Goal: Information Seeking & Learning: Learn about a topic

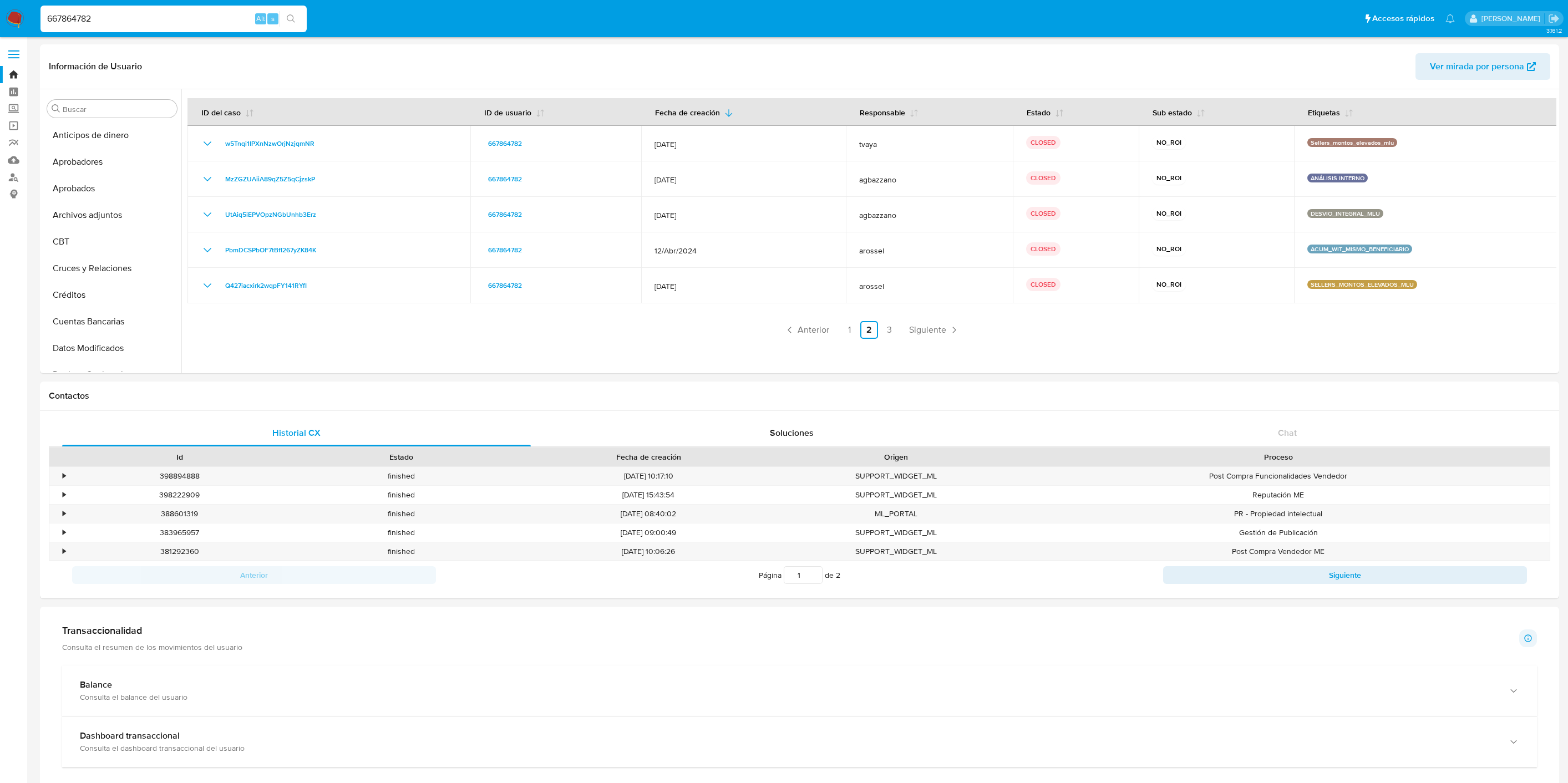
select select "10"
click at [15, 17] on img at bounding box center [15, 19] width 19 height 19
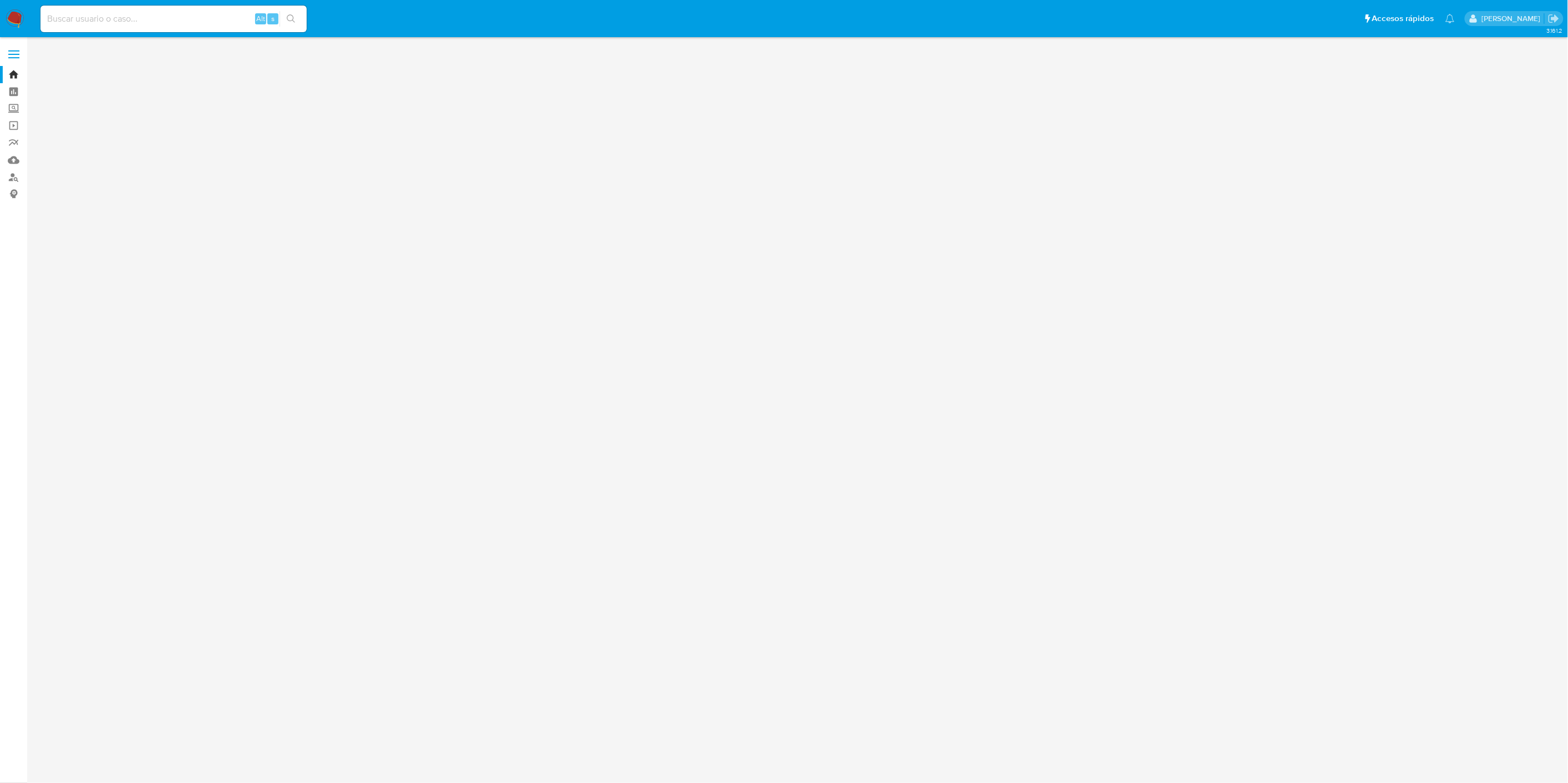
click at [86, 18] on input at bounding box center [173, 19] width 266 height 14
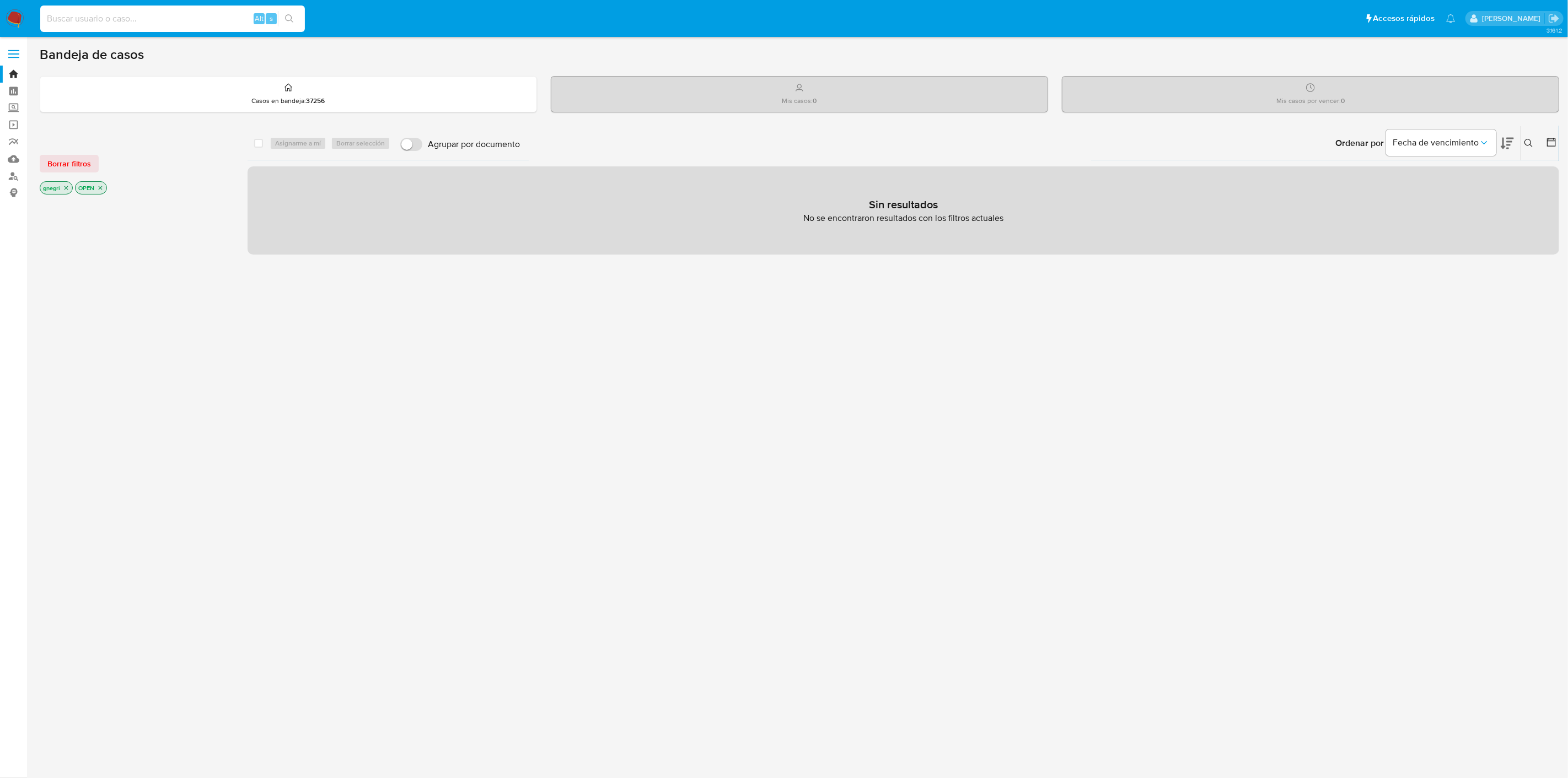
paste input "1198271320"
type input "1198271320"
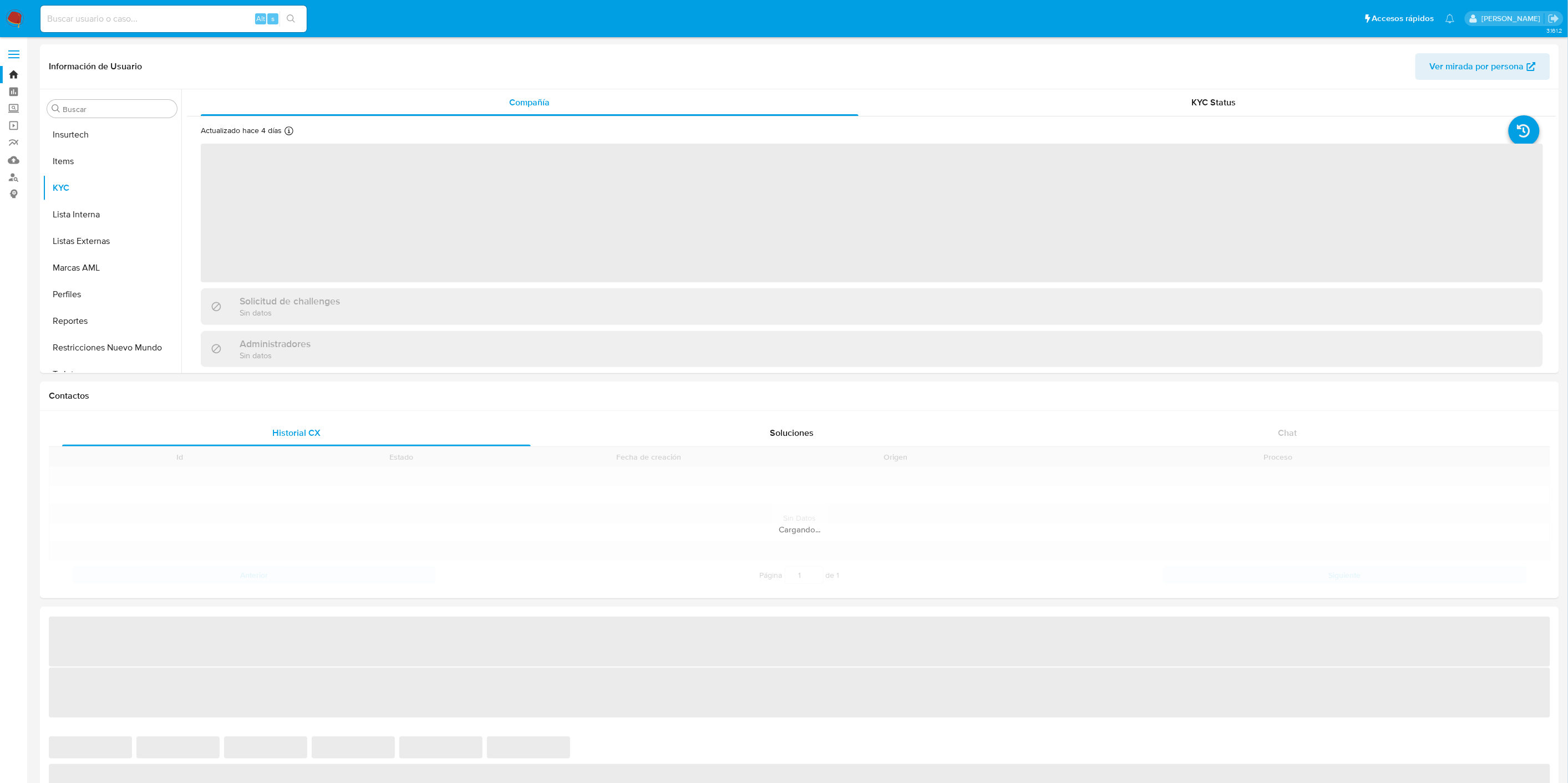
scroll to position [548, 0]
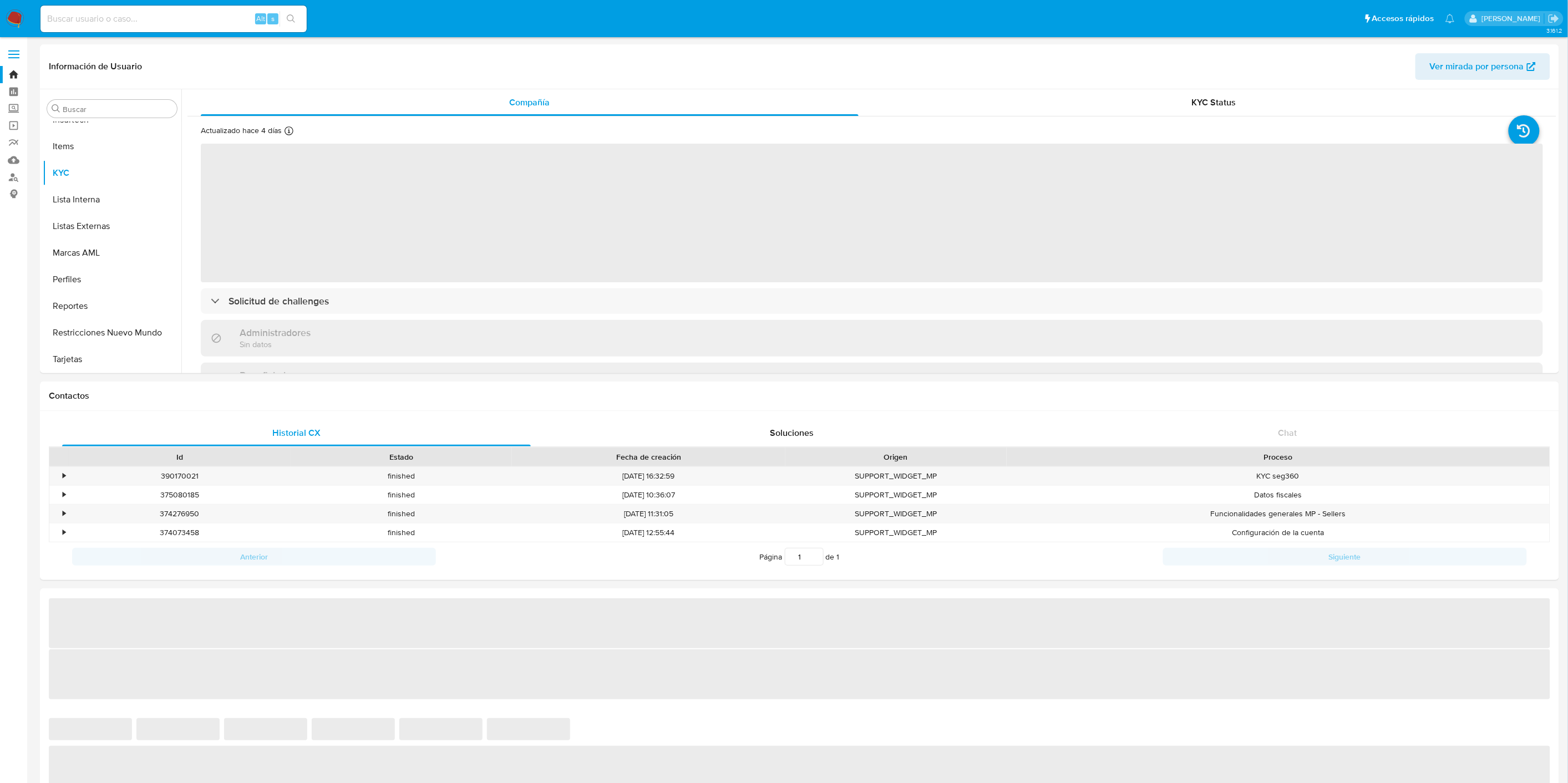
select select "10"
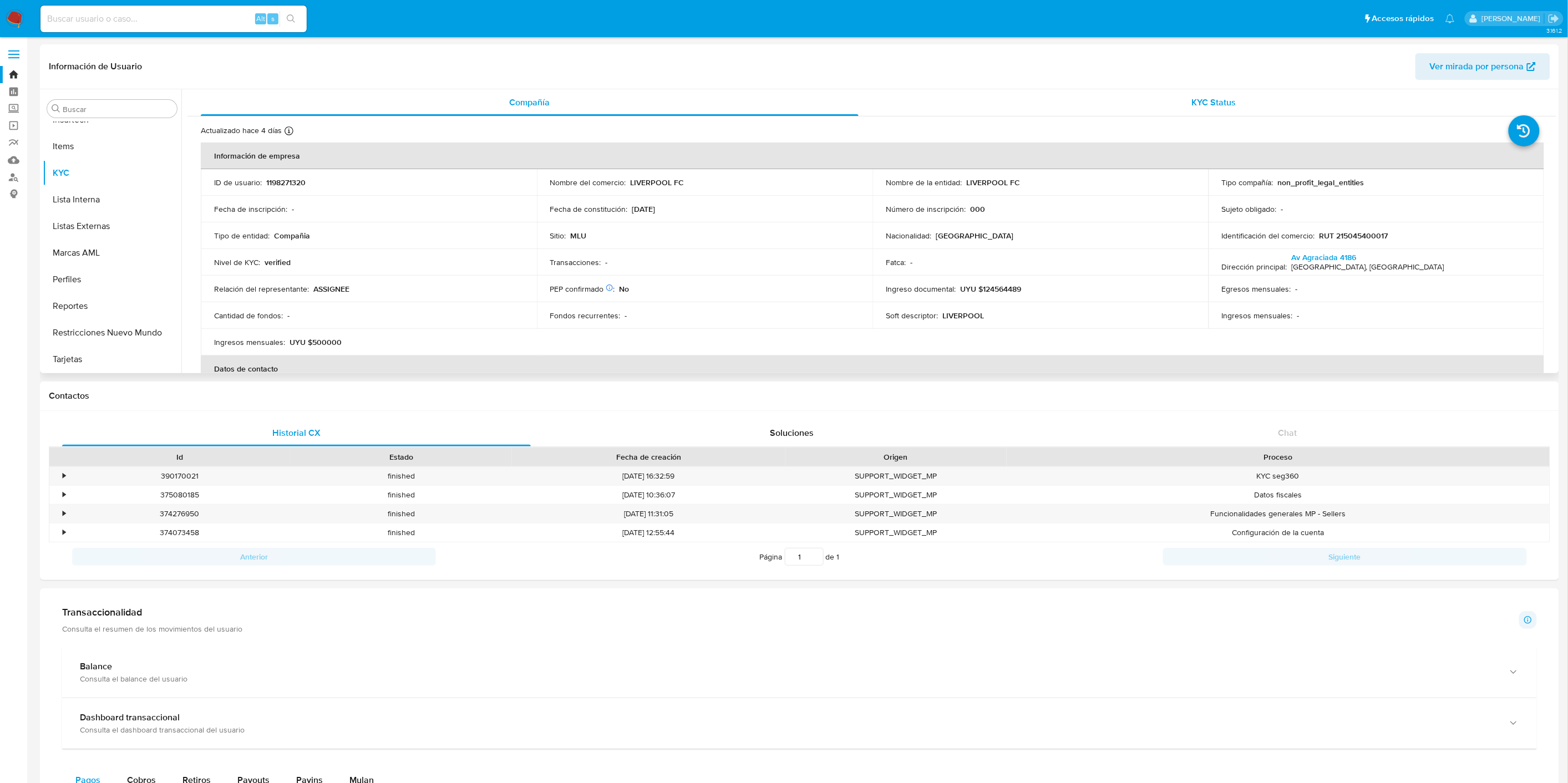
click at [1211, 109] on div "KYC Status" at bounding box center [1214, 102] width 658 height 27
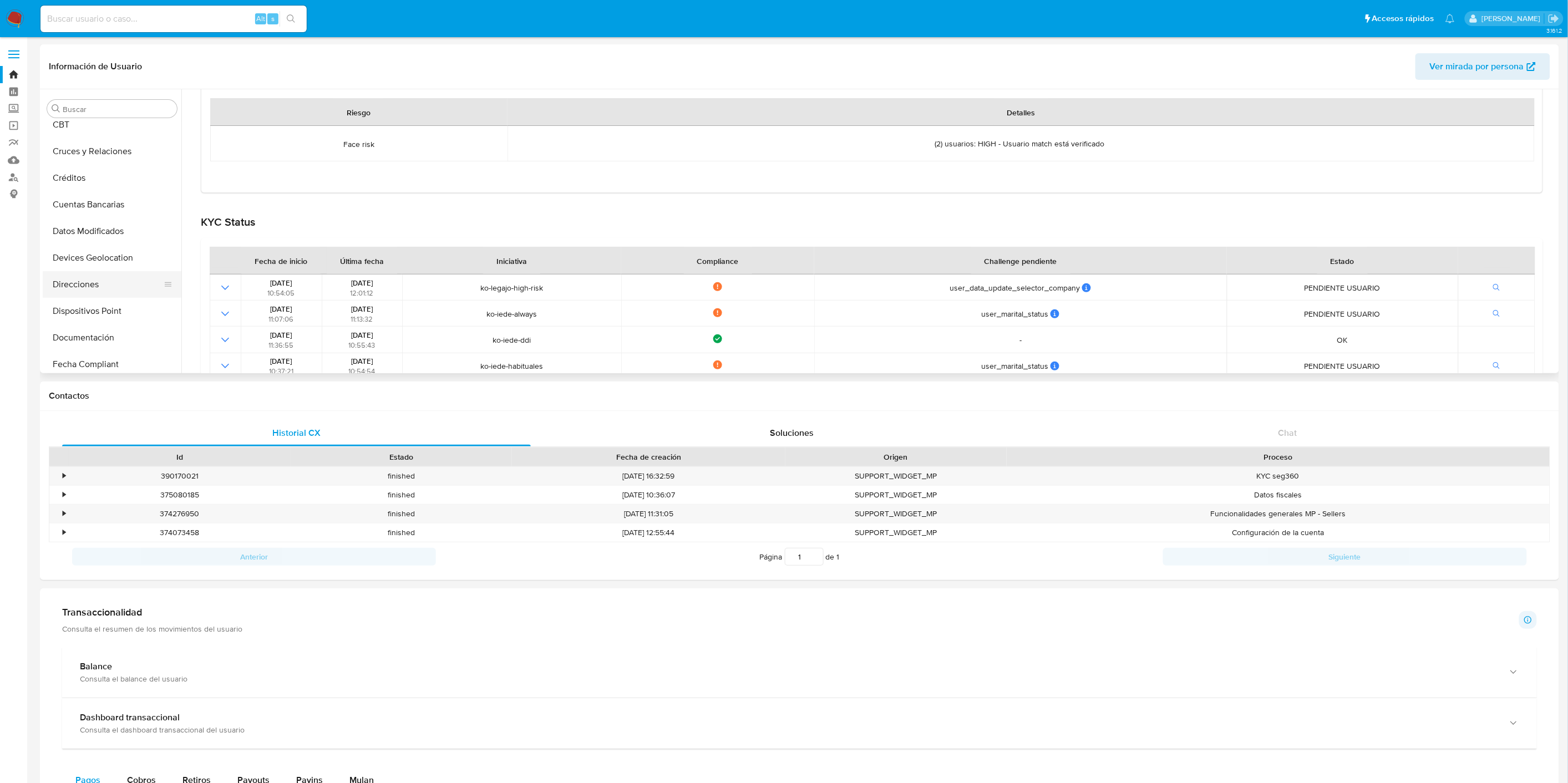
scroll to position [179, 0]
click at [137, 281] on button "Documentación" at bounding box center [107, 276] width 130 height 27
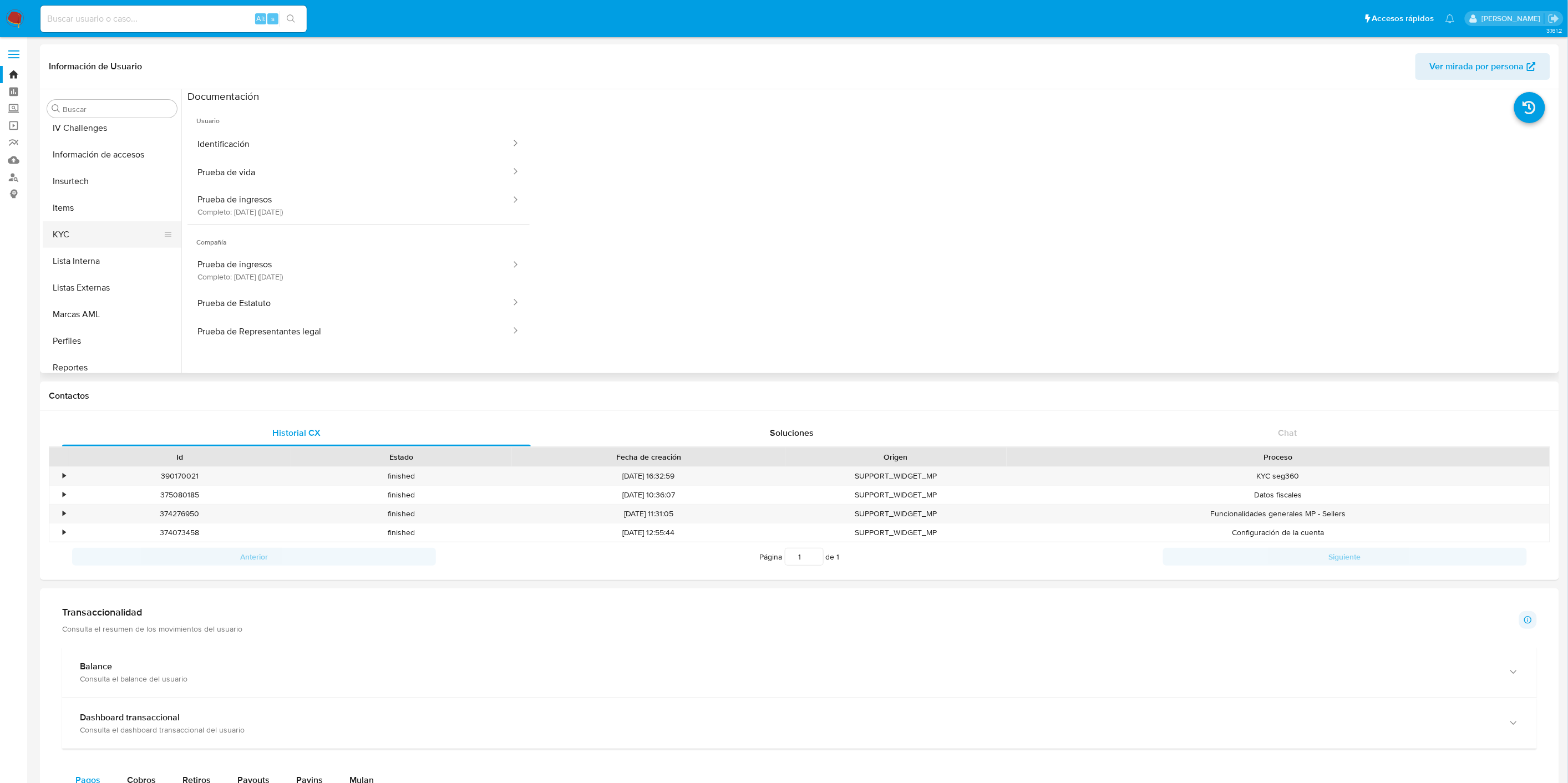
scroll to position [486, 0]
click at [114, 226] on button "KYC" at bounding box center [107, 236] width 130 height 27
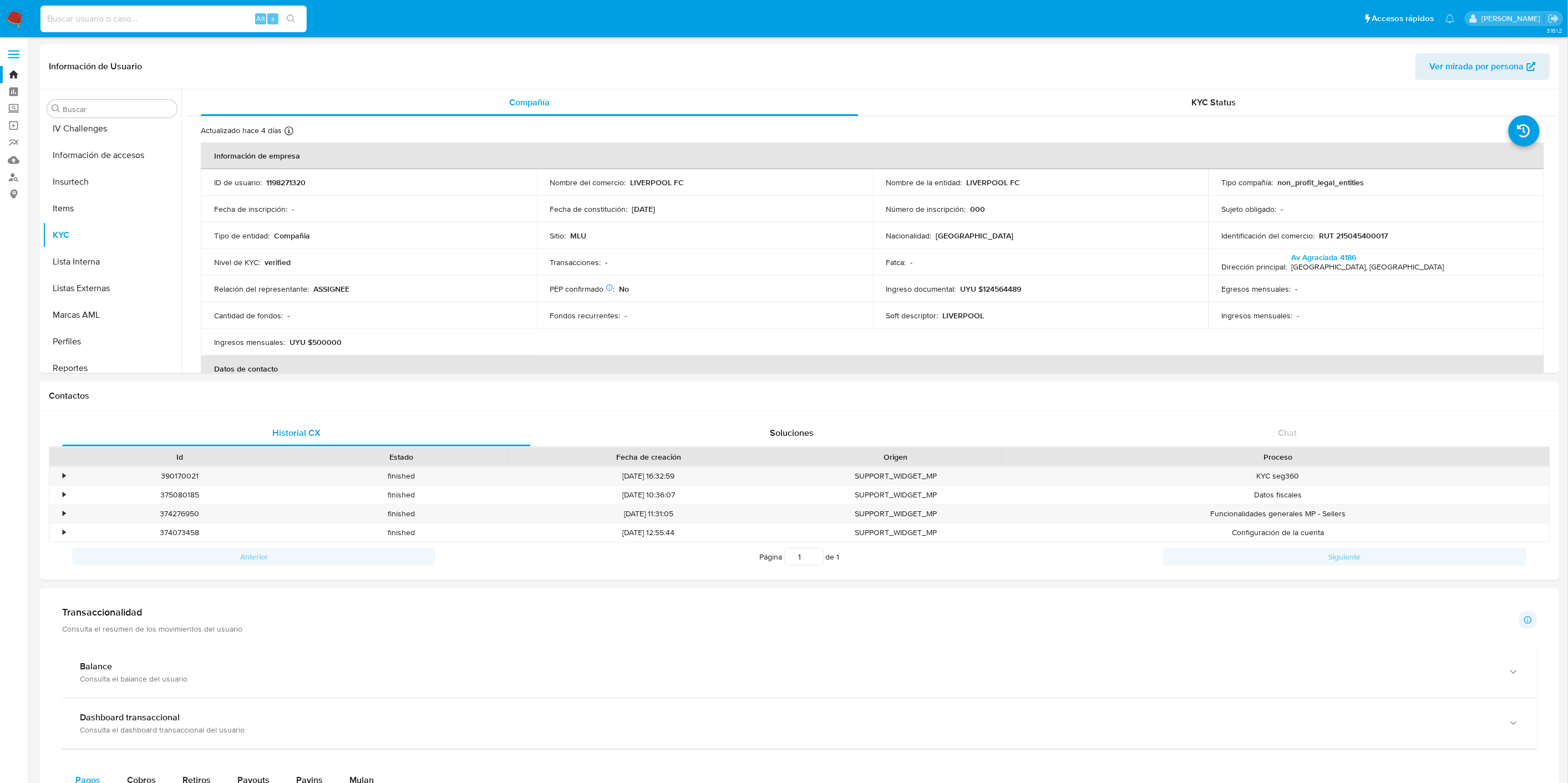
click at [98, 19] on input at bounding box center [173, 19] width 266 height 14
paste input "212941948"
type input "212941948"
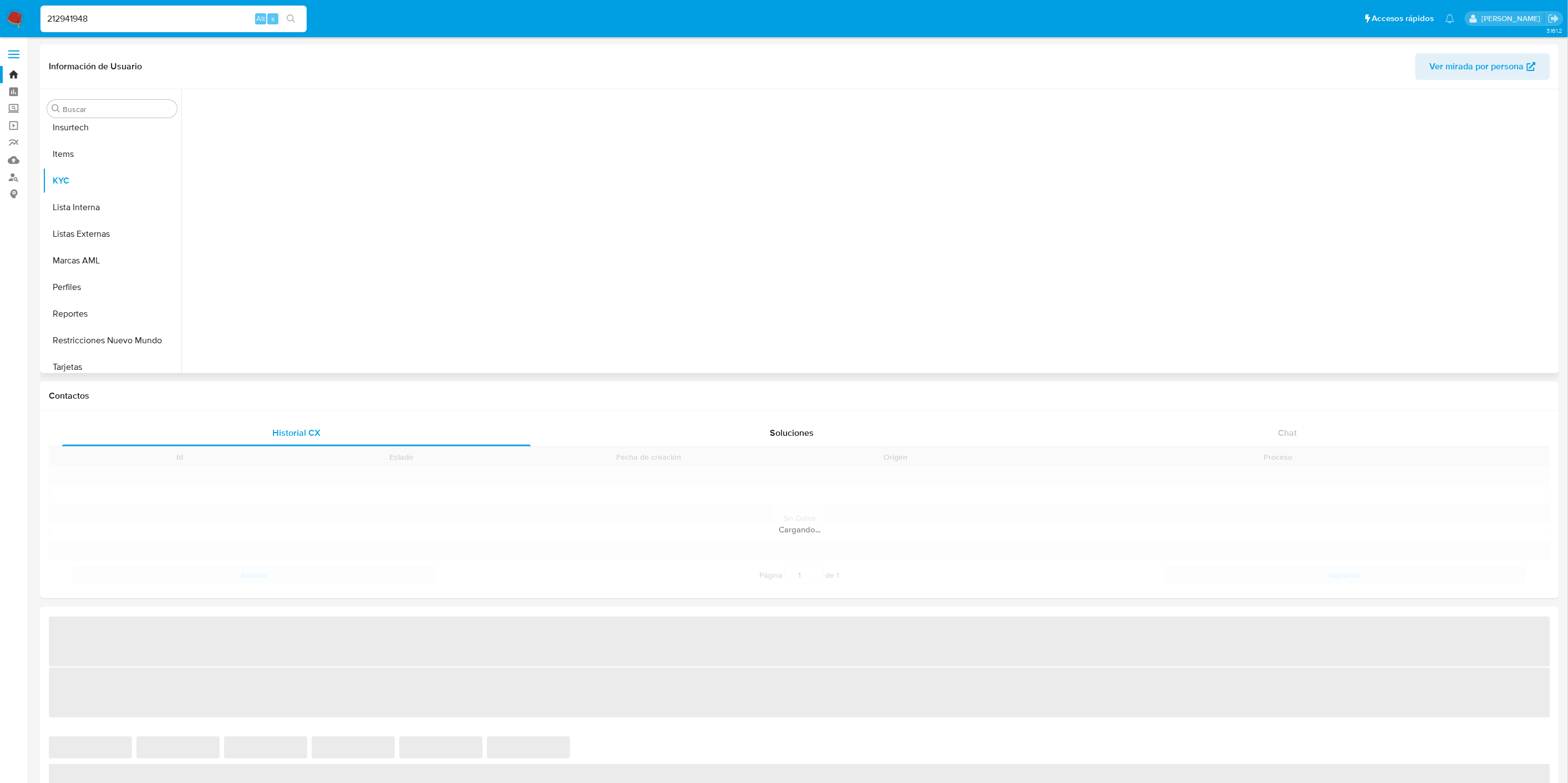
scroll to position [548, 0]
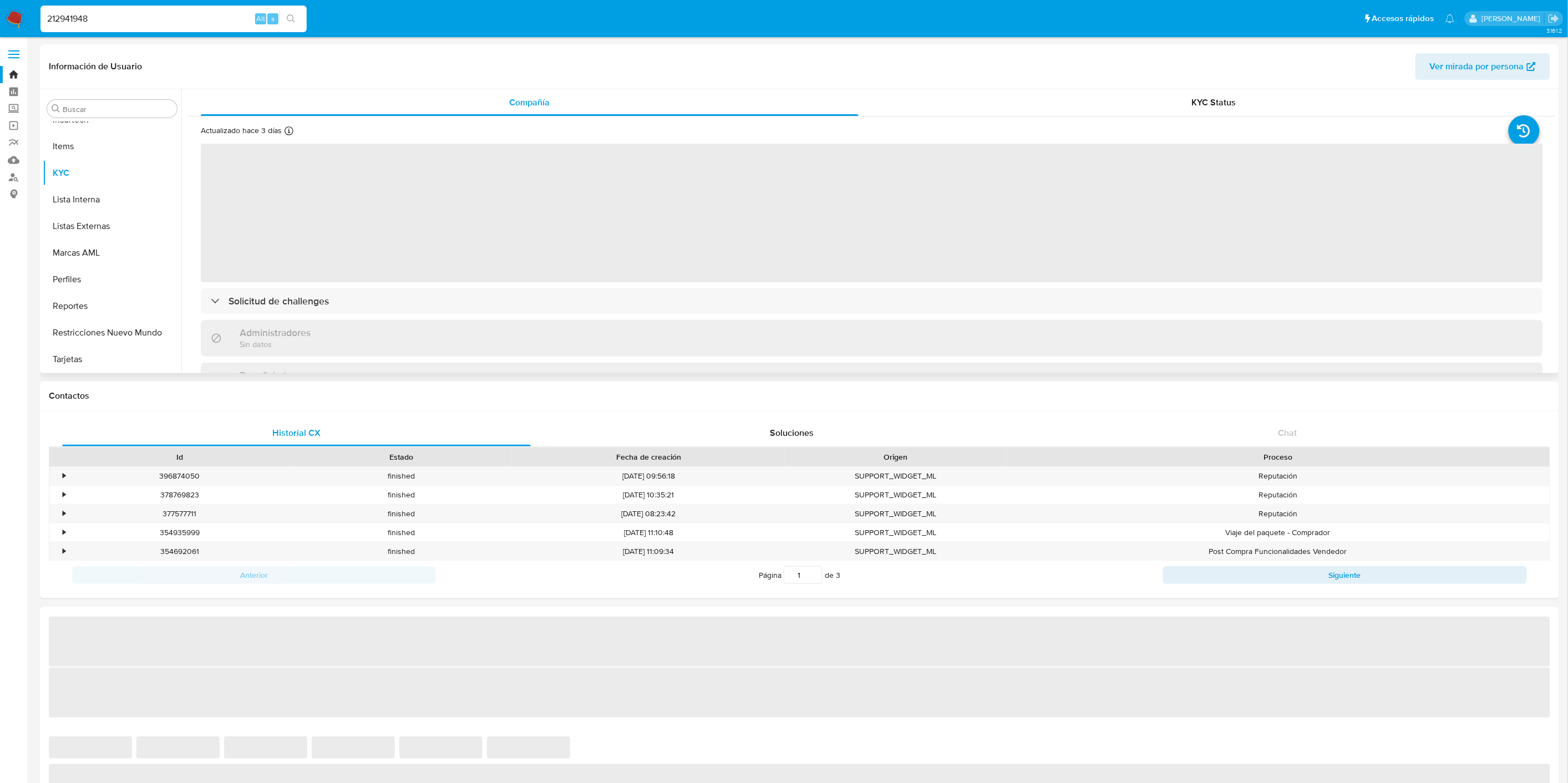
select select "10"
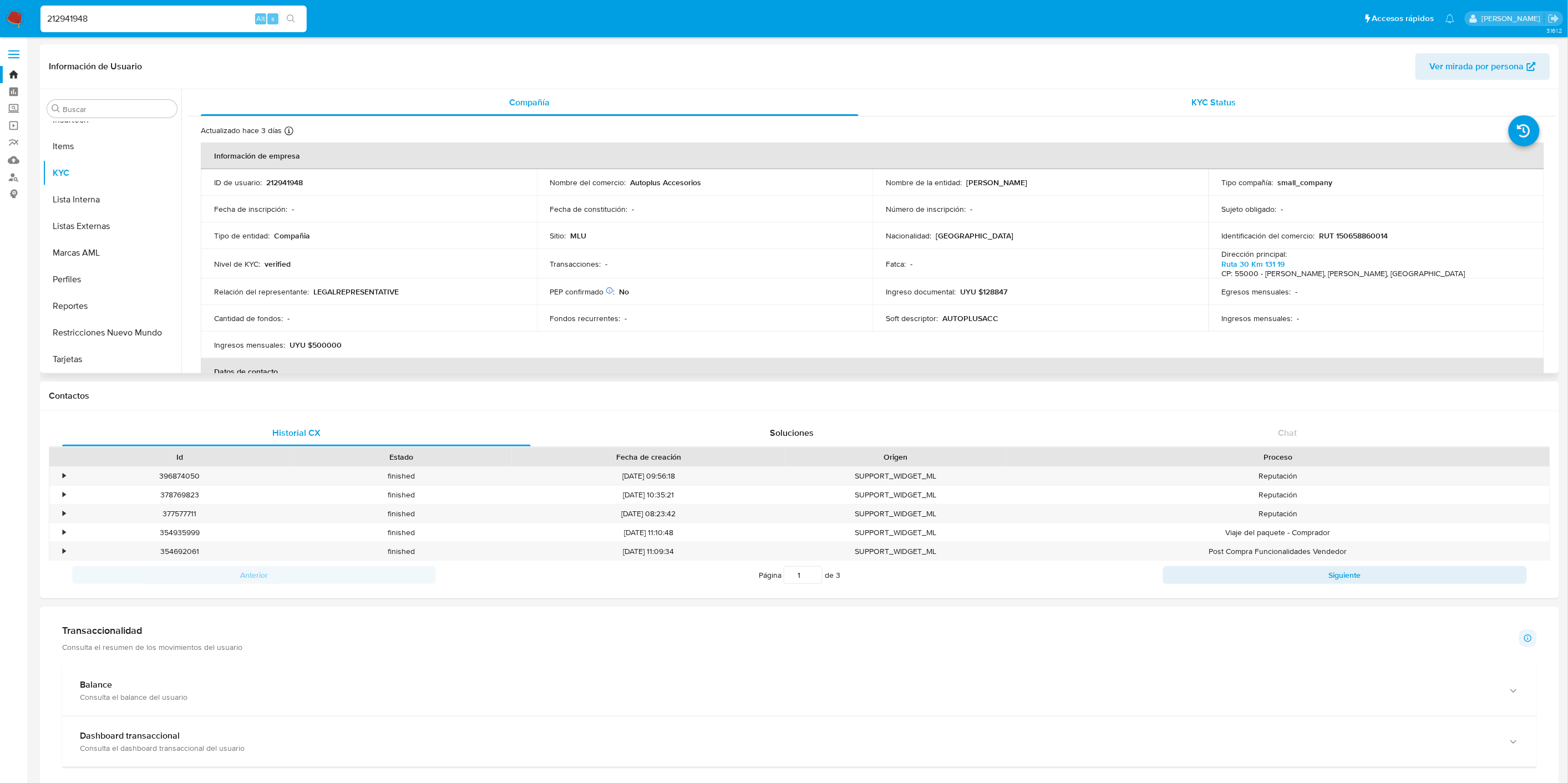
click at [1233, 114] on div "KYC Status" at bounding box center [1214, 102] width 658 height 27
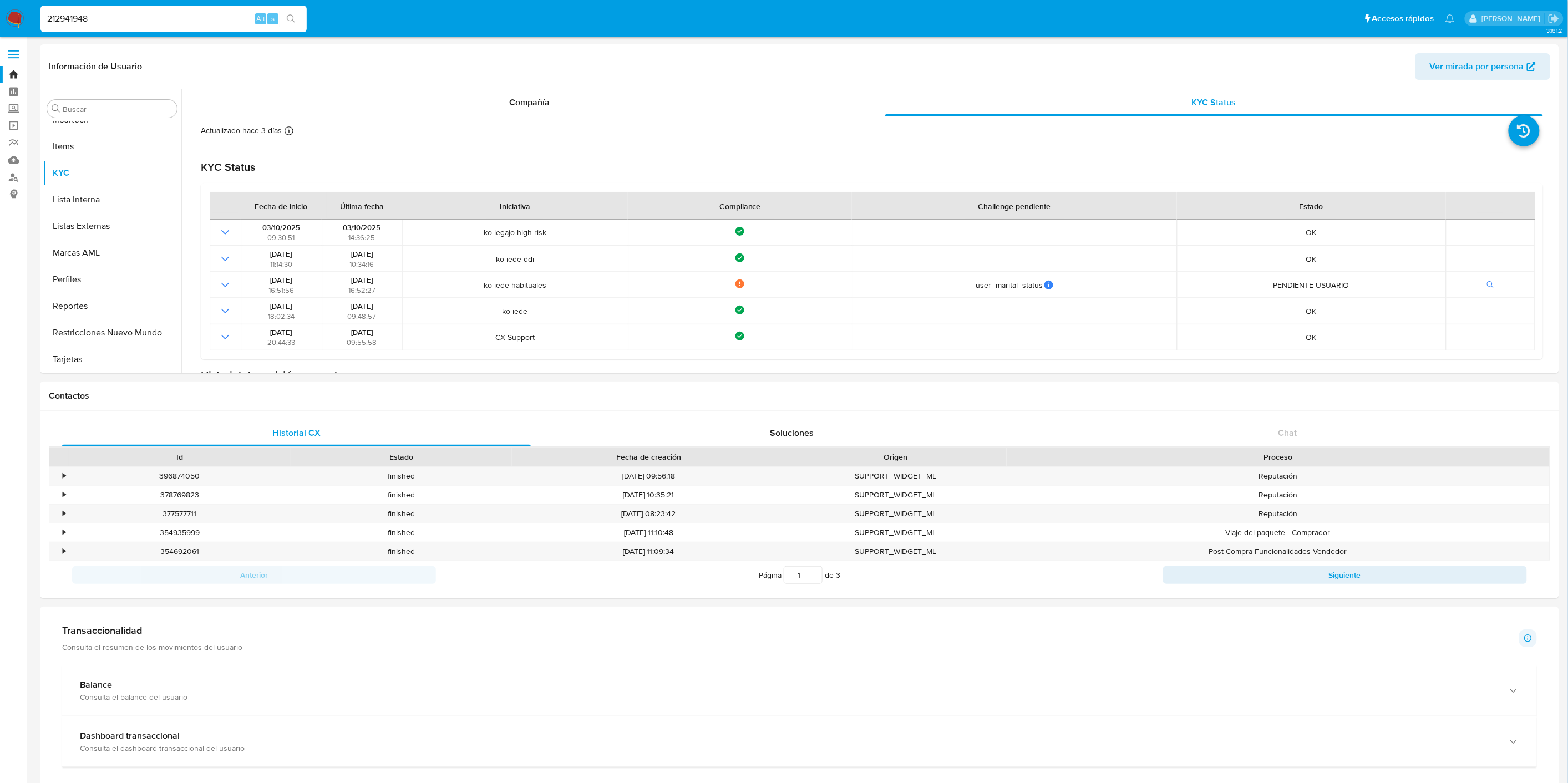
click at [114, 26] on div "212941948 Alt s" at bounding box center [173, 19] width 266 height 27
click at [117, 20] on input "212941948" at bounding box center [173, 19] width 266 height 14
paste input "3589438"
type input "235894388"
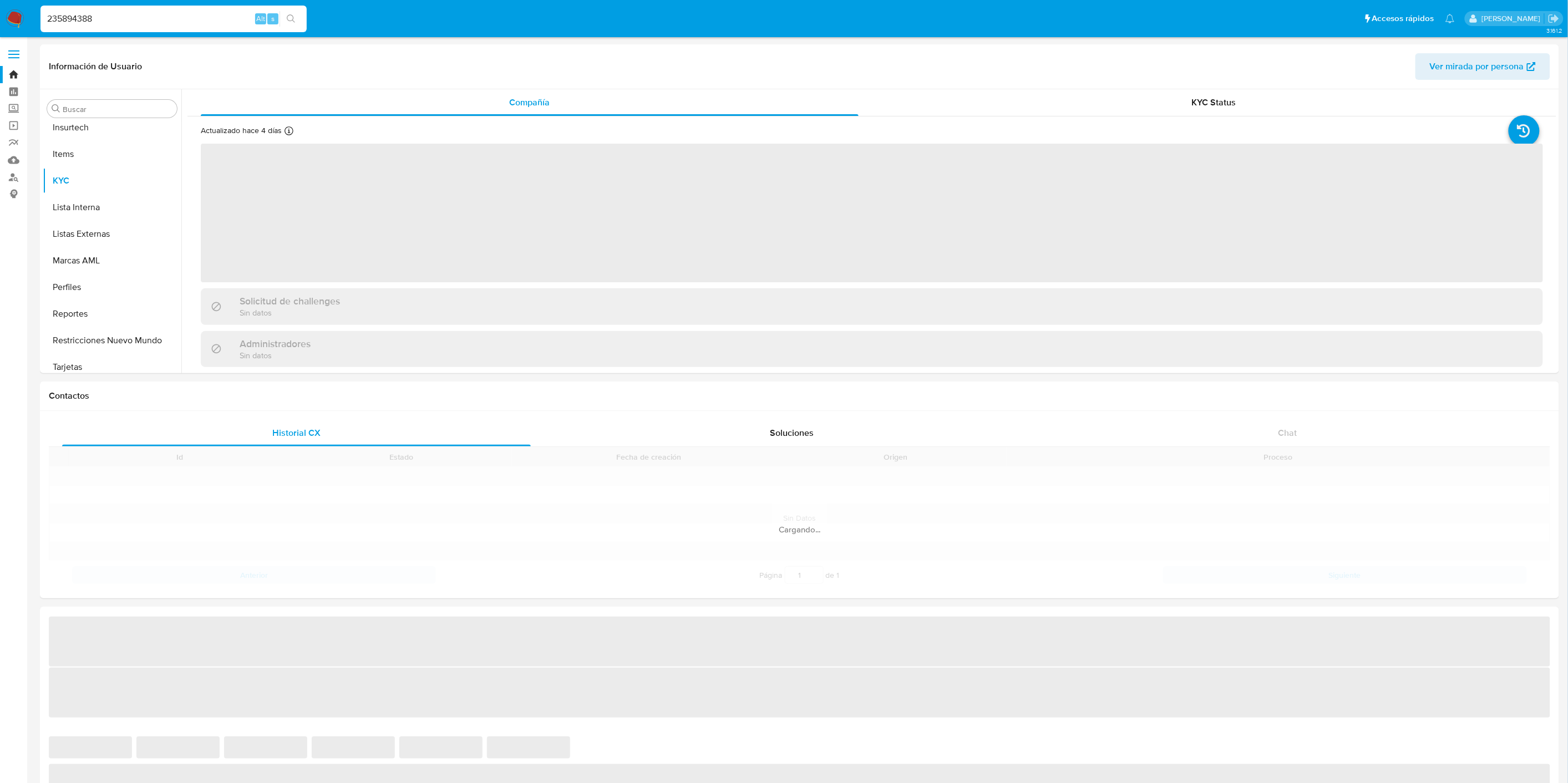
scroll to position [548, 0]
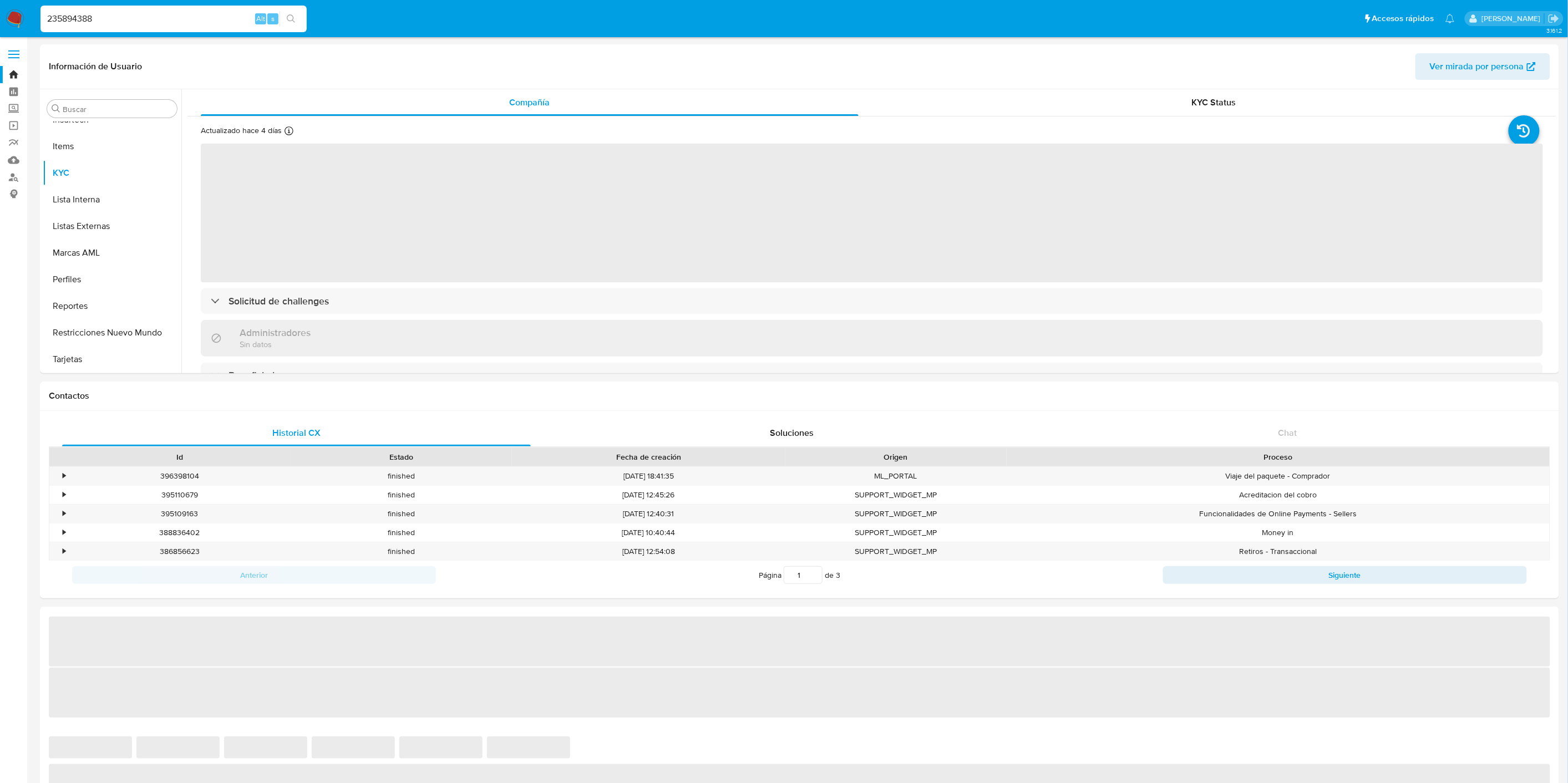
select select "10"
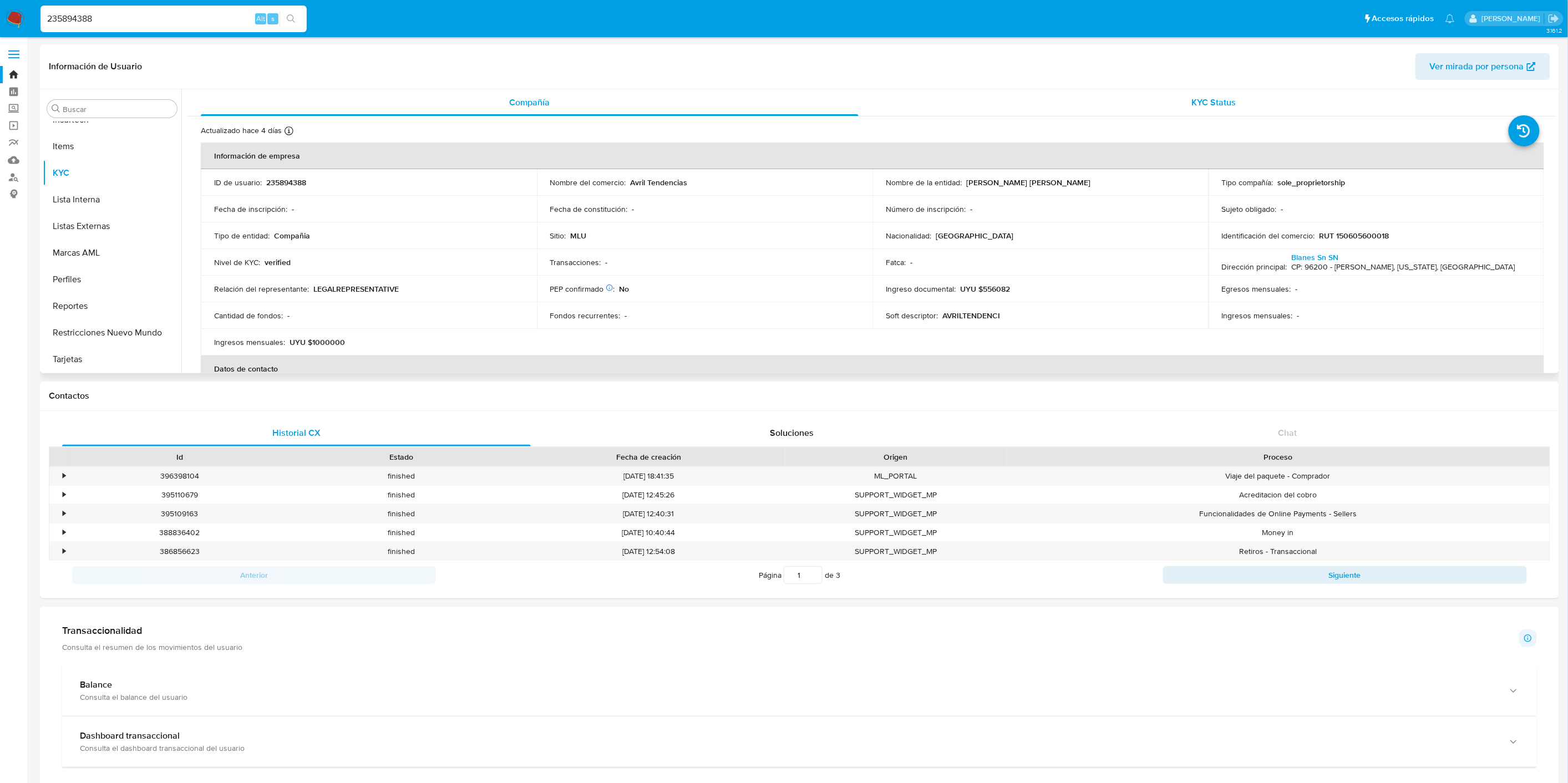
click at [1192, 102] on span "KYC Status" at bounding box center [1214, 102] width 44 height 13
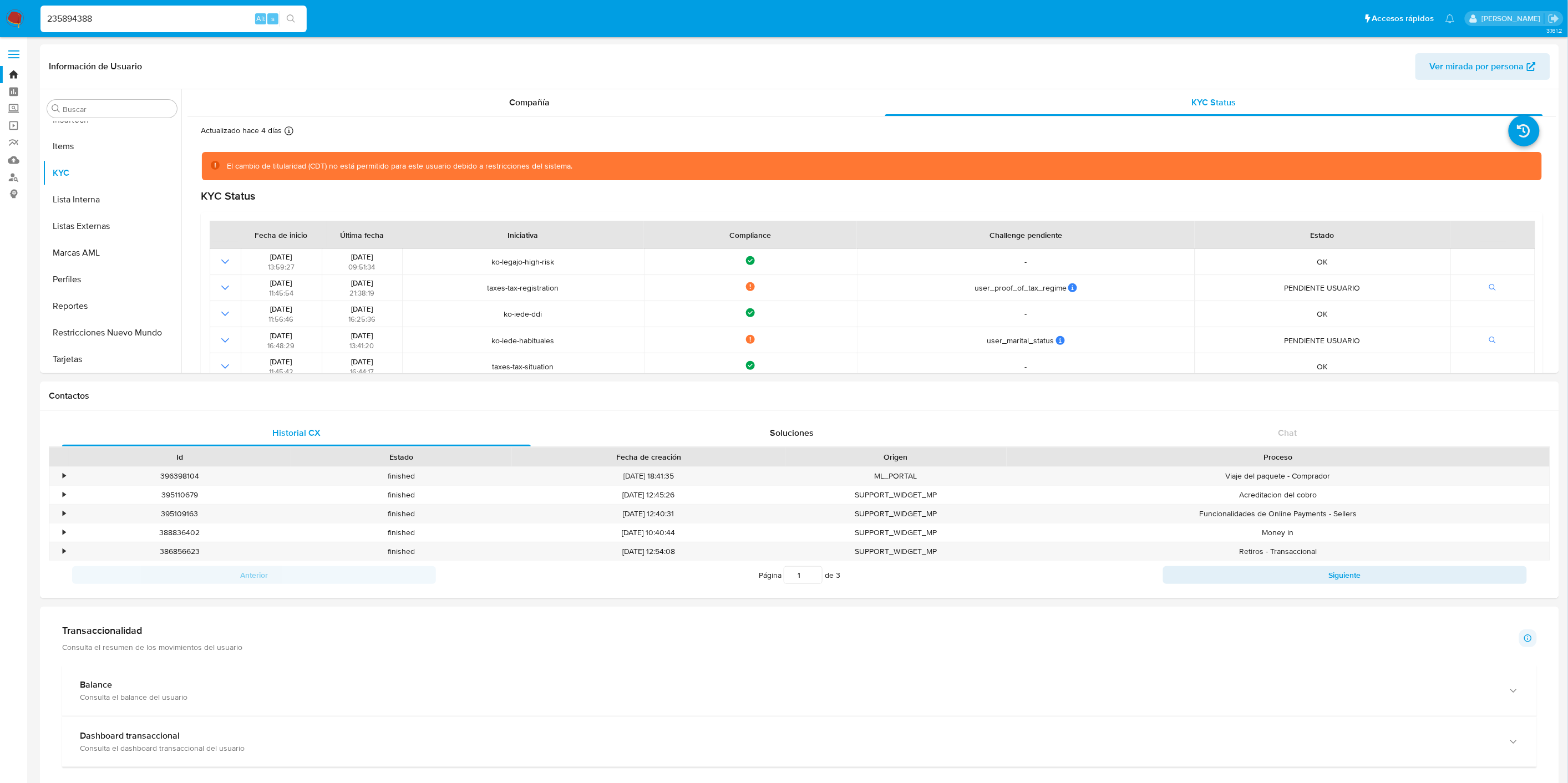
click at [126, 17] on input "235894388" at bounding box center [173, 19] width 266 height 14
paste input "429749093"
type input "429749093"
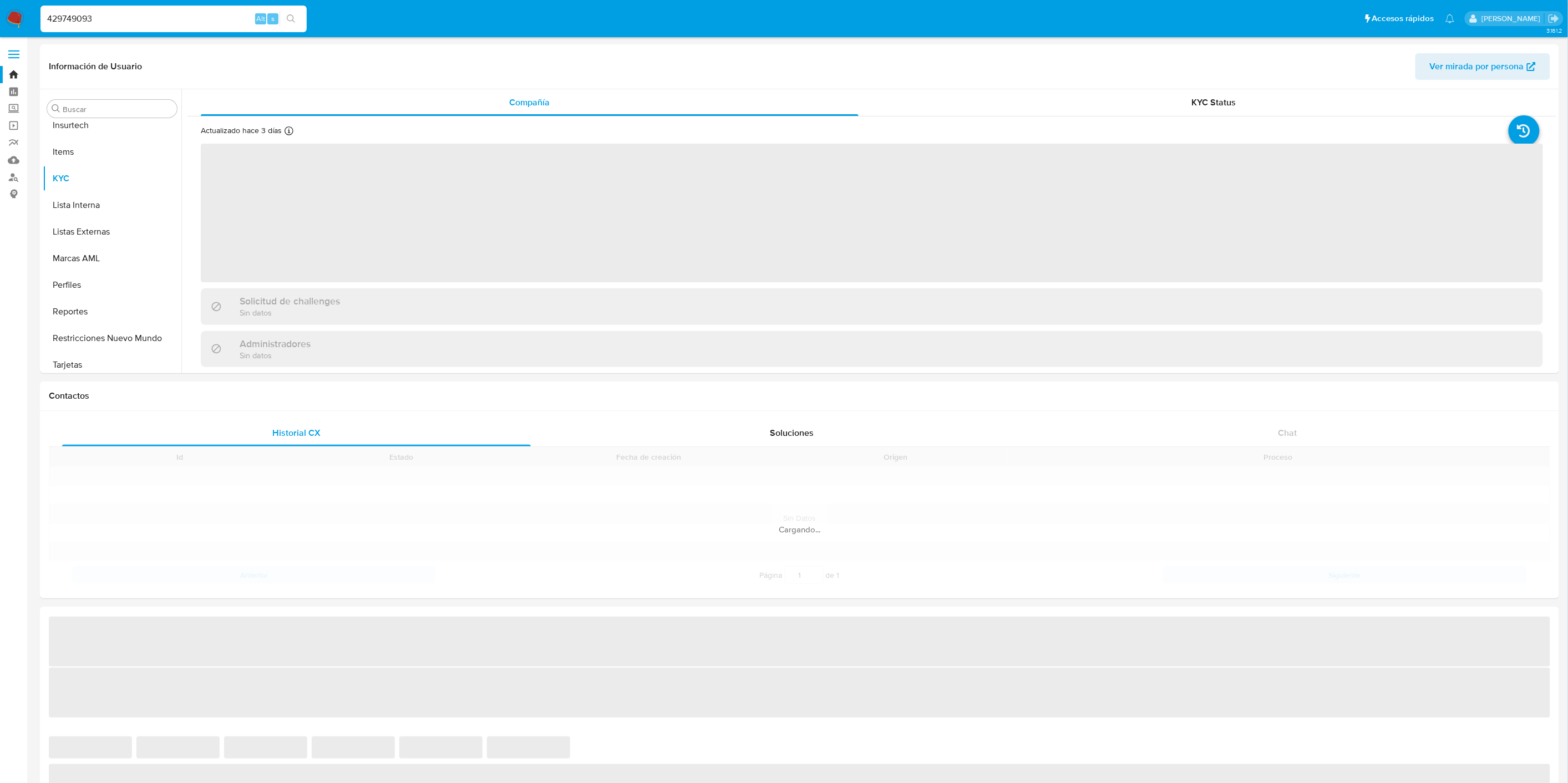
scroll to position [548, 0]
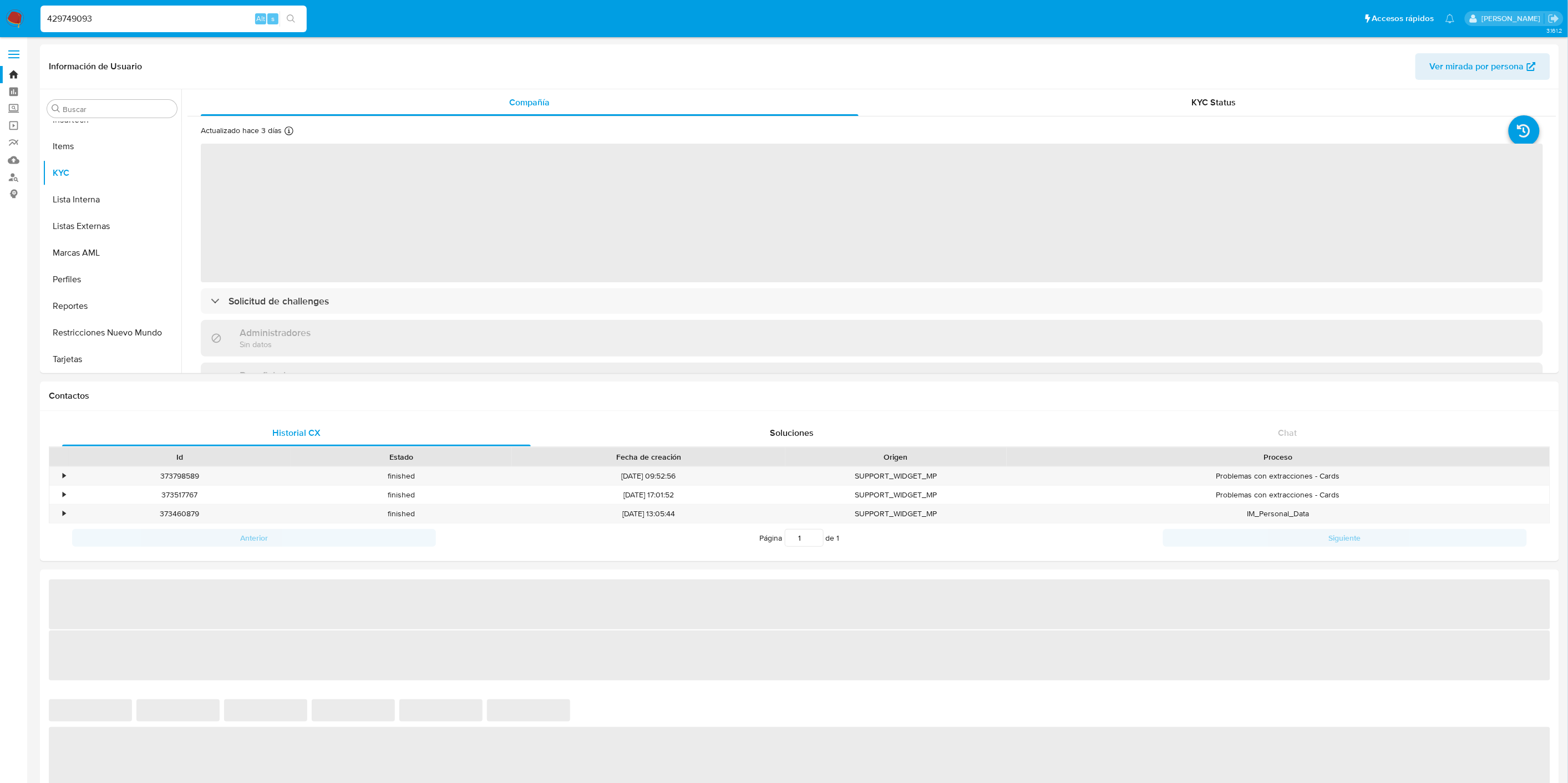
select select "10"
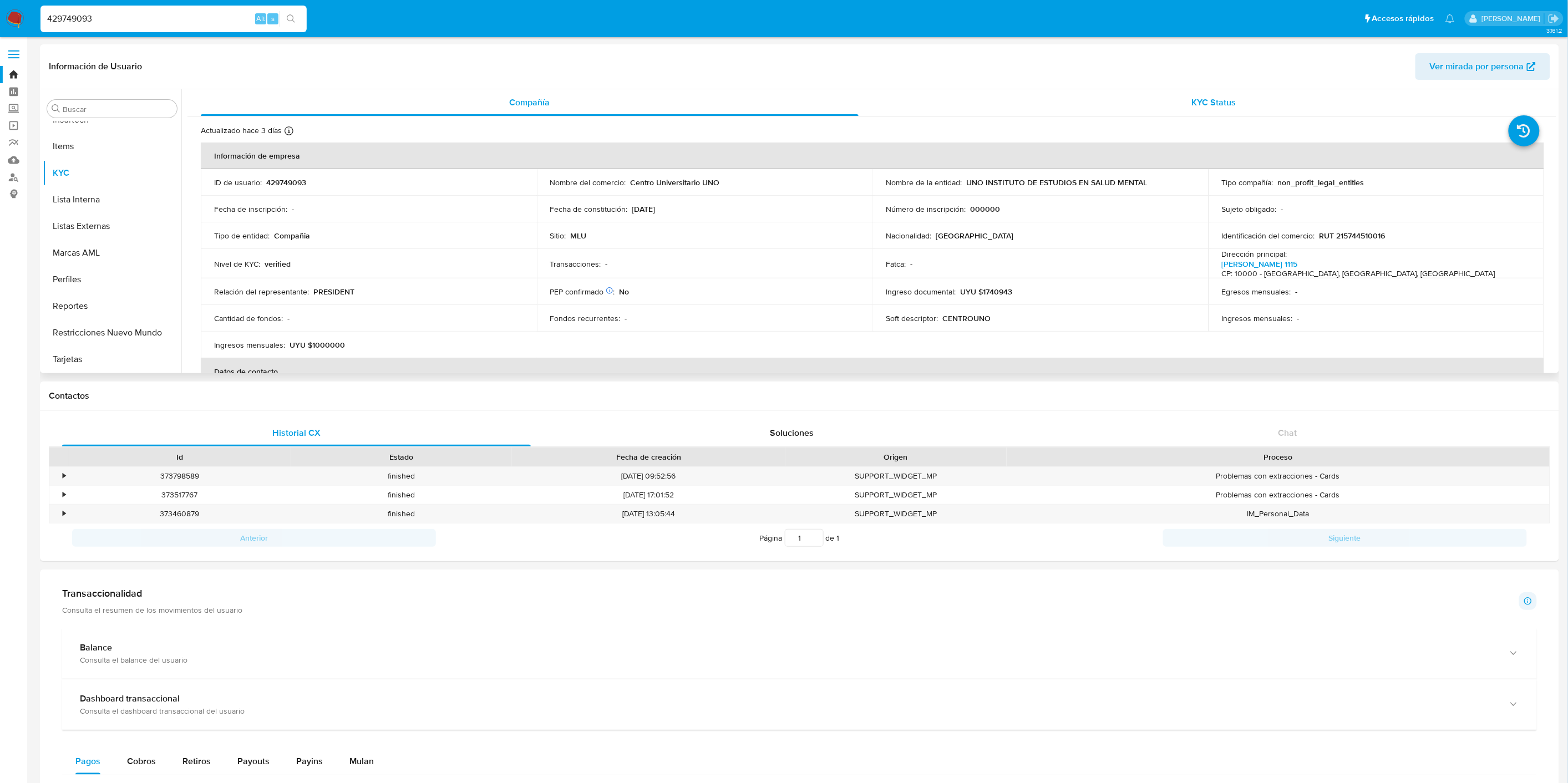
click at [1140, 106] on div "KYC Status" at bounding box center [1214, 102] width 658 height 27
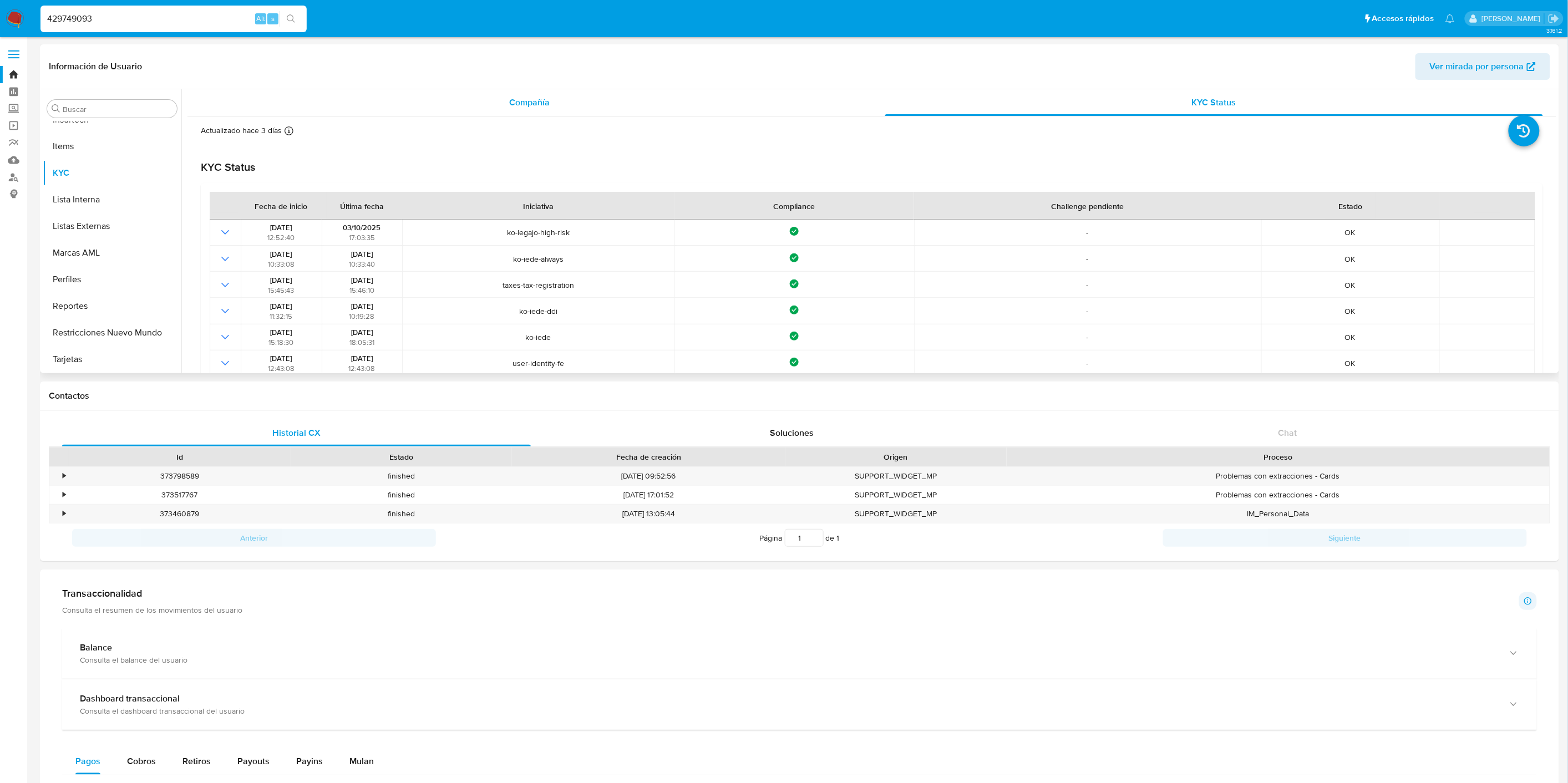
click at [496, 91] on div "Compañía" at bounding box center [529, 102] width 658 height 27
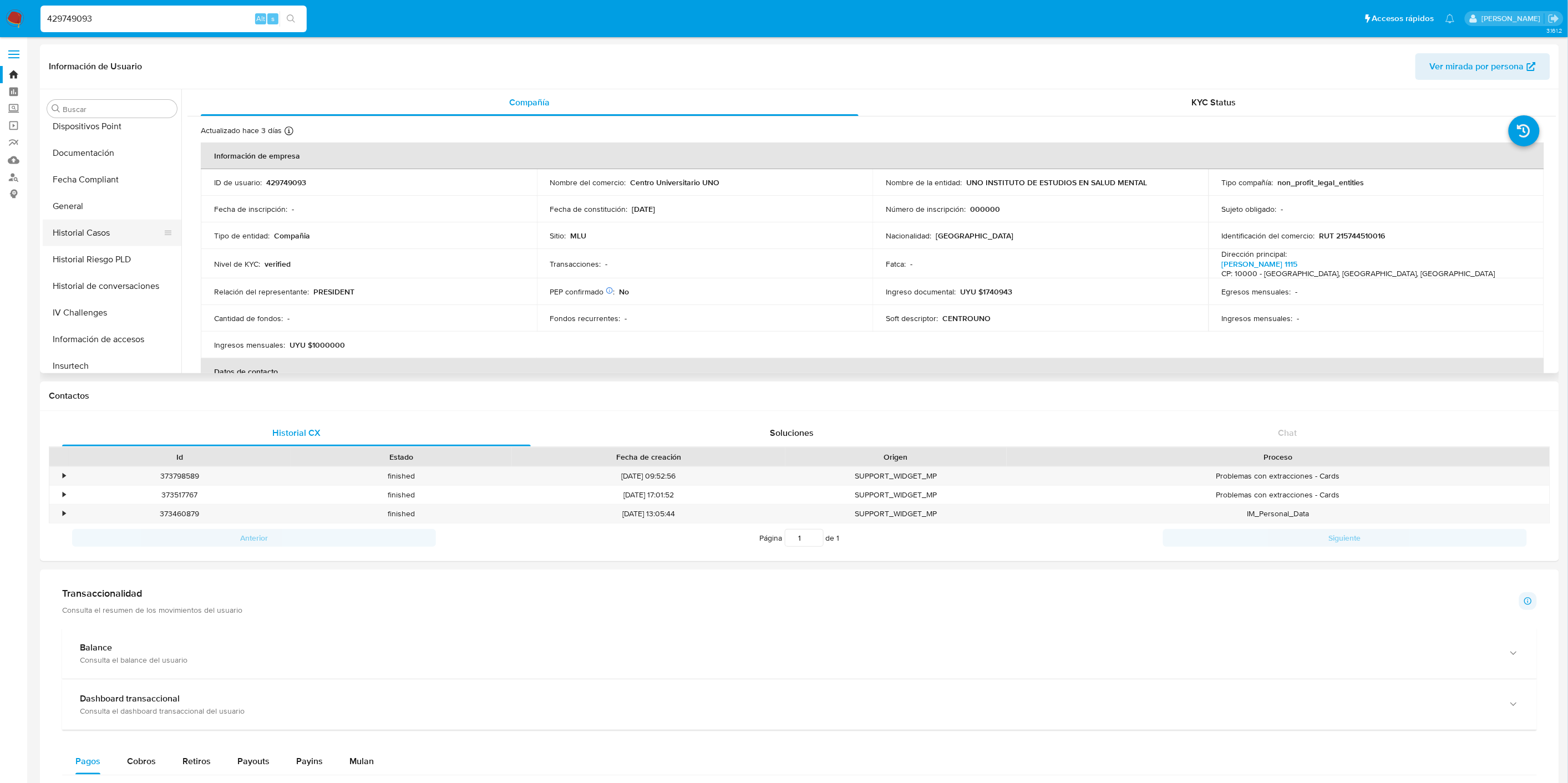
scroll to position [240, 0]
click at [131, 207] on button "Documentación" at bounding box center [107, 215] width 130 height 27
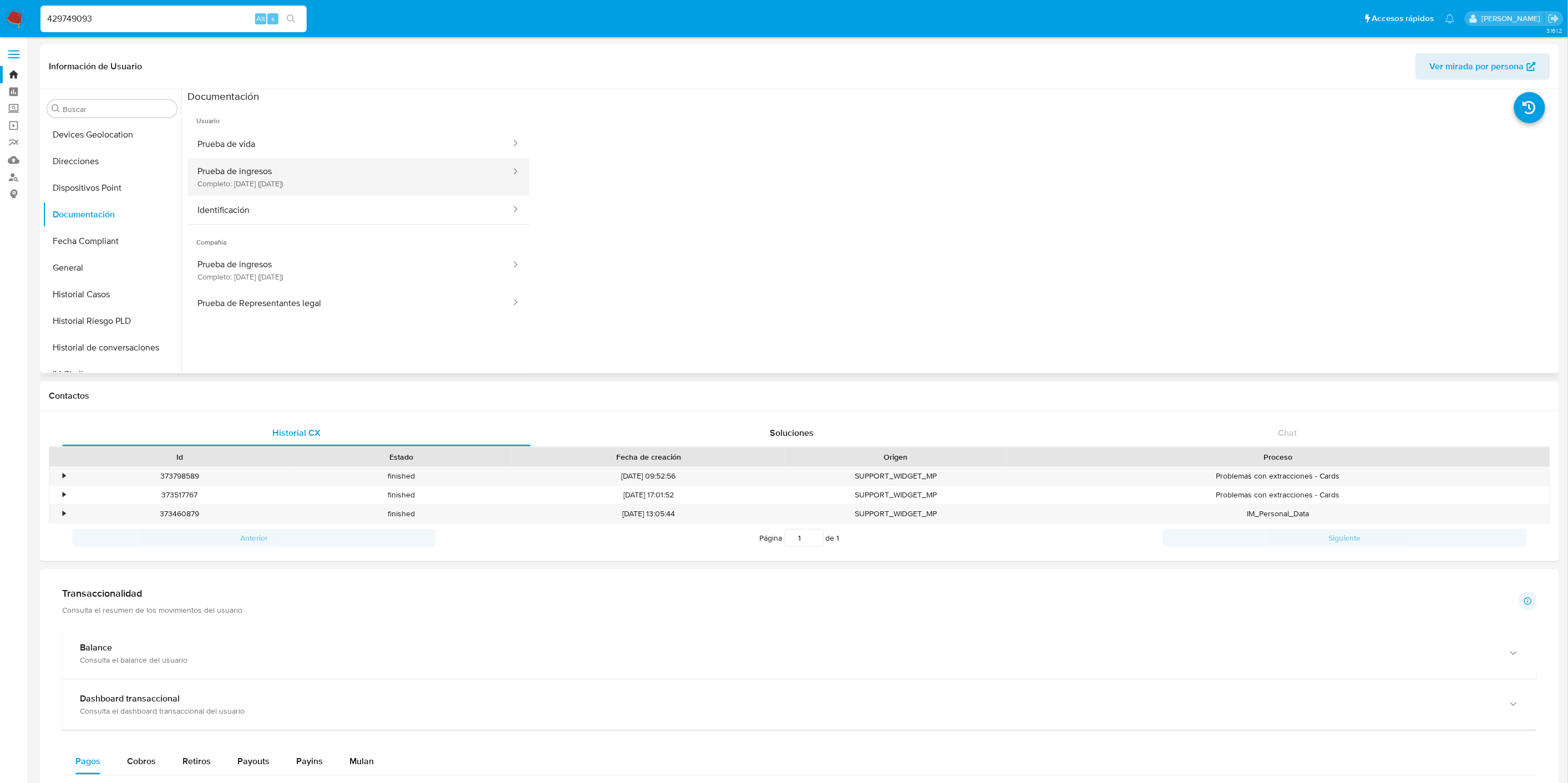
click at [320, 189] on button "Prueba de ingresos Completo: 03/10/2025 (hace 3 días)" at bounding box center [350, 177] width 324 height 38
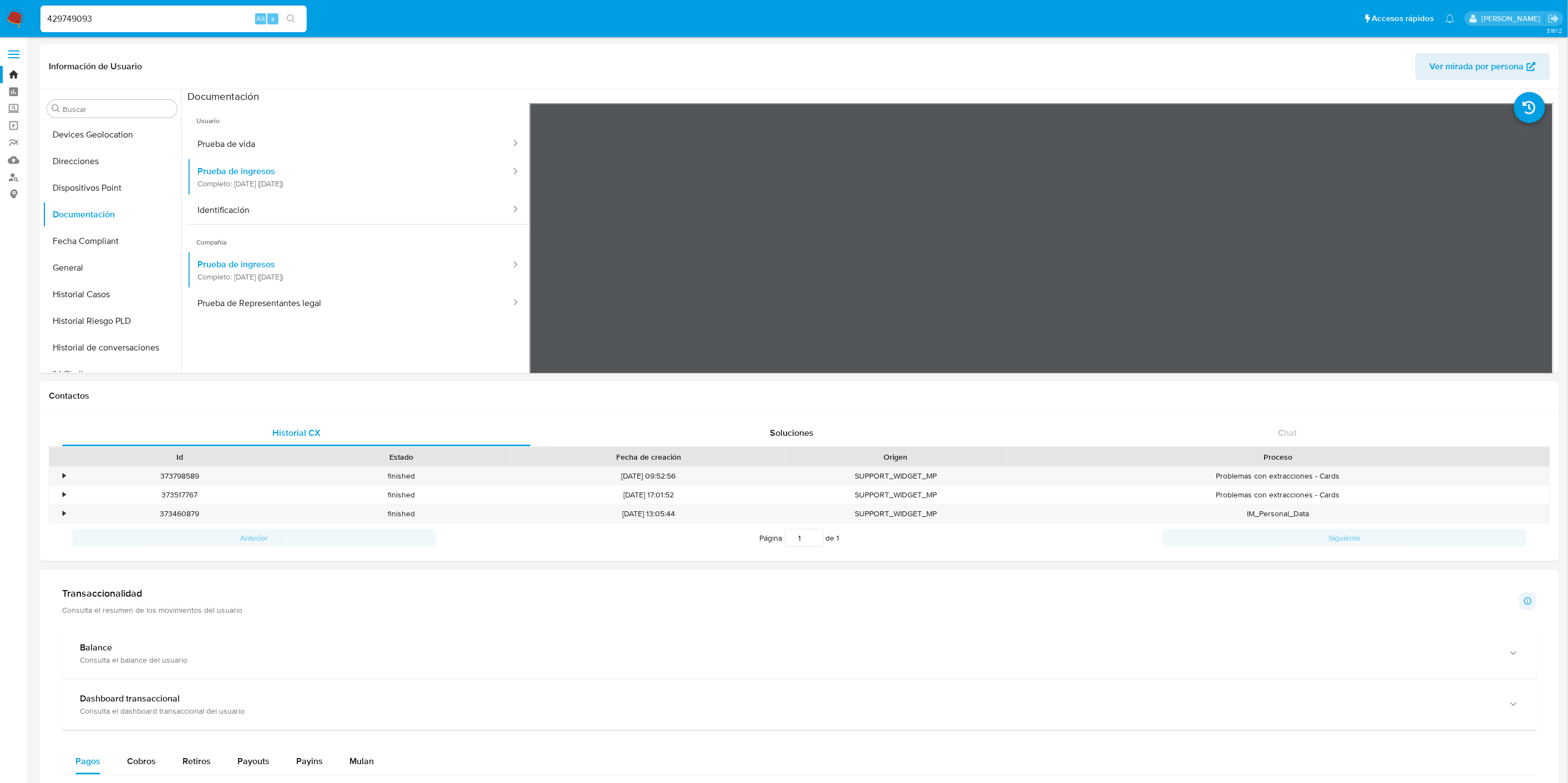
scroll to position [96, 0]
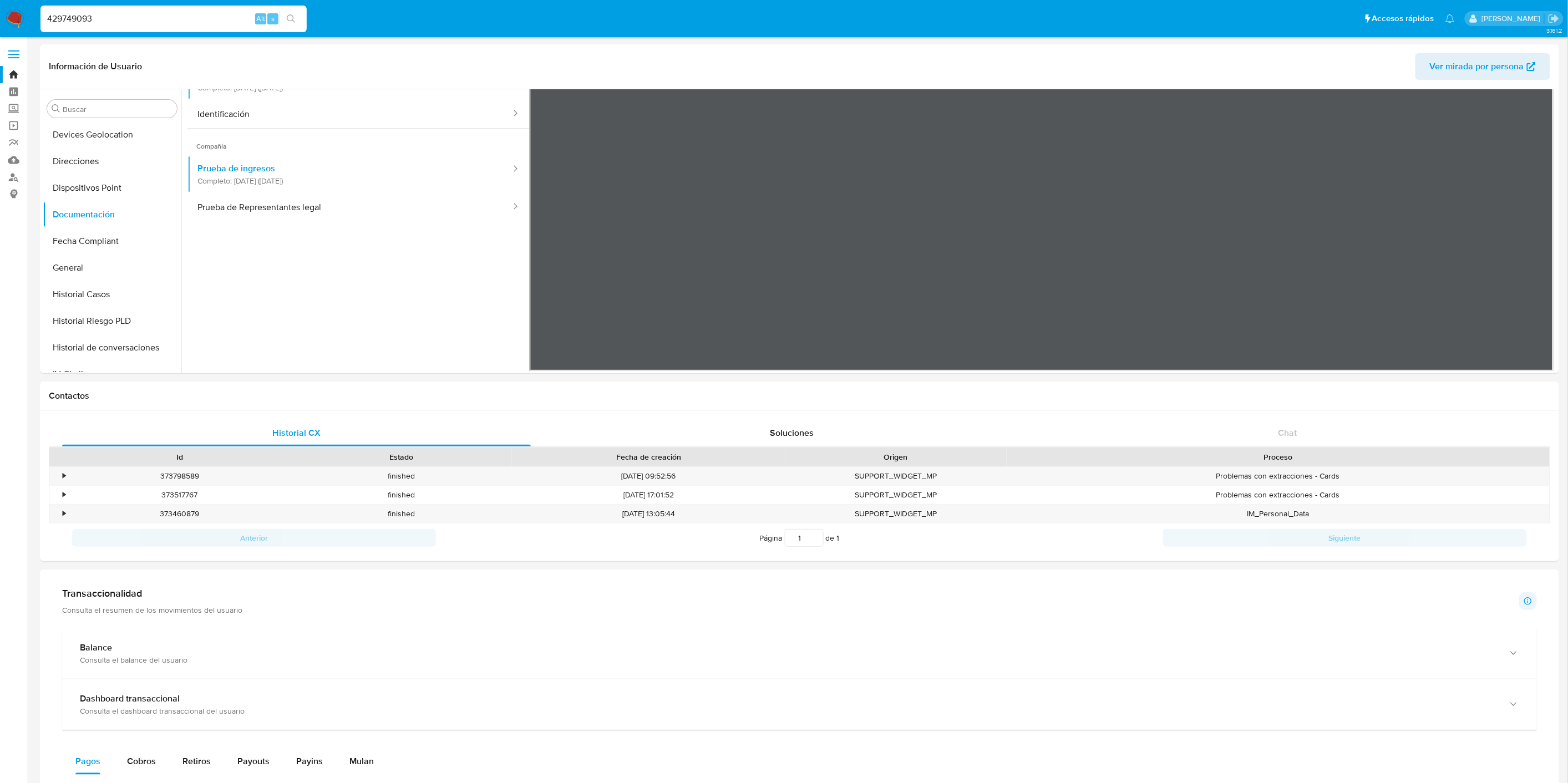
click at [18, 21] on img at bounding box center [15, 19] width 19 height 19
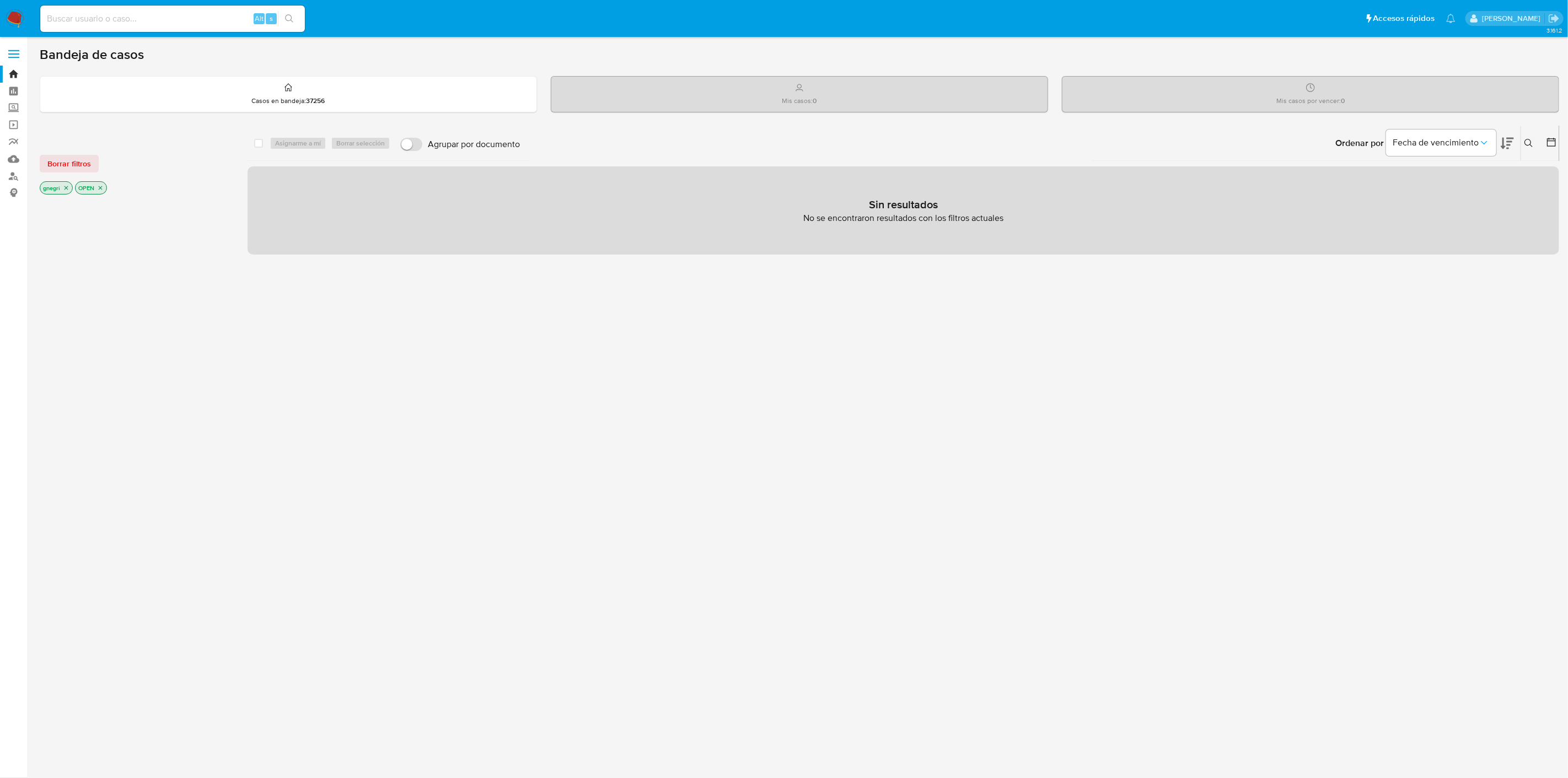
click at [66, 186] on icon "close-filter" at bounding box center [66, 188] width 4 height 4
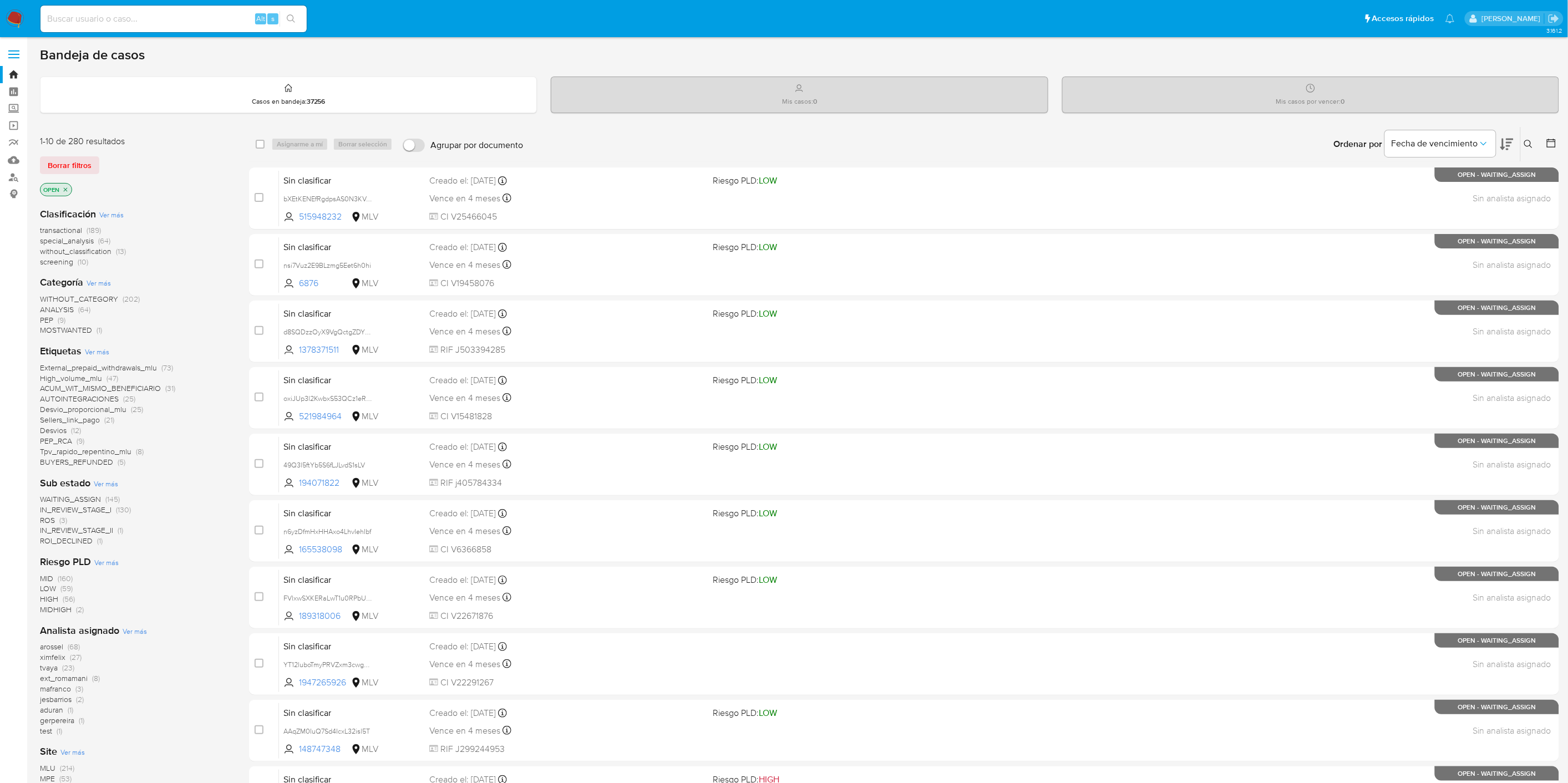
click at [1550, 148] on button at bounding box center [1551, 144] width 13 height 13
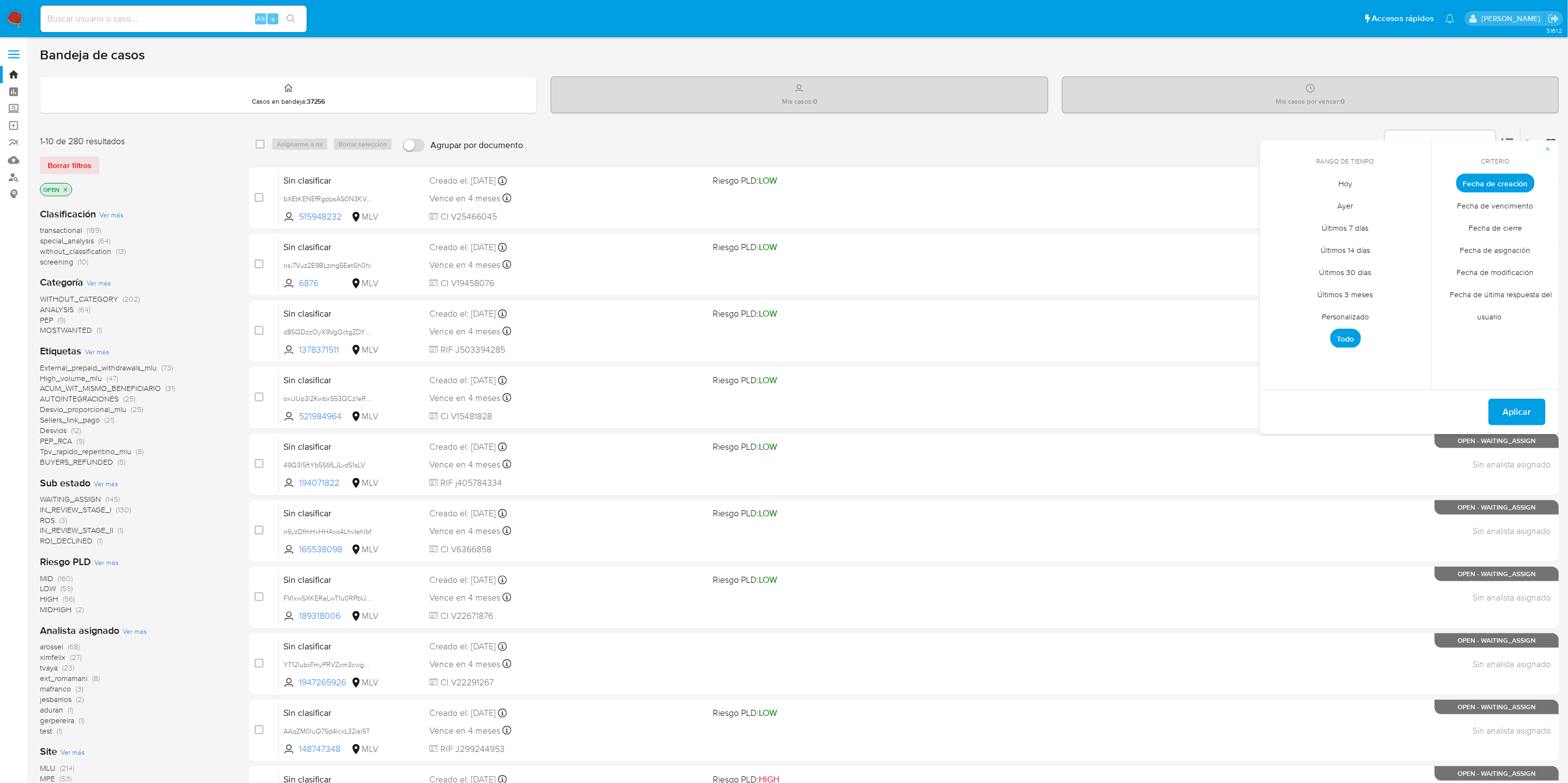
click at [1355, 308] on span "Personalizado" at bounding box center [1345, 317] width 70 height 23
click at [1276, 202] on icon "Mes anterior" at bounding box center [1276, 203] width 13 height 13
click at [1282, 242] on button "1" at bounding box center [1278, 244] width 18 height 18
click at [1303, 339] on button "30" at bounding box center [1301, 333] width 18 height 18
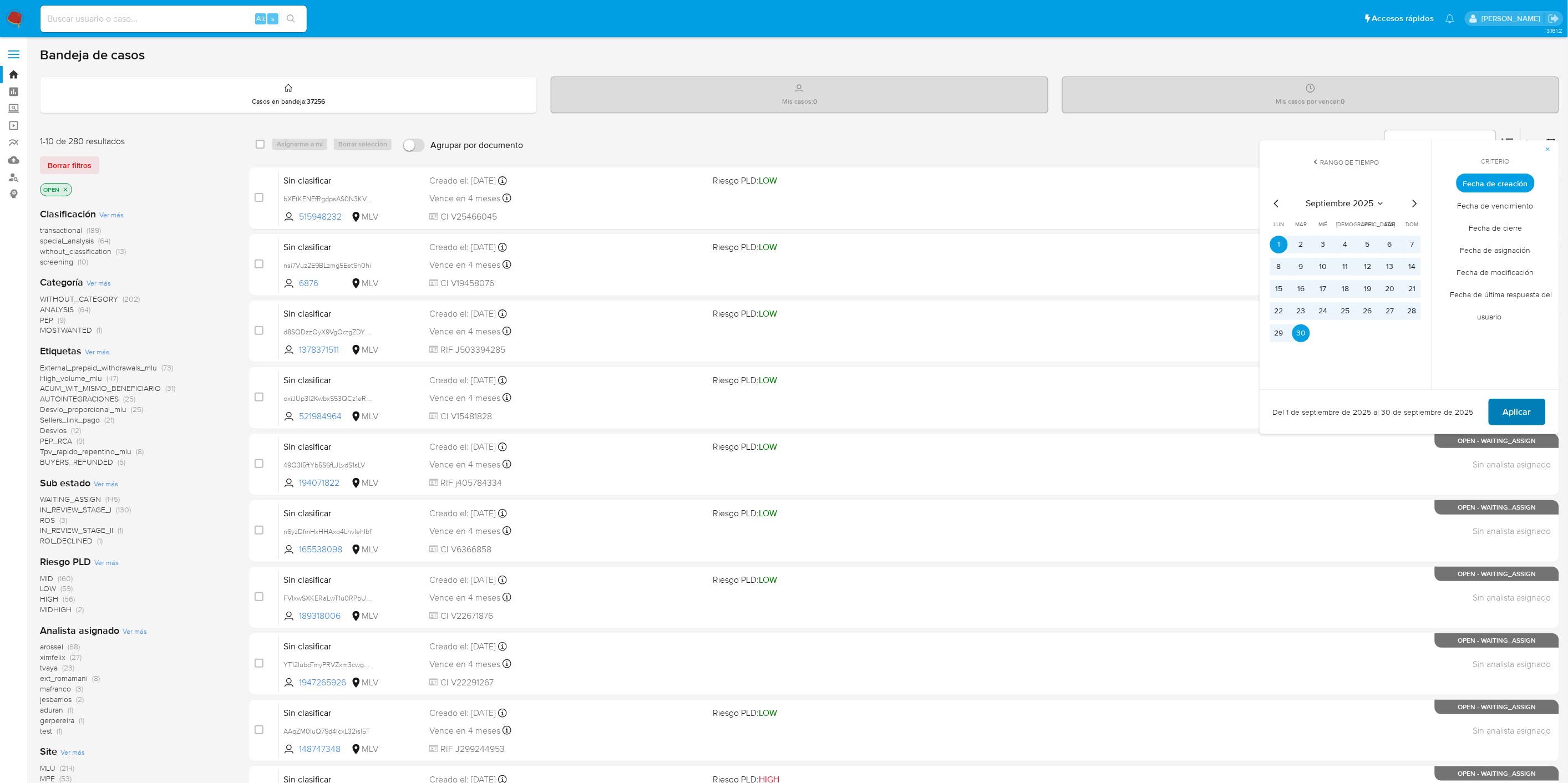
click at [1506, 414] on span "Aplicar" at bounding box center [1517, 412] width 28 height 24
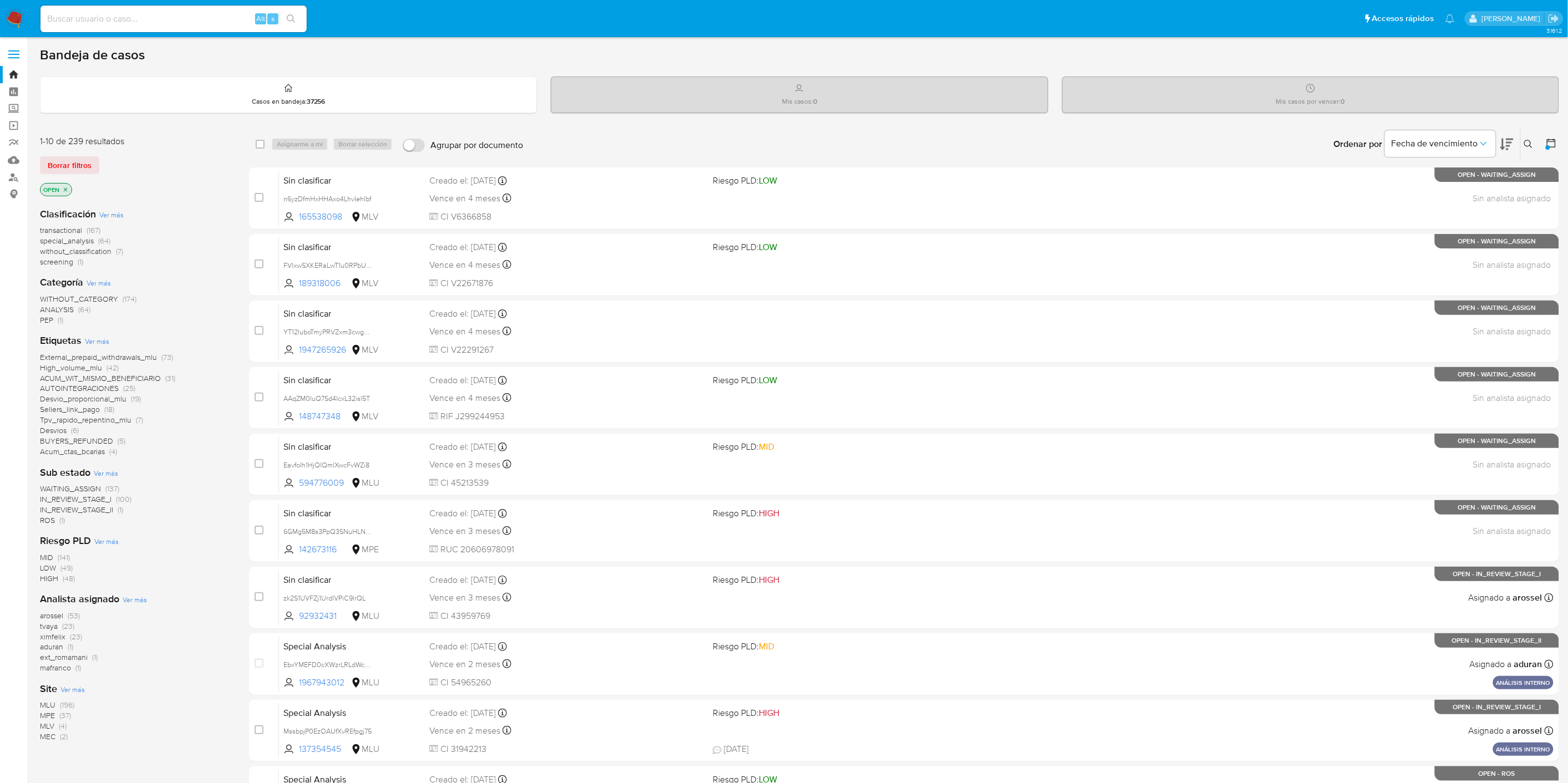
click at [128, 376] on span "ACUM_WIT_MISMO_BENEFICIARIO" at bounding box center [101, 378] width 121 height 11
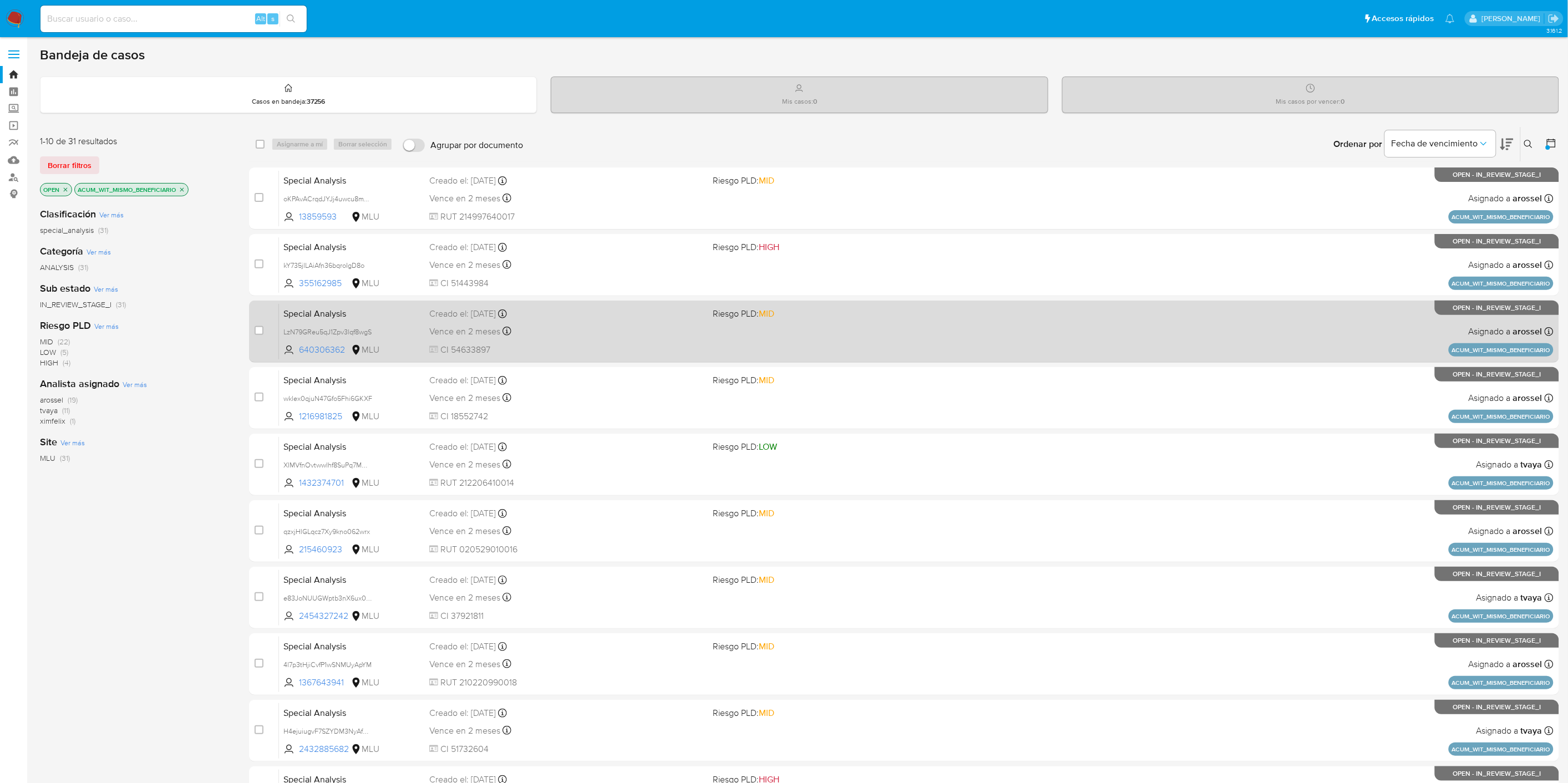
scroll to position [132, 0]
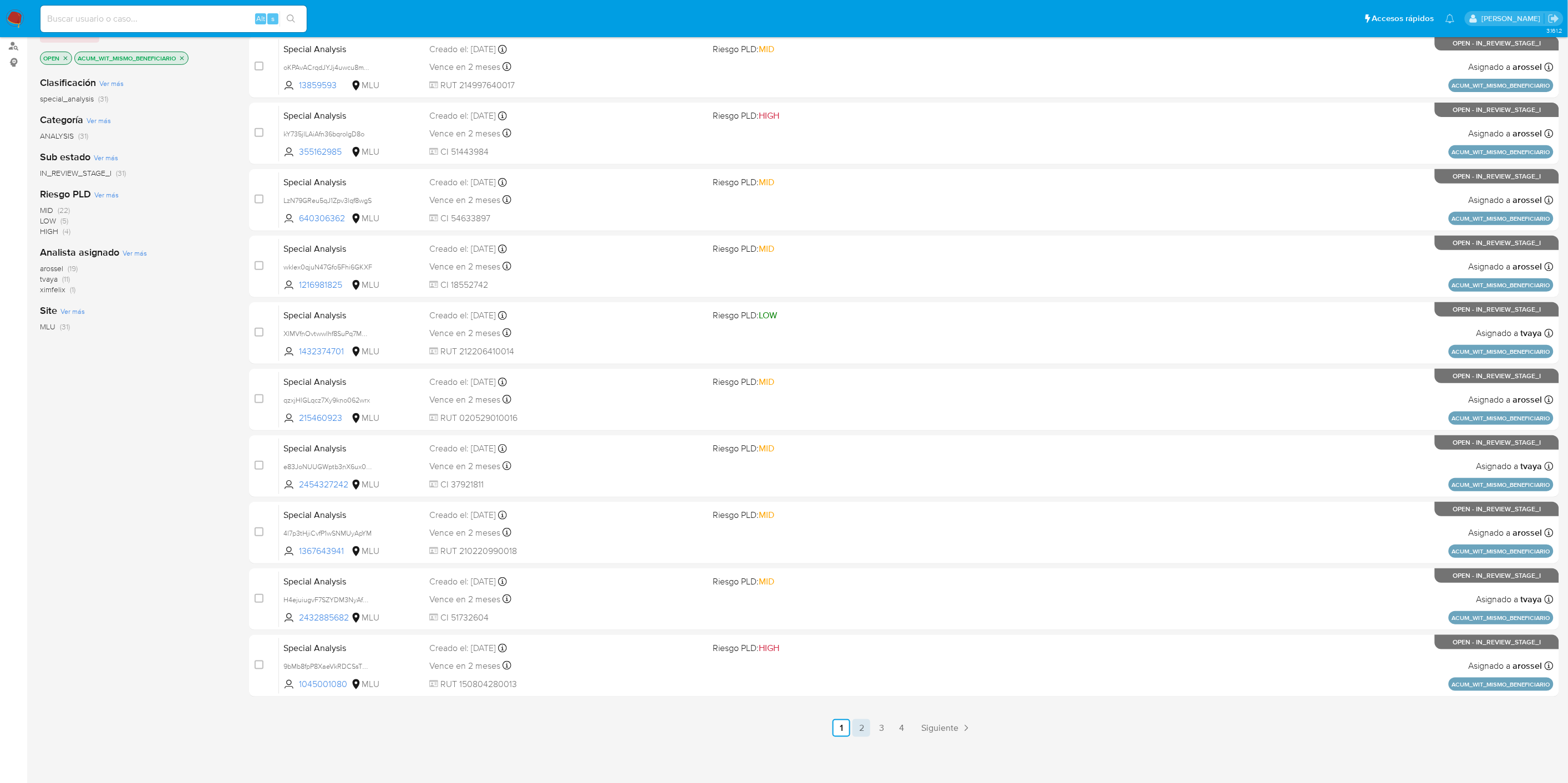
click at [865, 725] on link "2" at bounding box center [861, 728] width 18 height 18
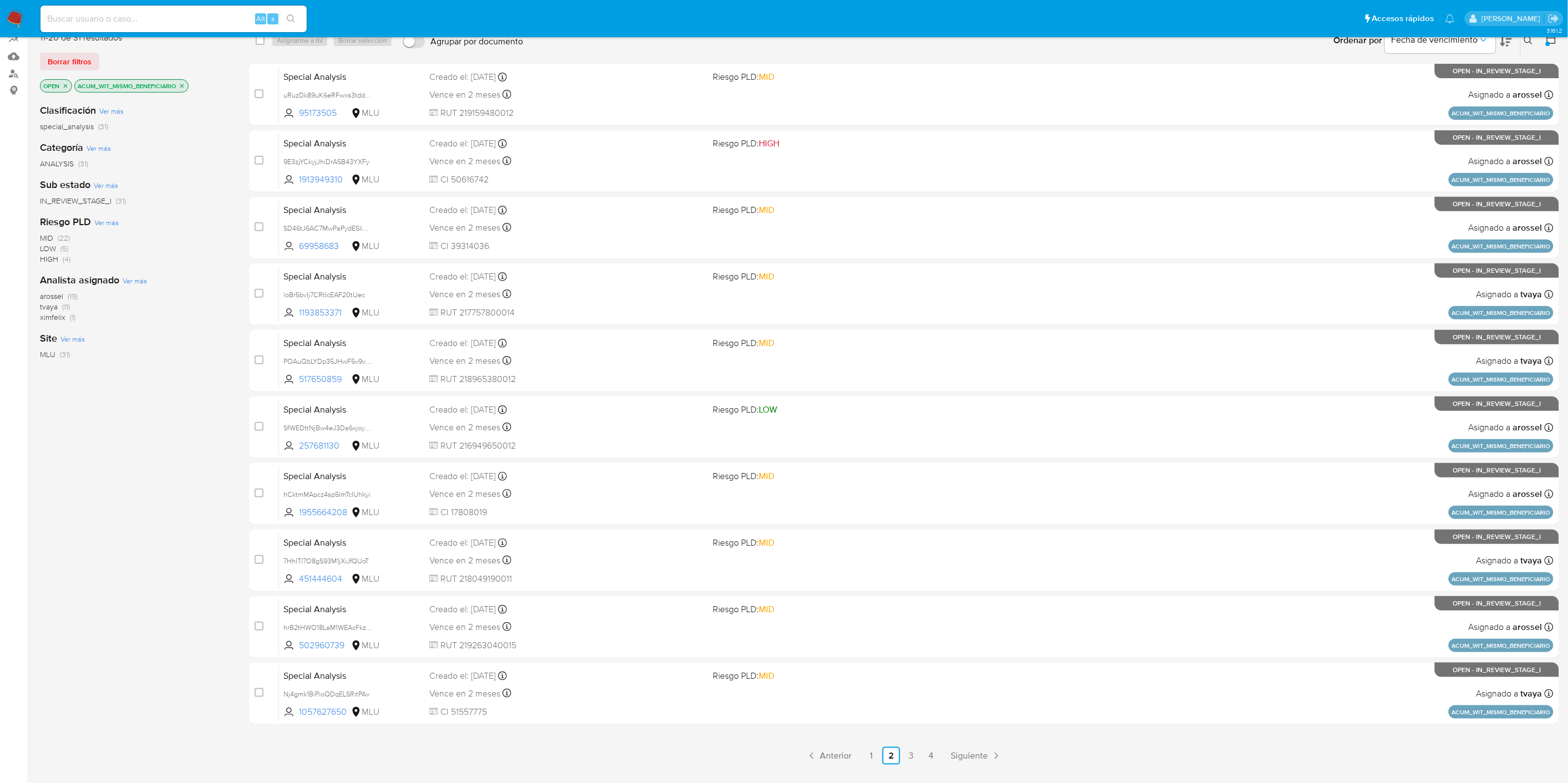
scroll to position [132, 0]
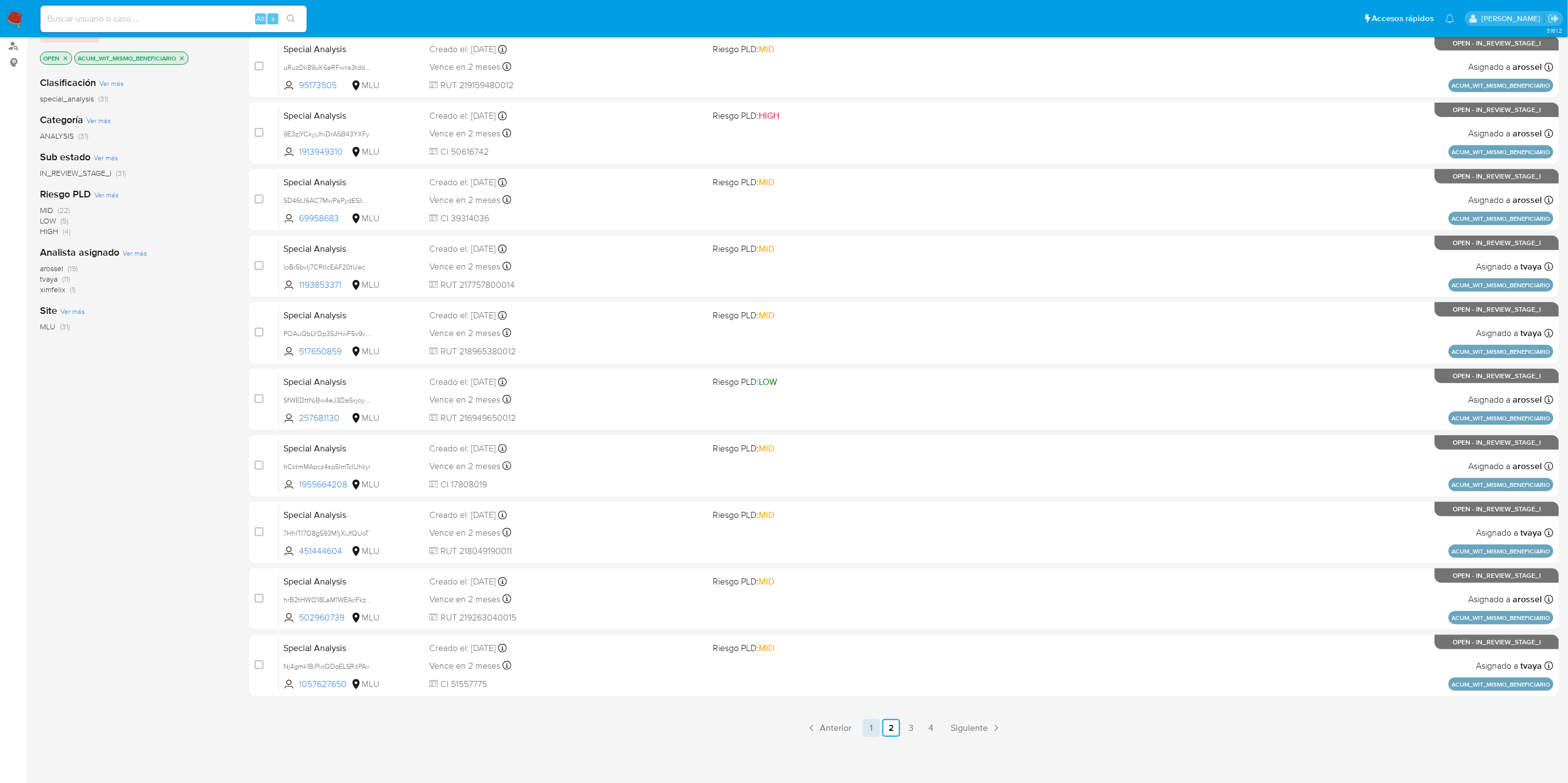
click at [865, 728] on link "1" at bounding box center [871, 728] width 18 height 18
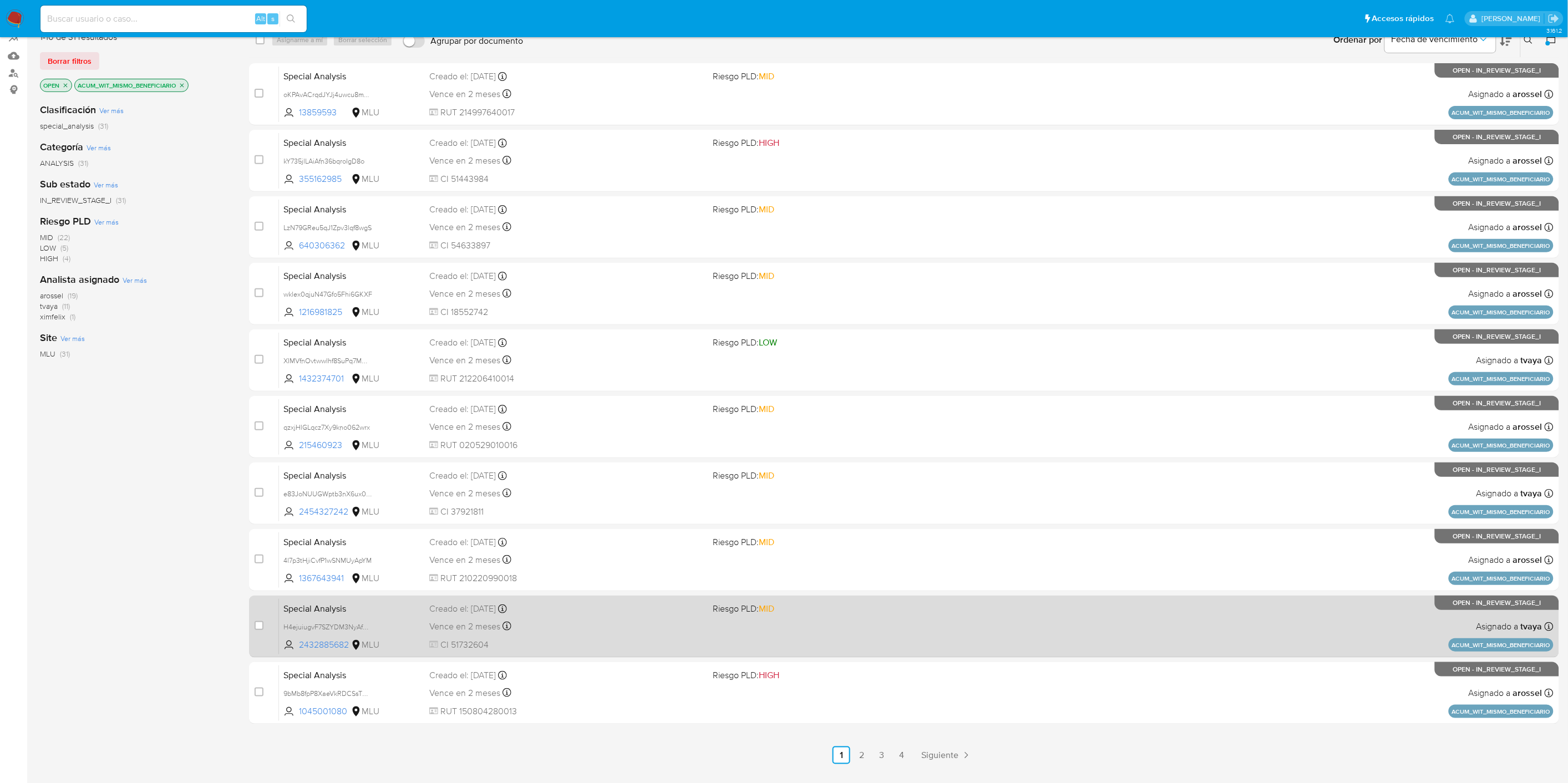
scroll to position [132, 0]
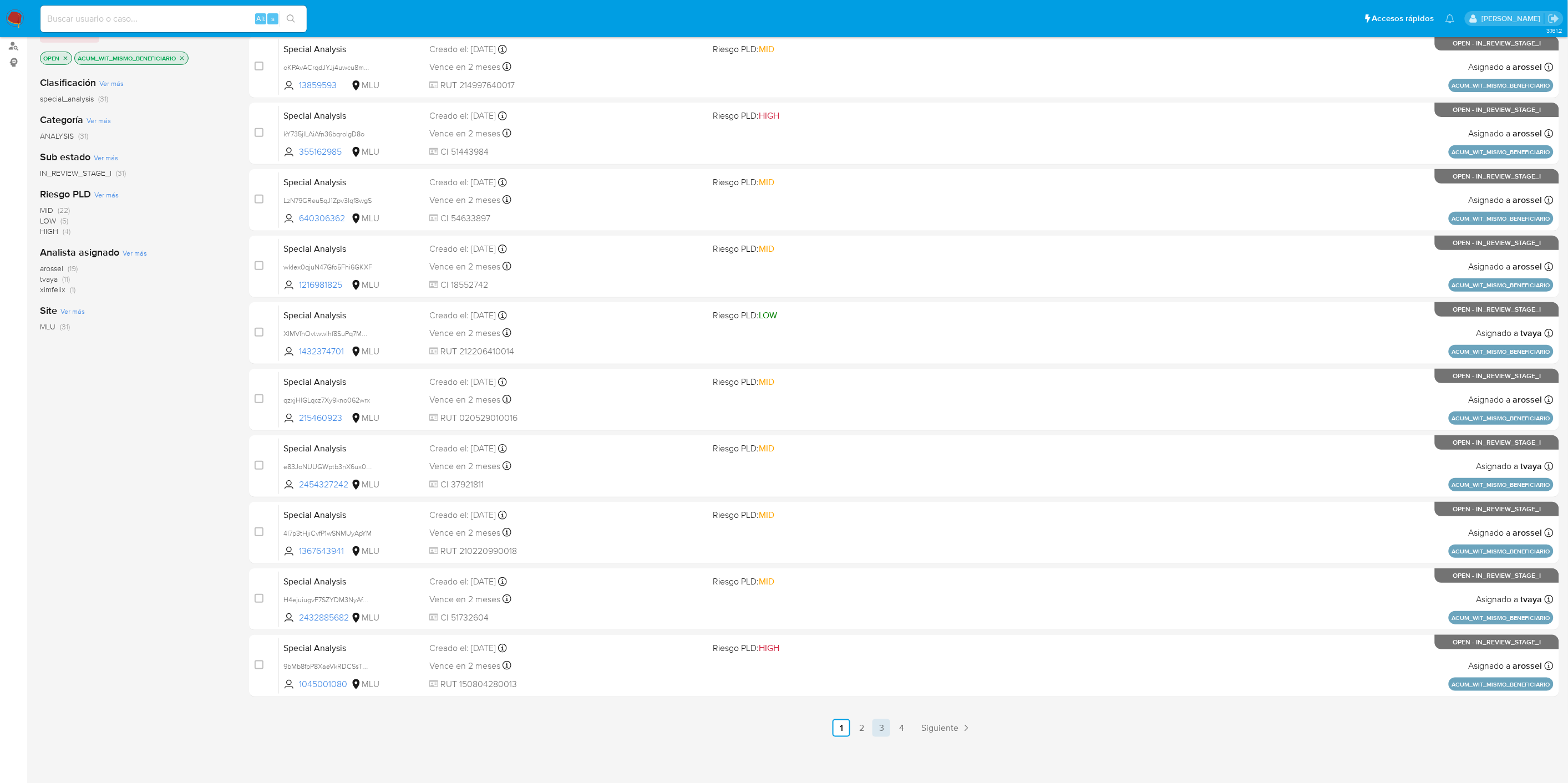
click at [882, 728] on link "3" at bounding box center [881, 728] width 18 height 18
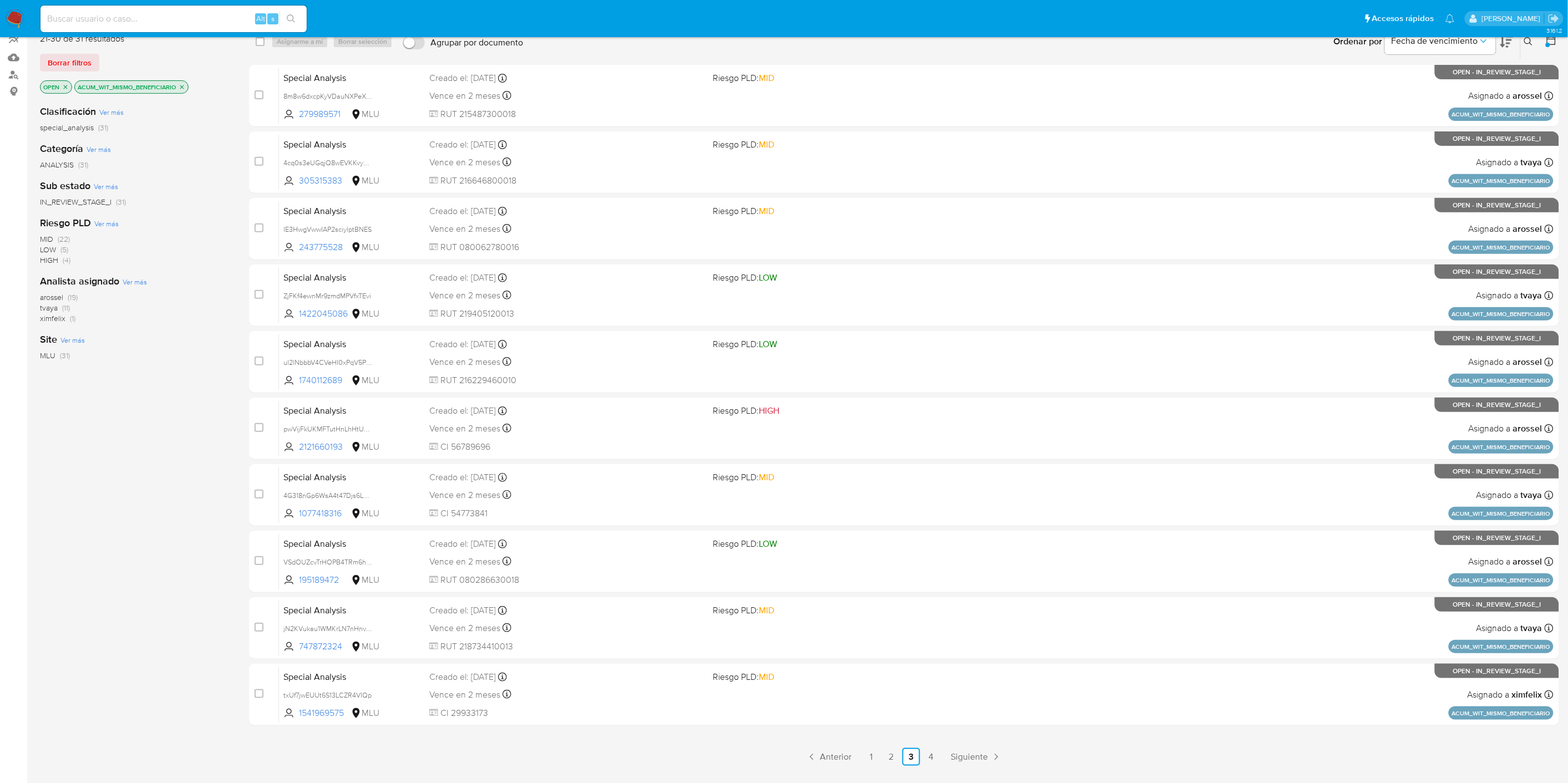
scroll to position [132, 0]
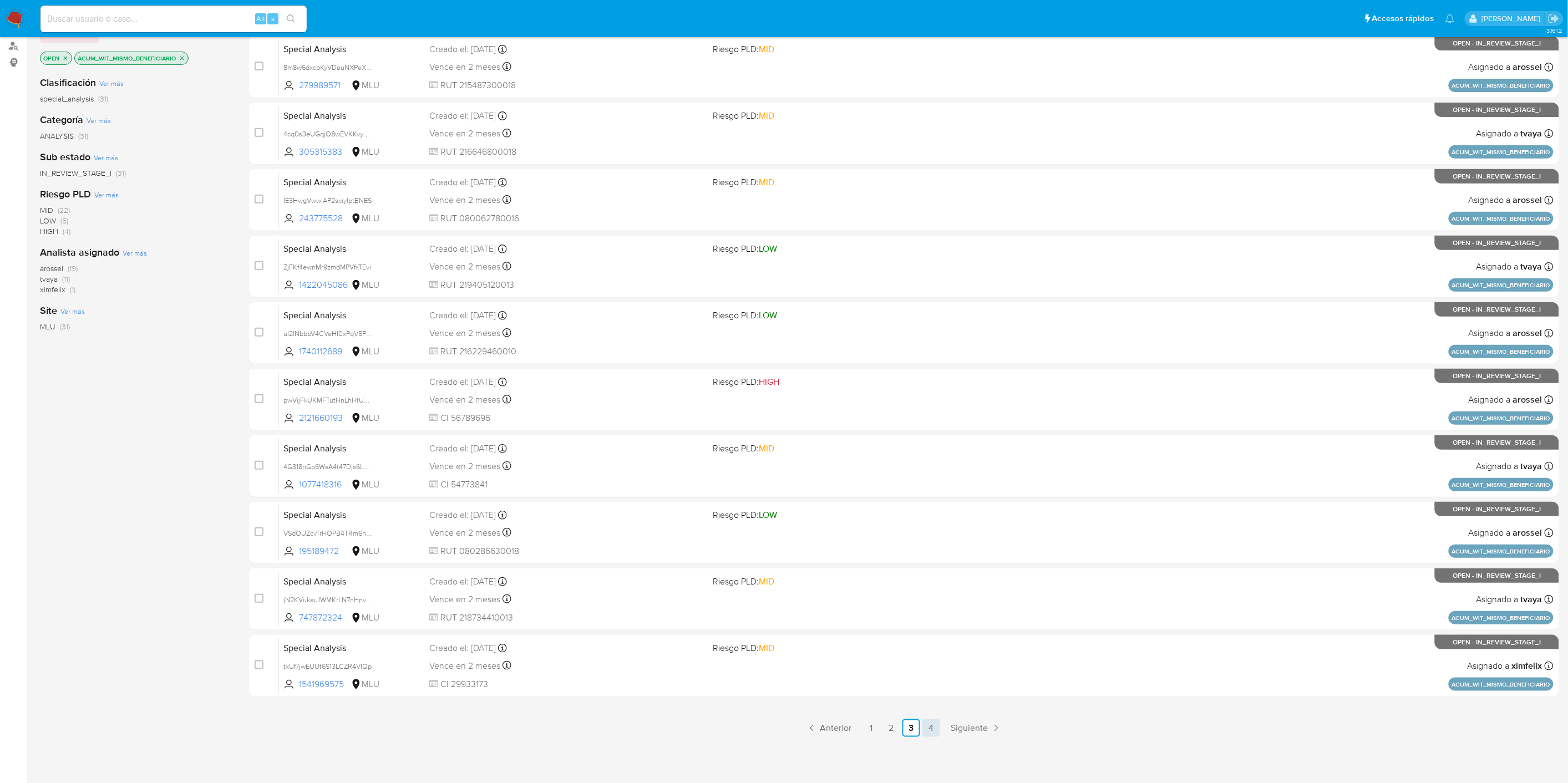
click at [925, 729] on link "4" at bounding box center [931, 728] width 18 height 18
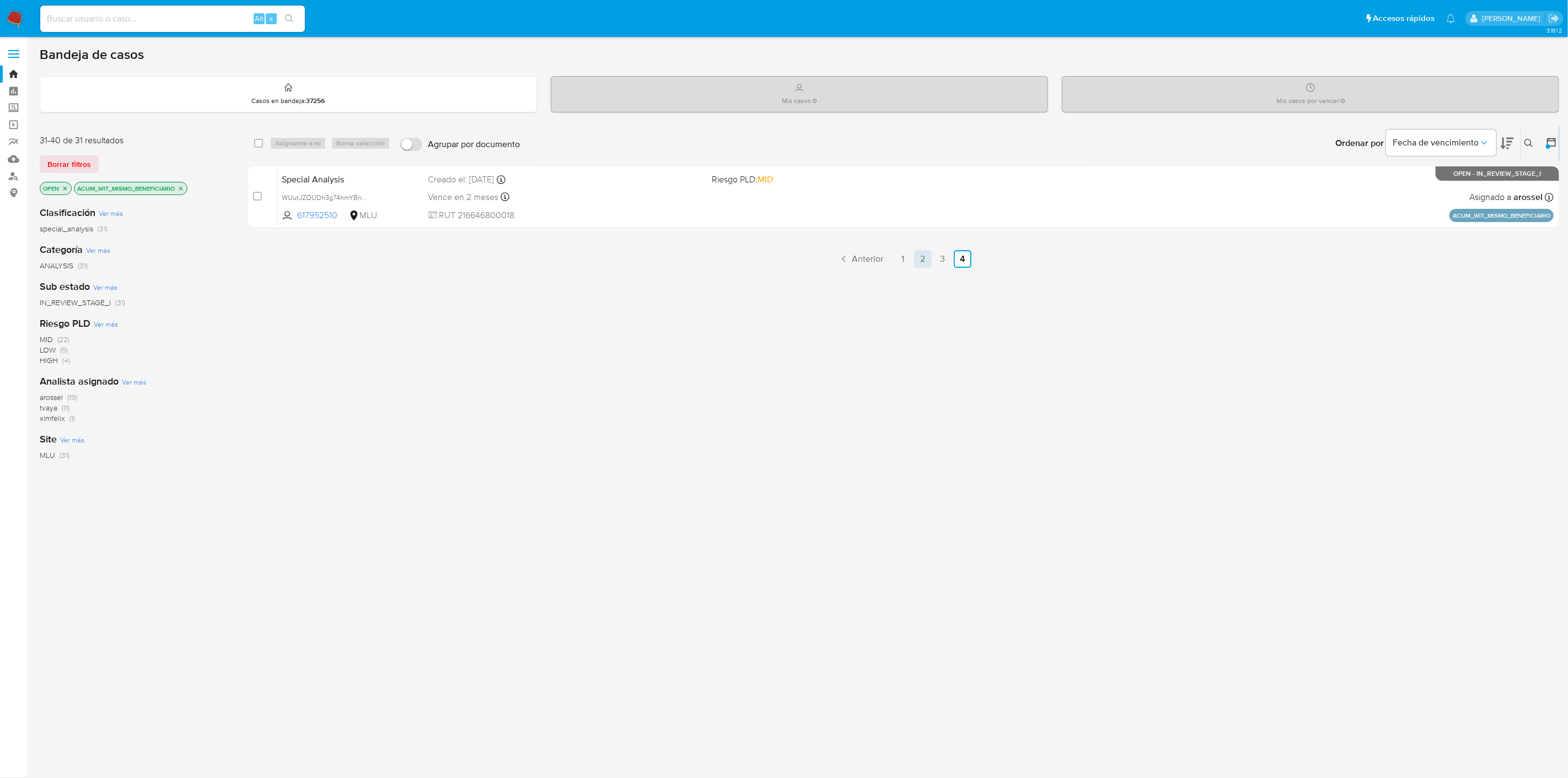
click at [921, 256] on link "2" at bounding box center [922, 259] width 18 height 18
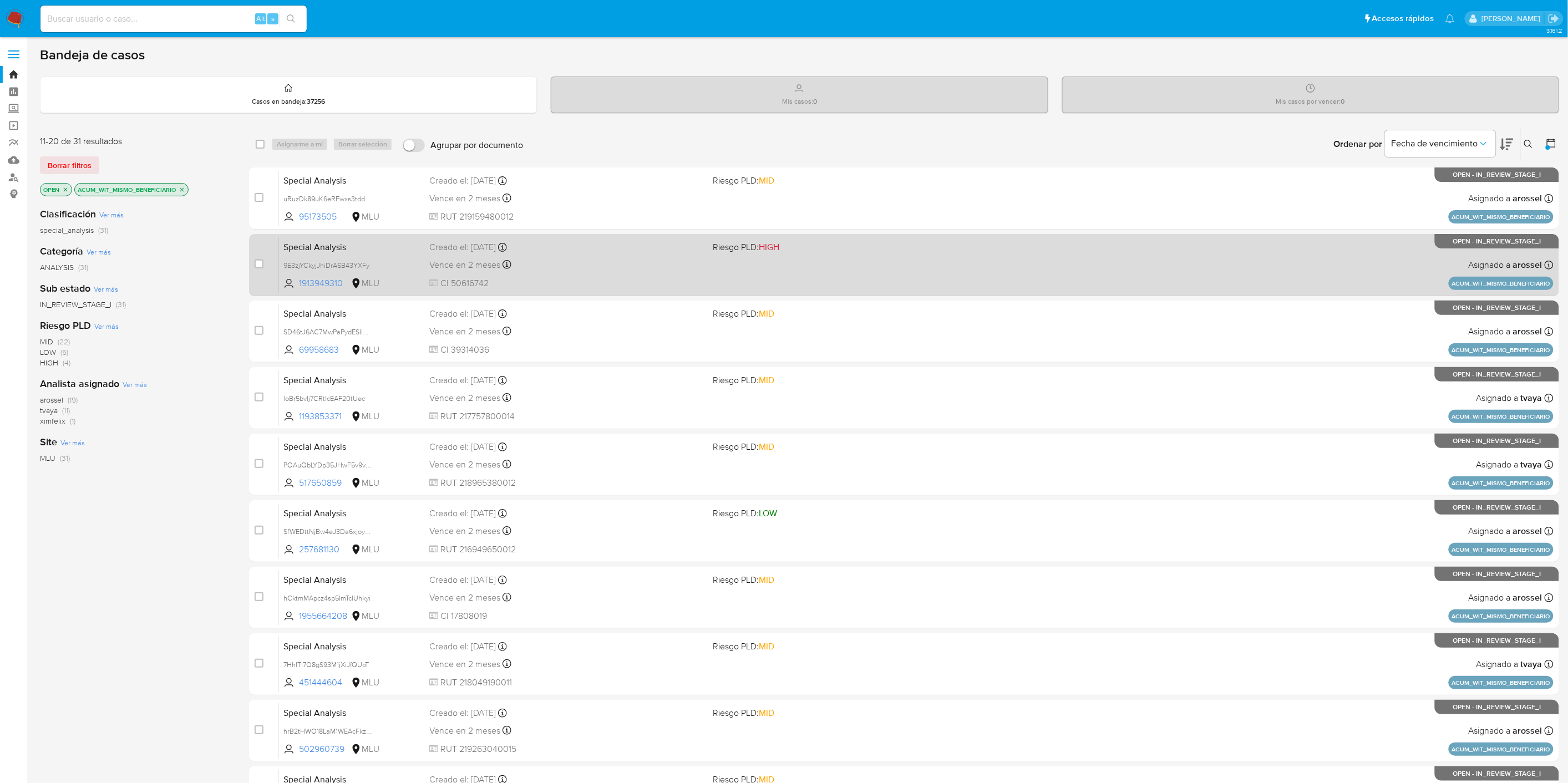
drag, startPoint x: 344, startPoint y: 283, endPoint x: 317, endPoint y: 252, distance: 41.1
click at [317, 264] on div "Special Analysis 9E3zjYCkyjJhiDrASB43YXFy 1913949310 MLU Riesgo PLD: HIGH Cread…" at bounding box center [916, 265] width 1274 height 56
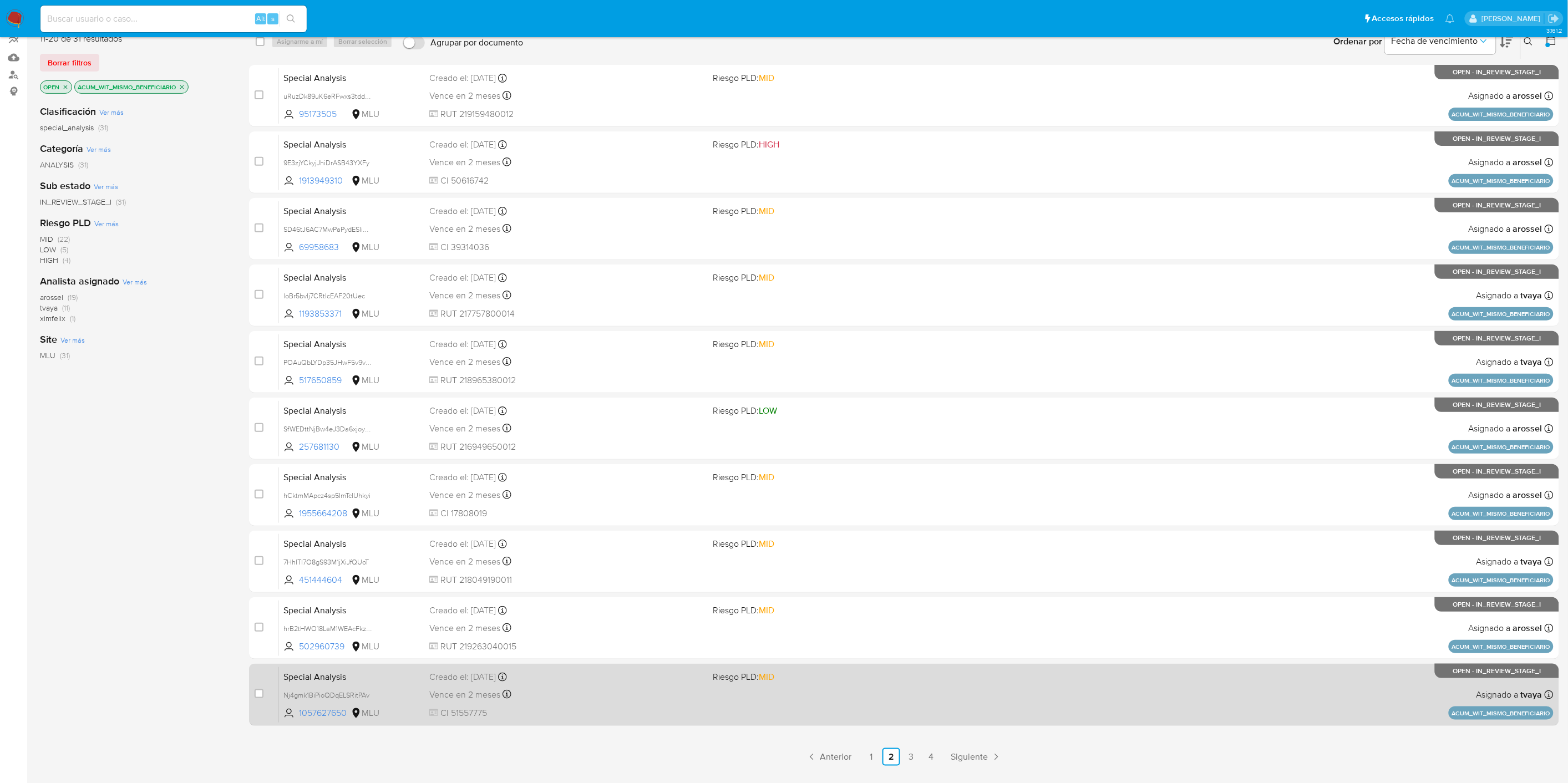
scroll to position [132, 0]
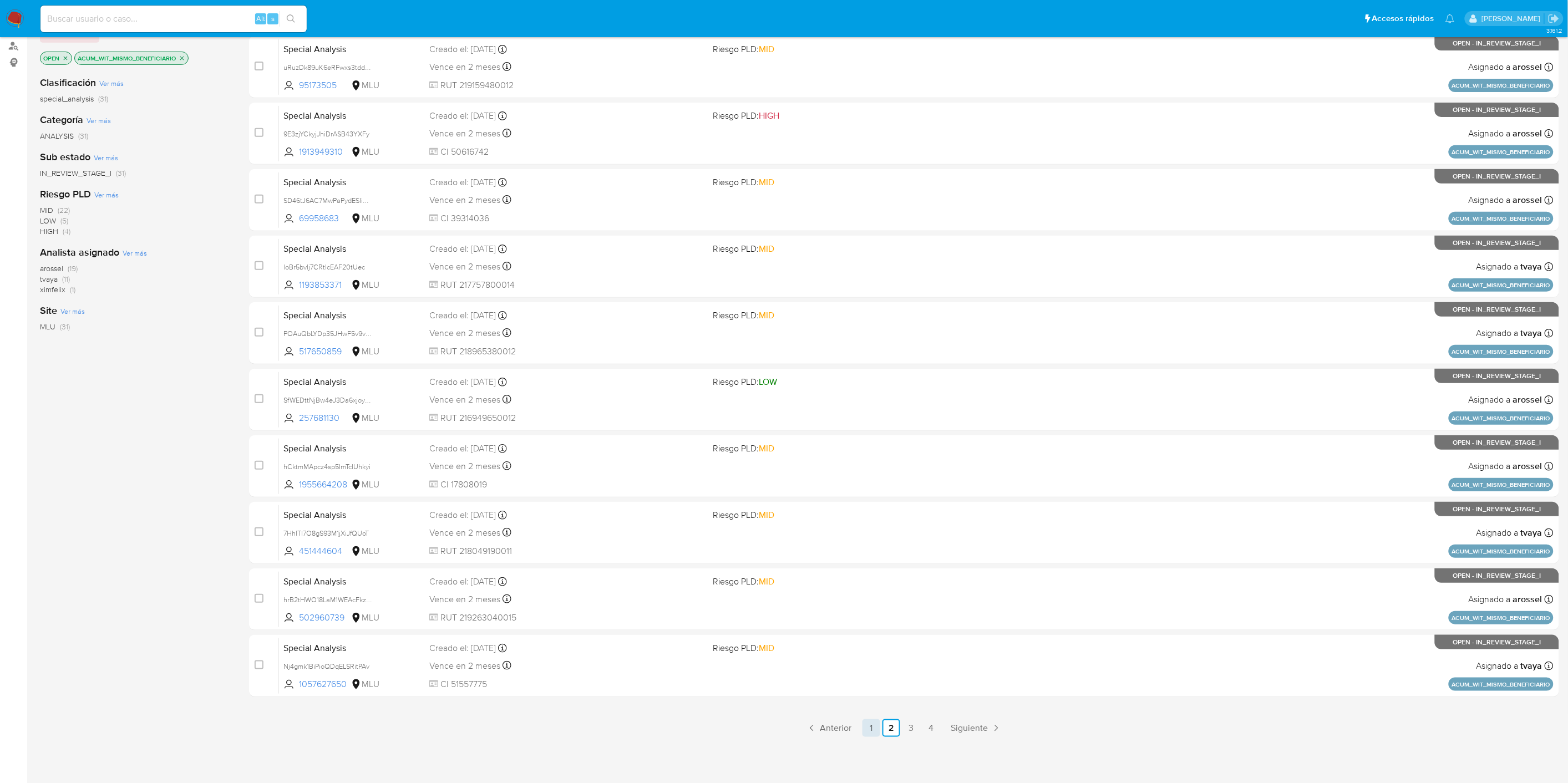
click at [869, 725] on link "1" at bounding box center [871, 728] width 18 height 18
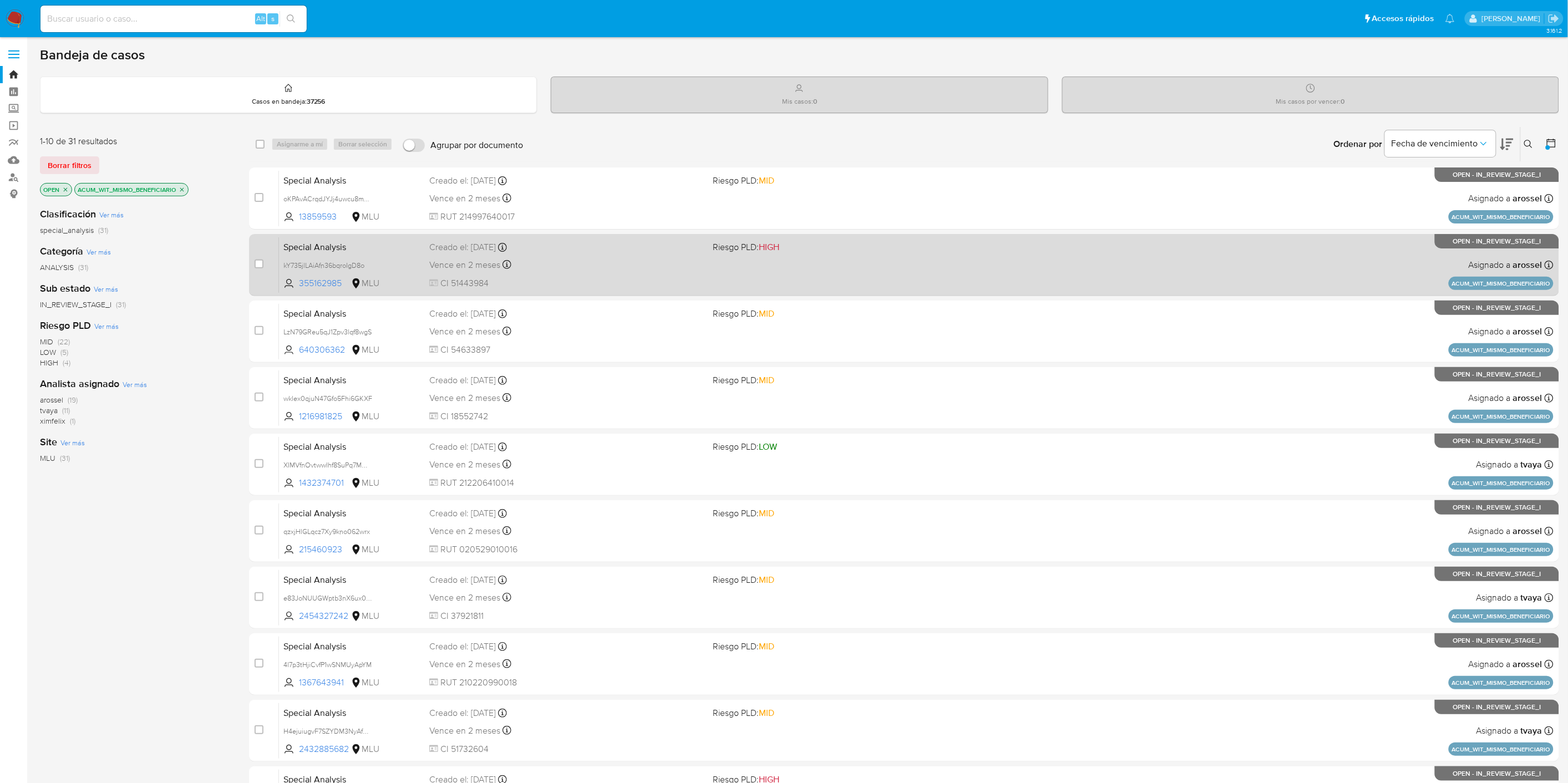
drag, startPoint x: 346, startPoint y: 284, endPoint x: 347, endPoint y: 290, distance: 6.1
click at [347, 290] on div "Special Analysis kY735jlLAiAfn36bqroIgD8o 355162985 MLU Riesgo PLD: HIGH Creado…" at bounding box center [916, 265] width 1274 height 56
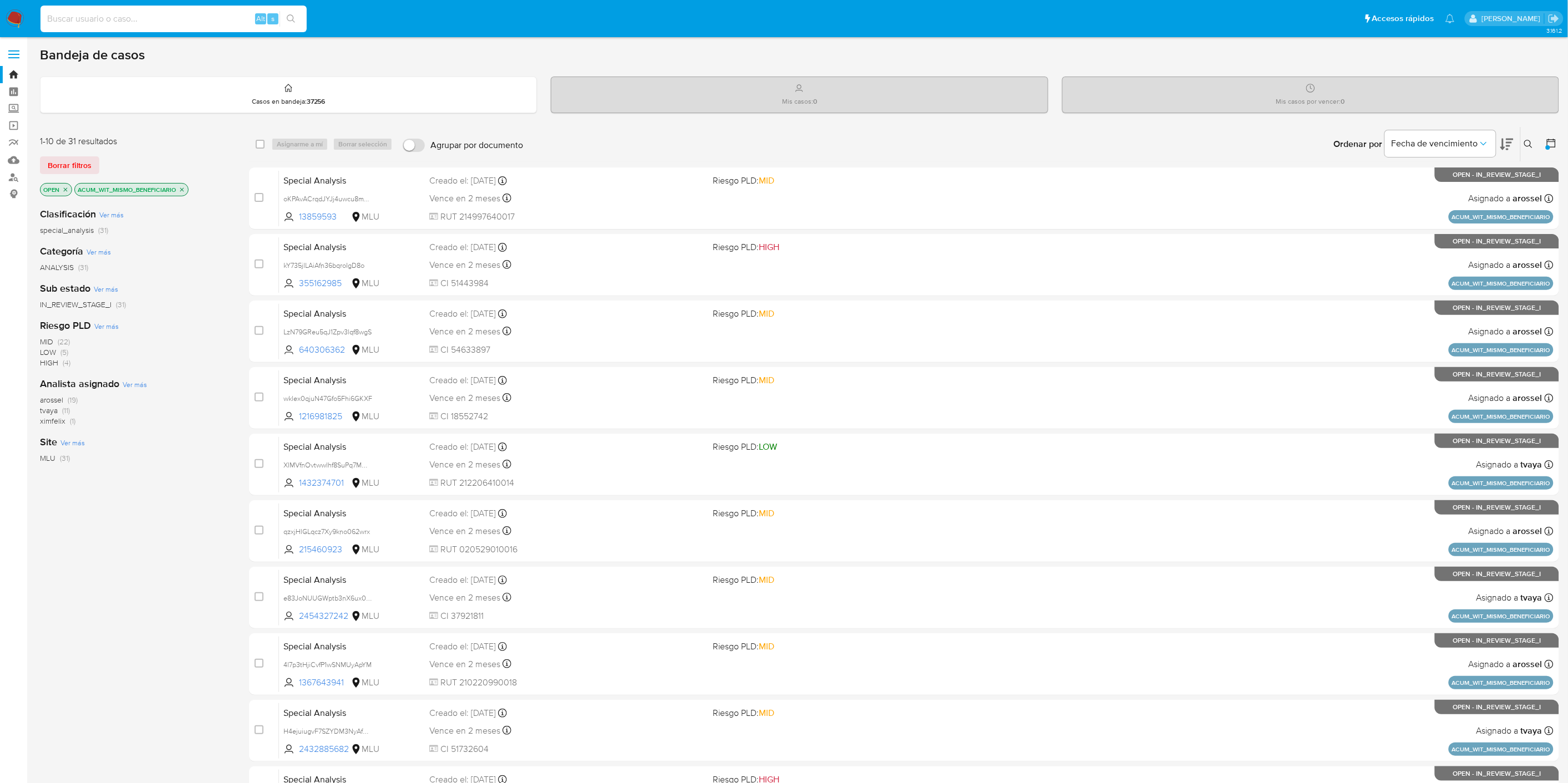
click at [120, 15] on input at bounding box center [173, 19] width 266 height 14
paste input "66388917"
type input "66388917"
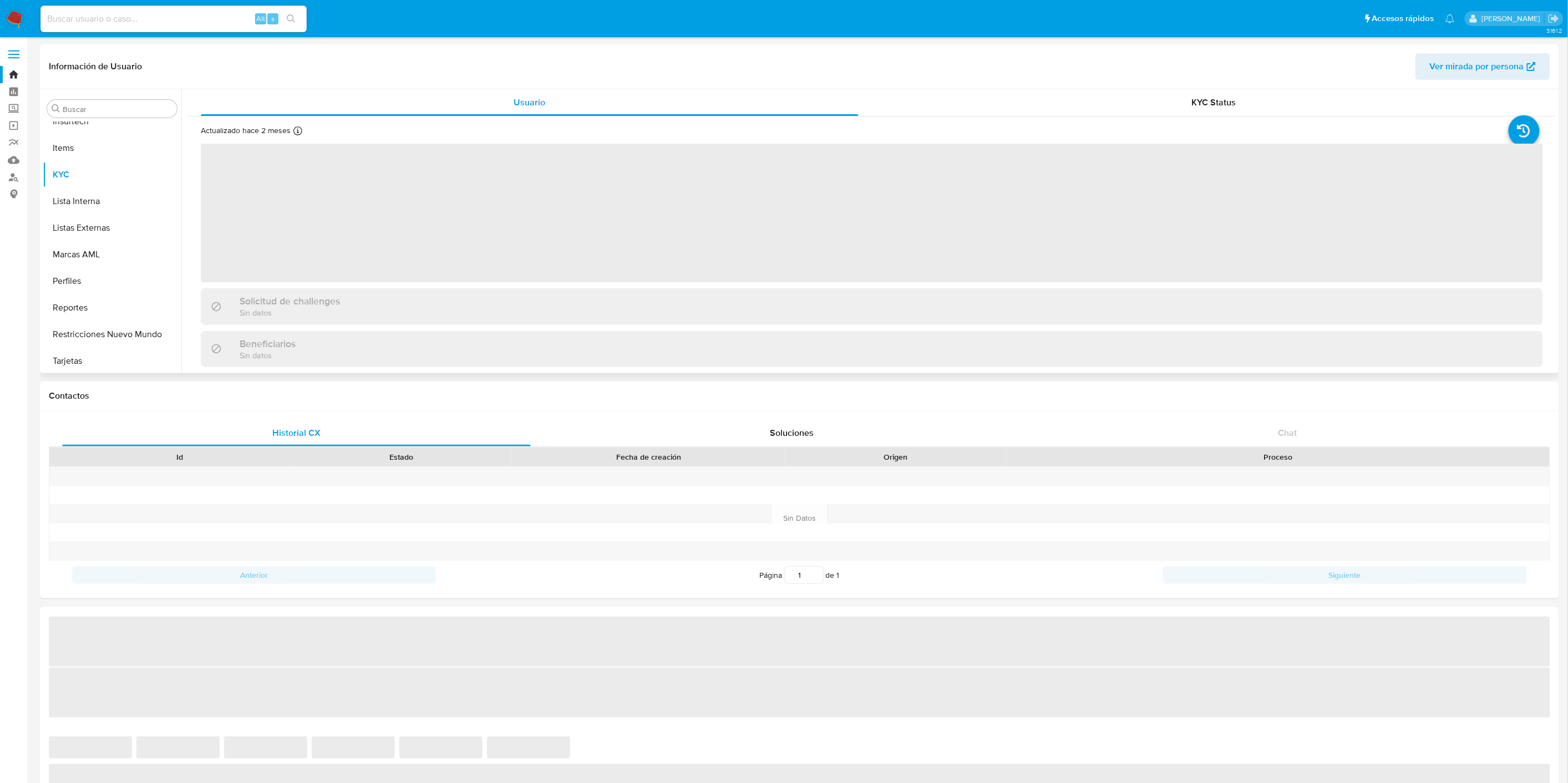
scroll to position [548, 0]
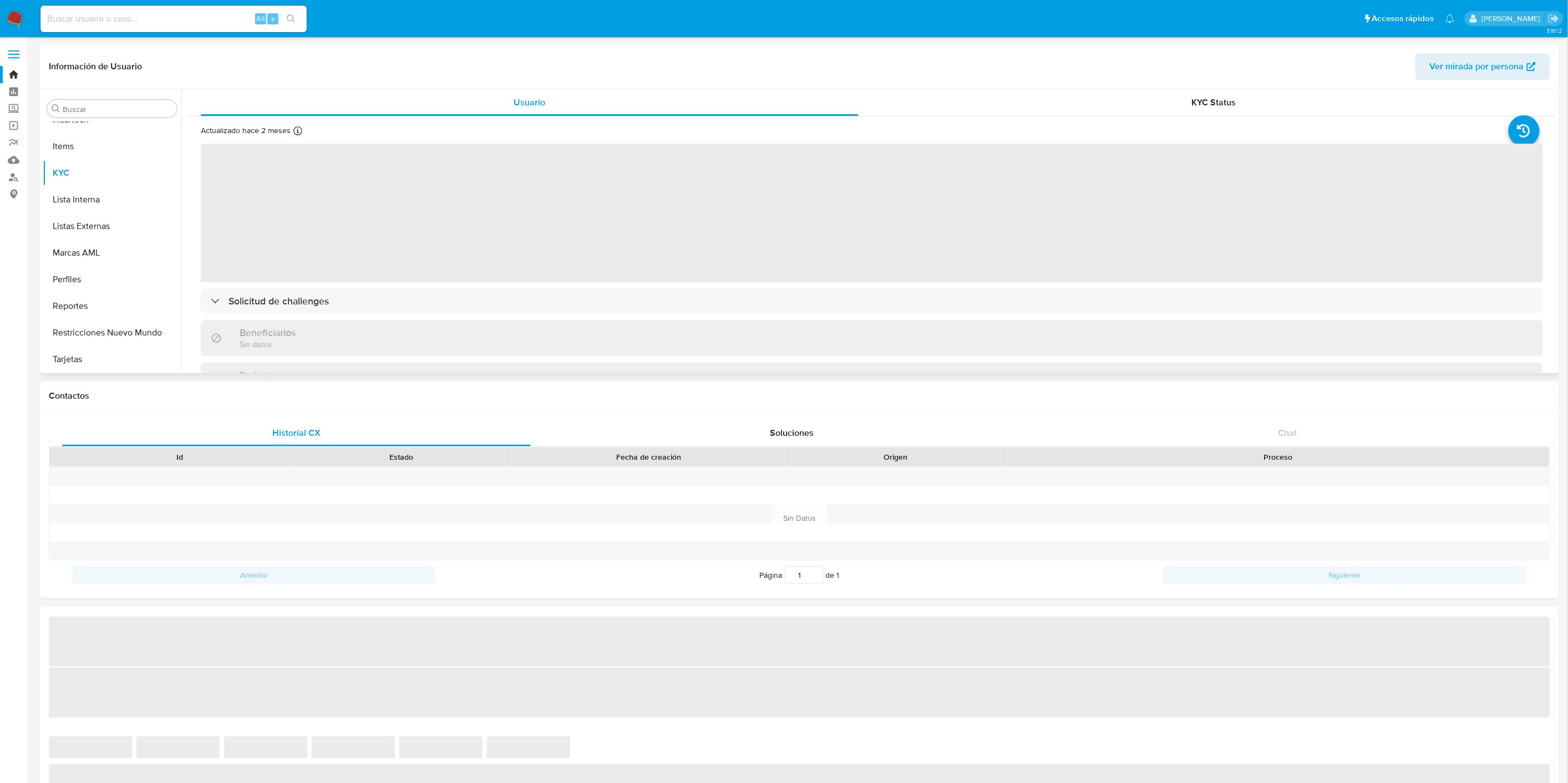
select select "10"
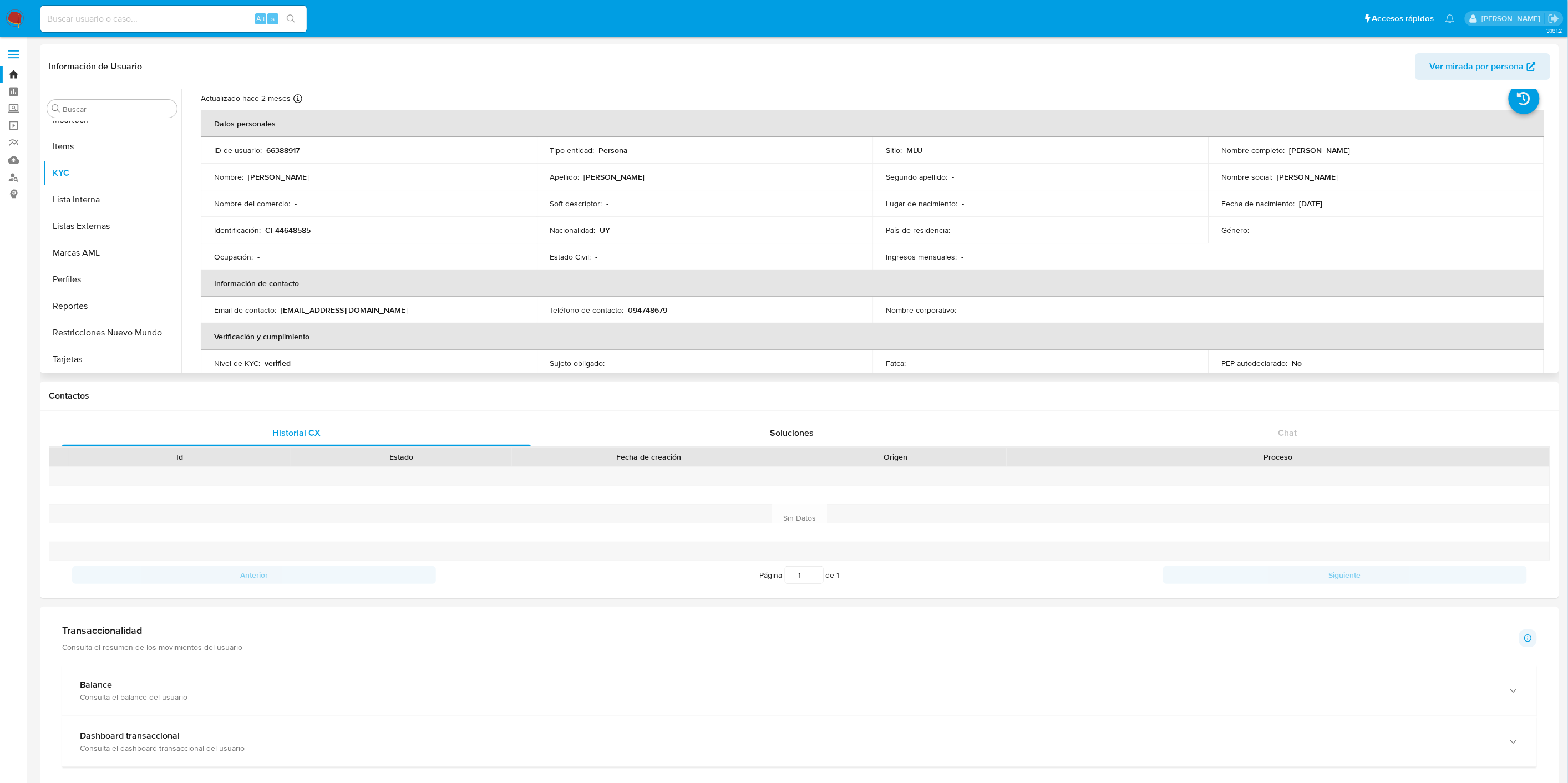
scroll to position [302, 0]
click at [98, 200] on button "General" at bounding box center [107, 206] width 130 height 27
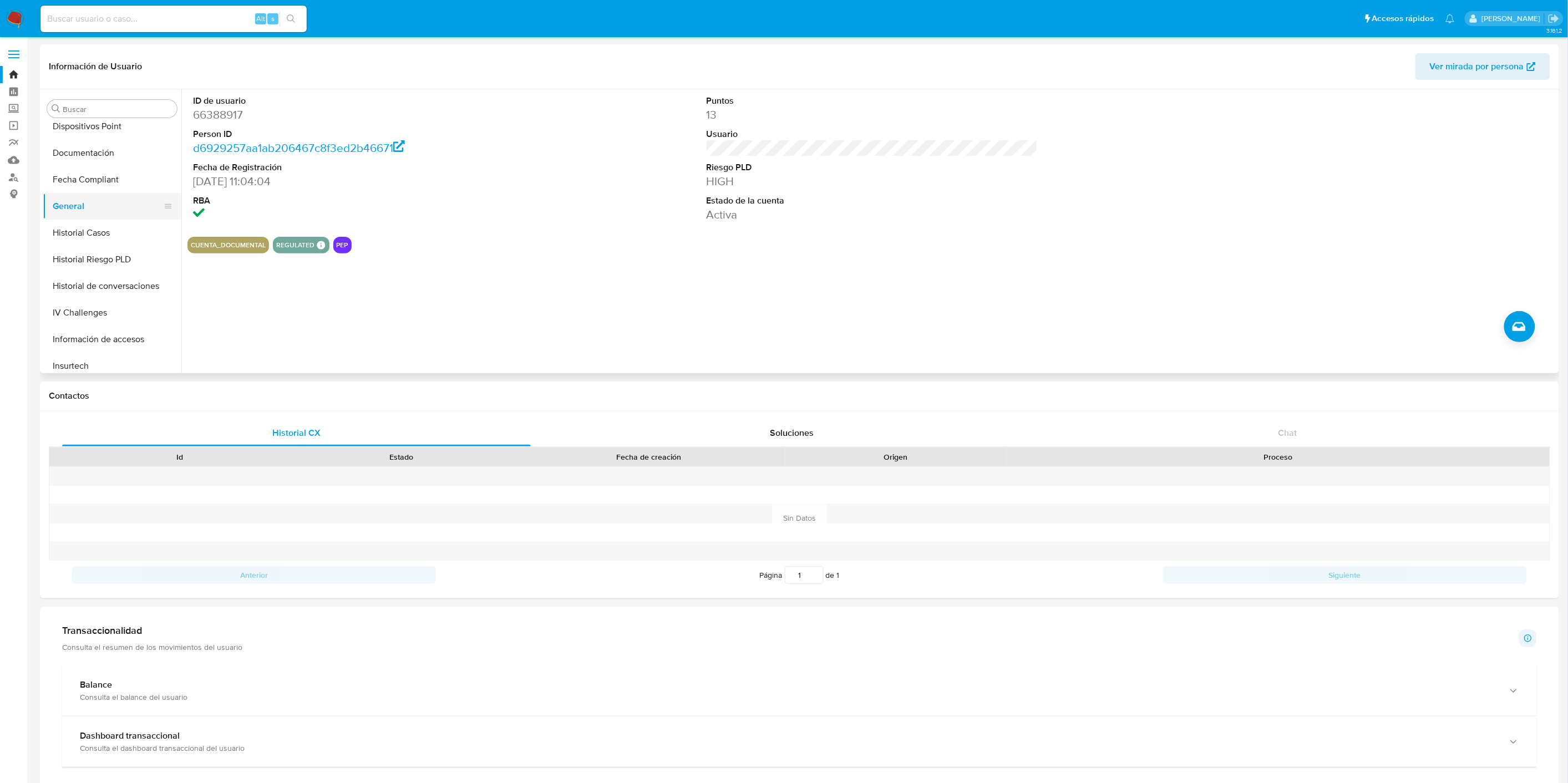
scroll to position [486, 0]
click at [104, 231] on button "KYC" at bounding box center [107, 236] width 130 height 27
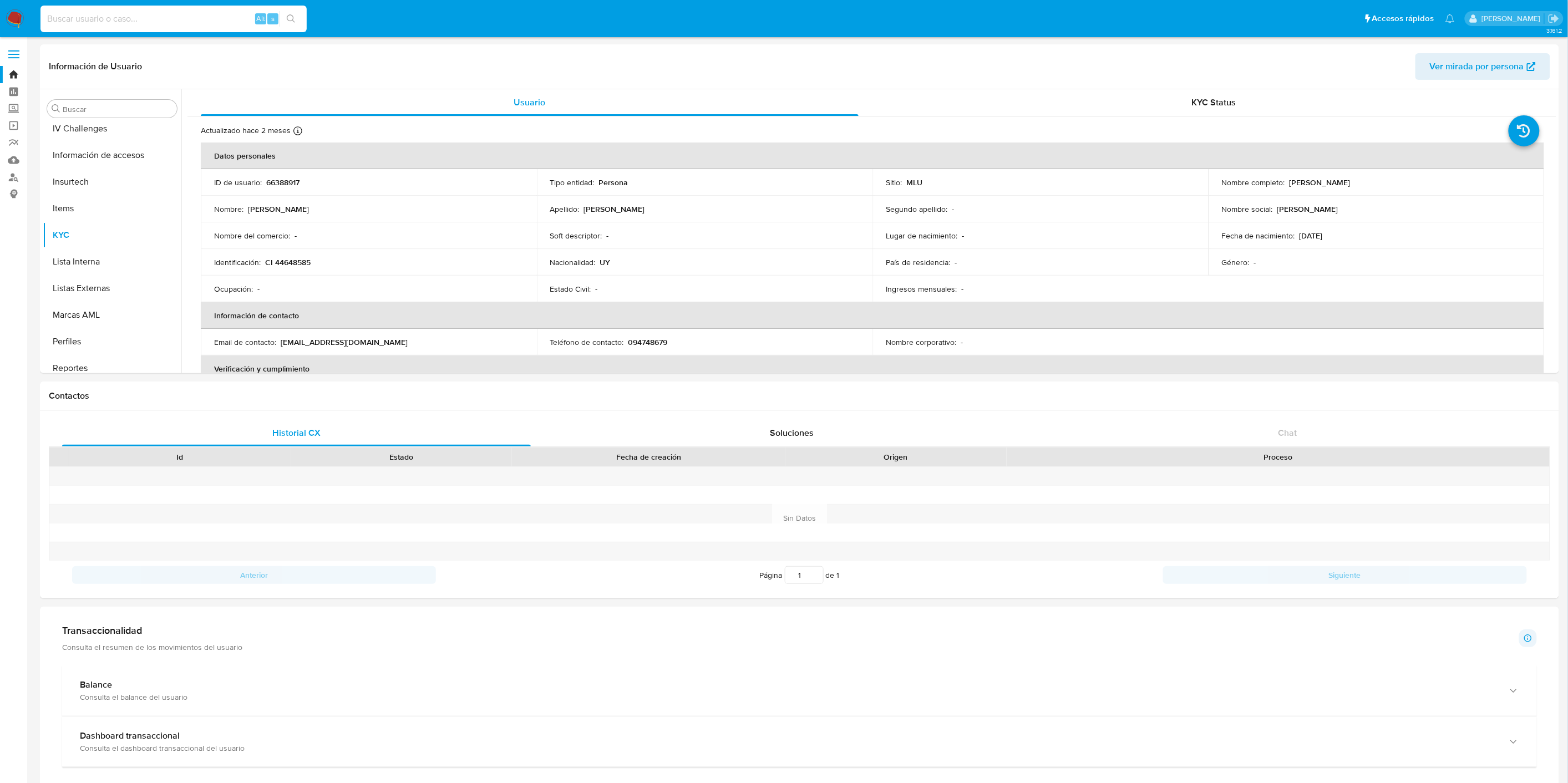
click at [117, 22] on input at bounding box center [173, 19] width 266 height 14
paste input "40106115"
type input "40106115"
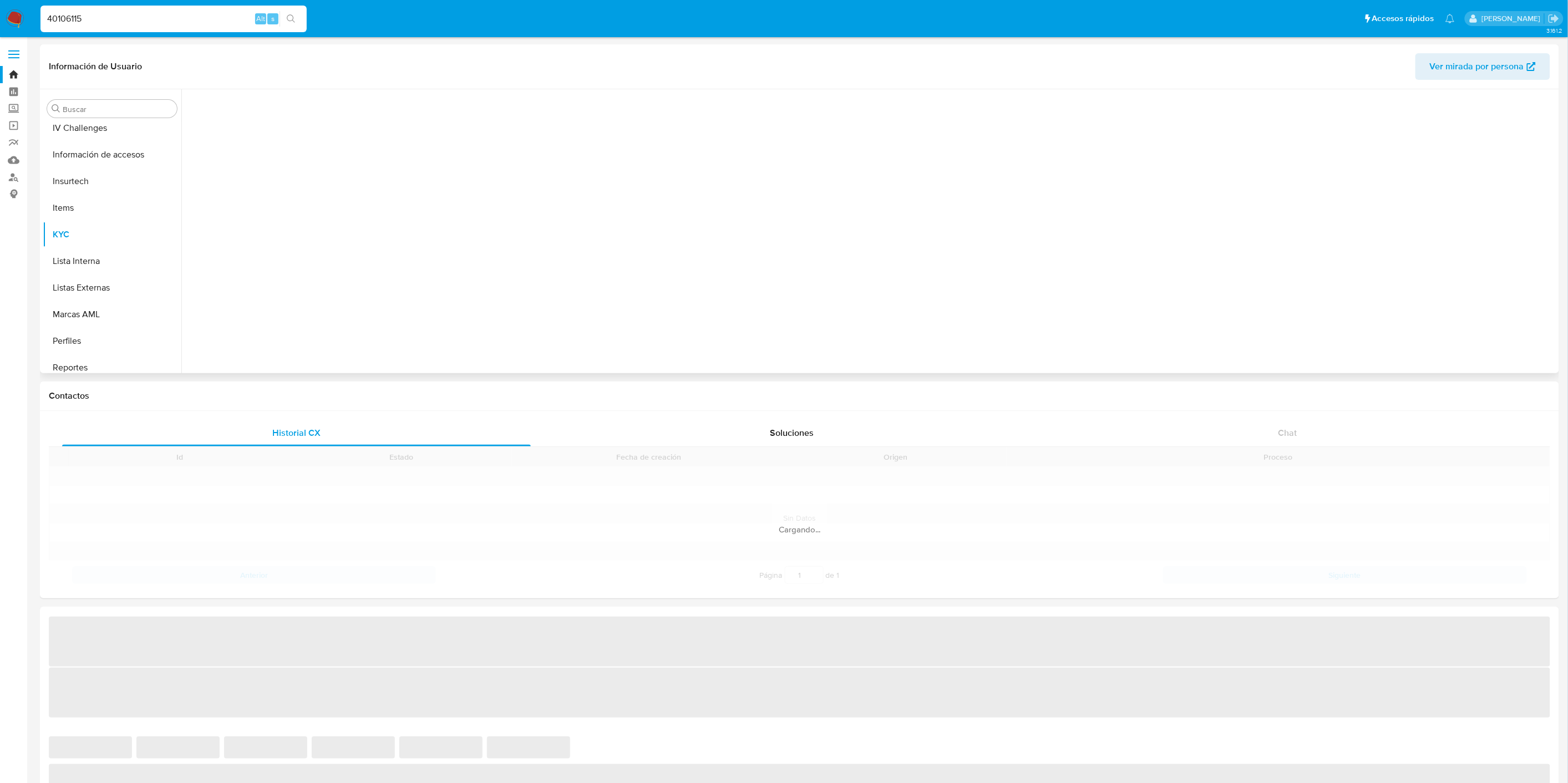
scroll to position [548, 0]
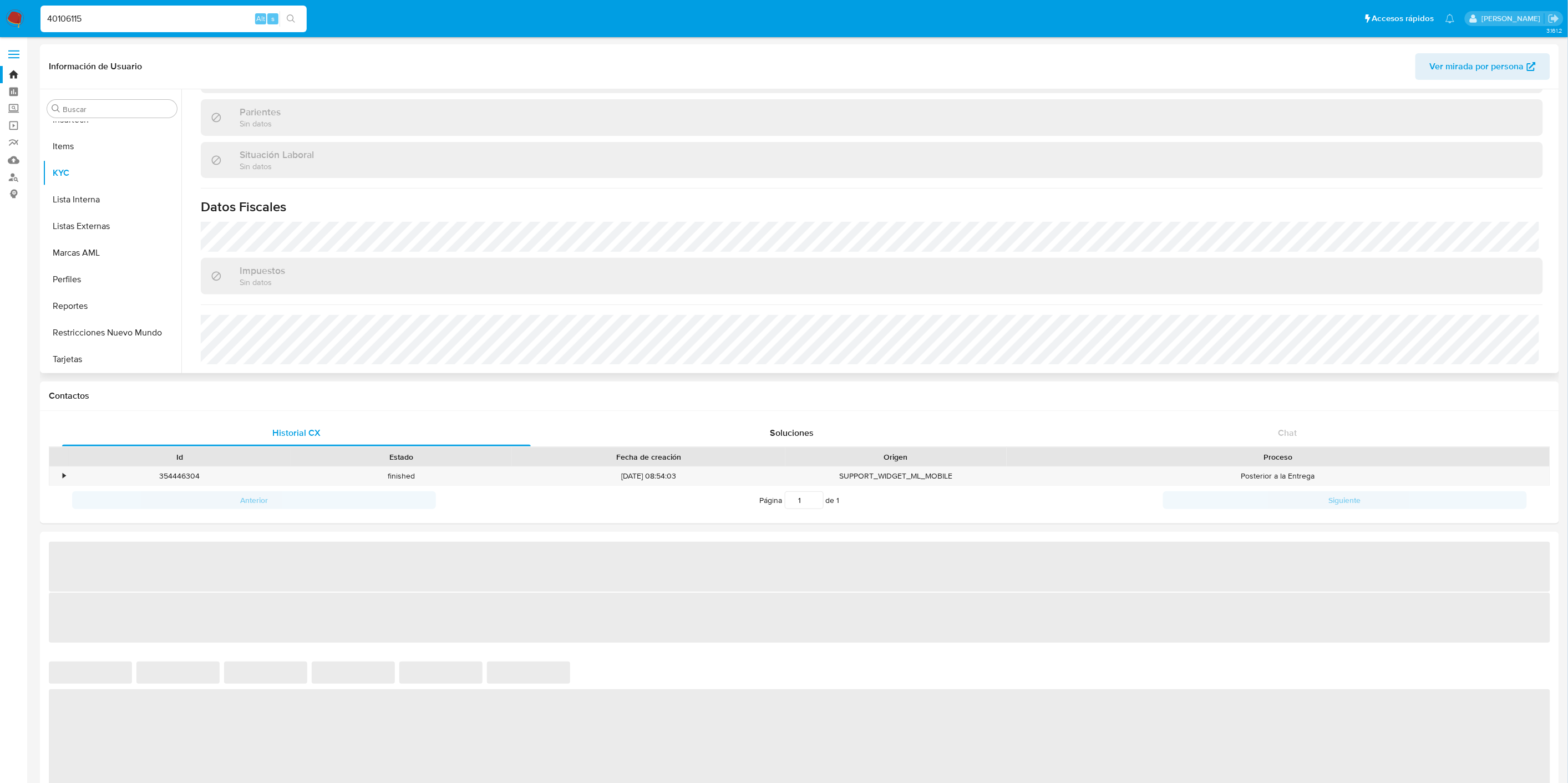
select select "10"
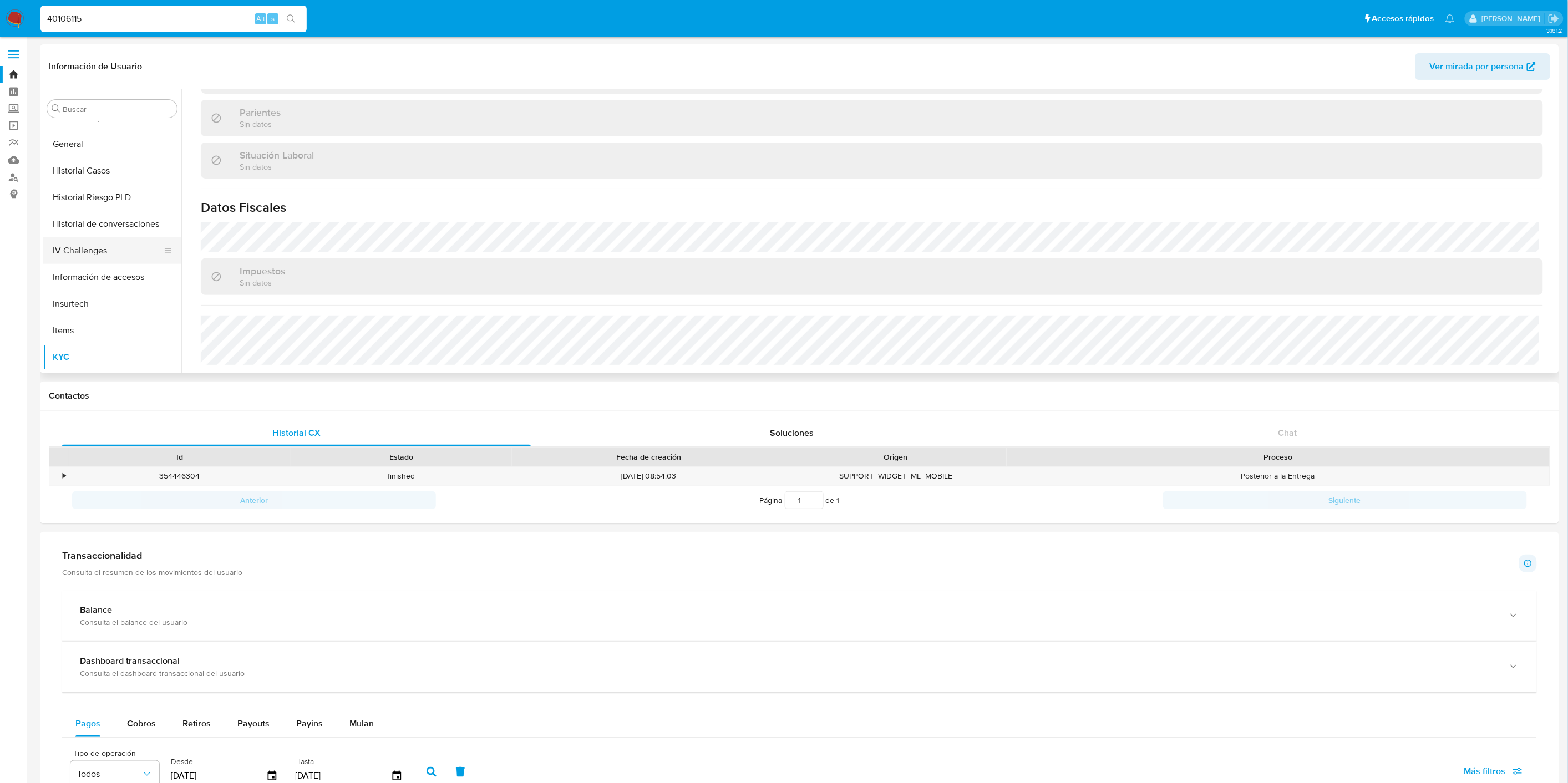
scroll to position [363, 0]
click at [75, 151] on button "General" at bounding box center [107, 145] width 130 height 27
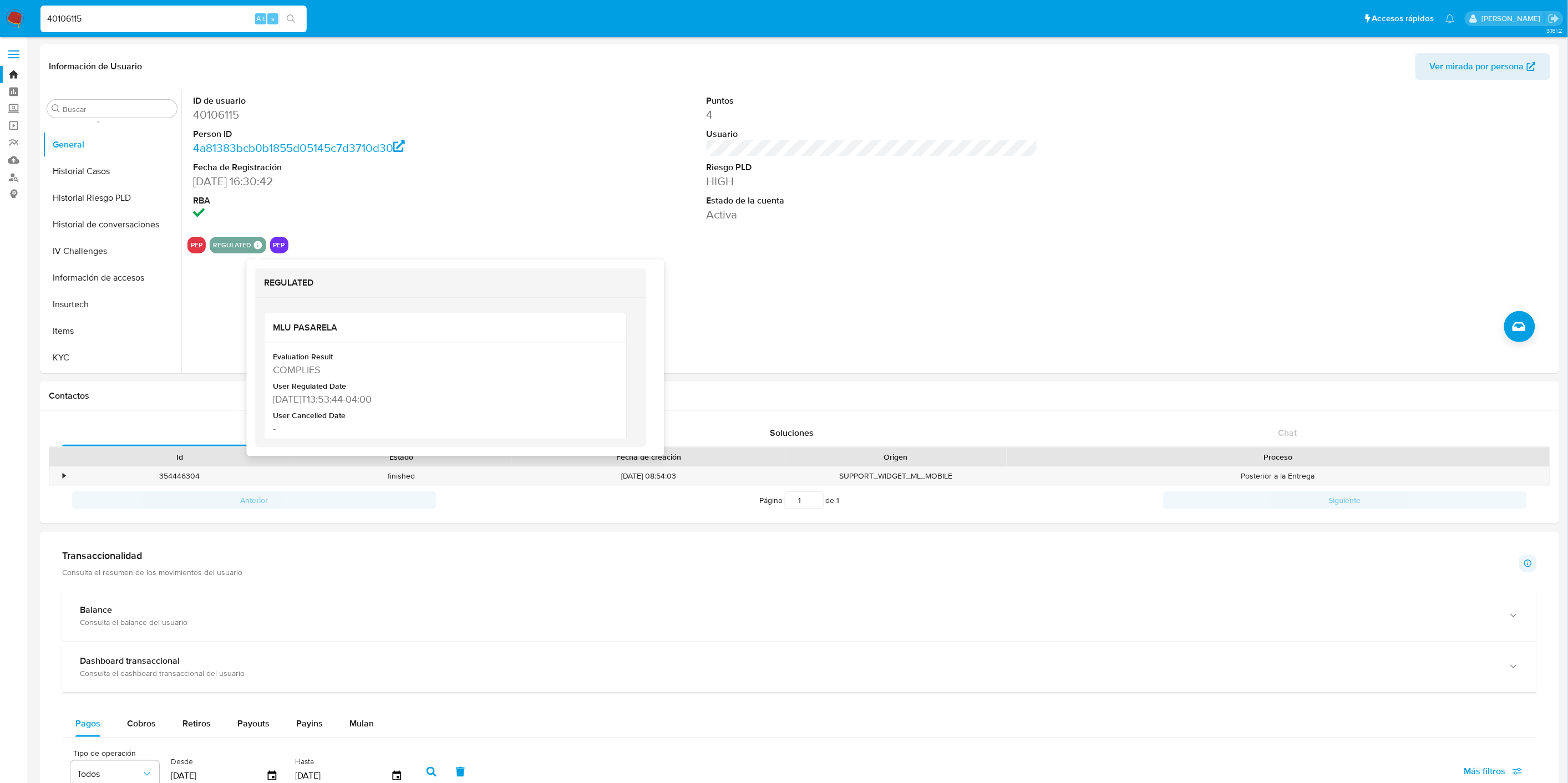
scroll to position [0, 0]
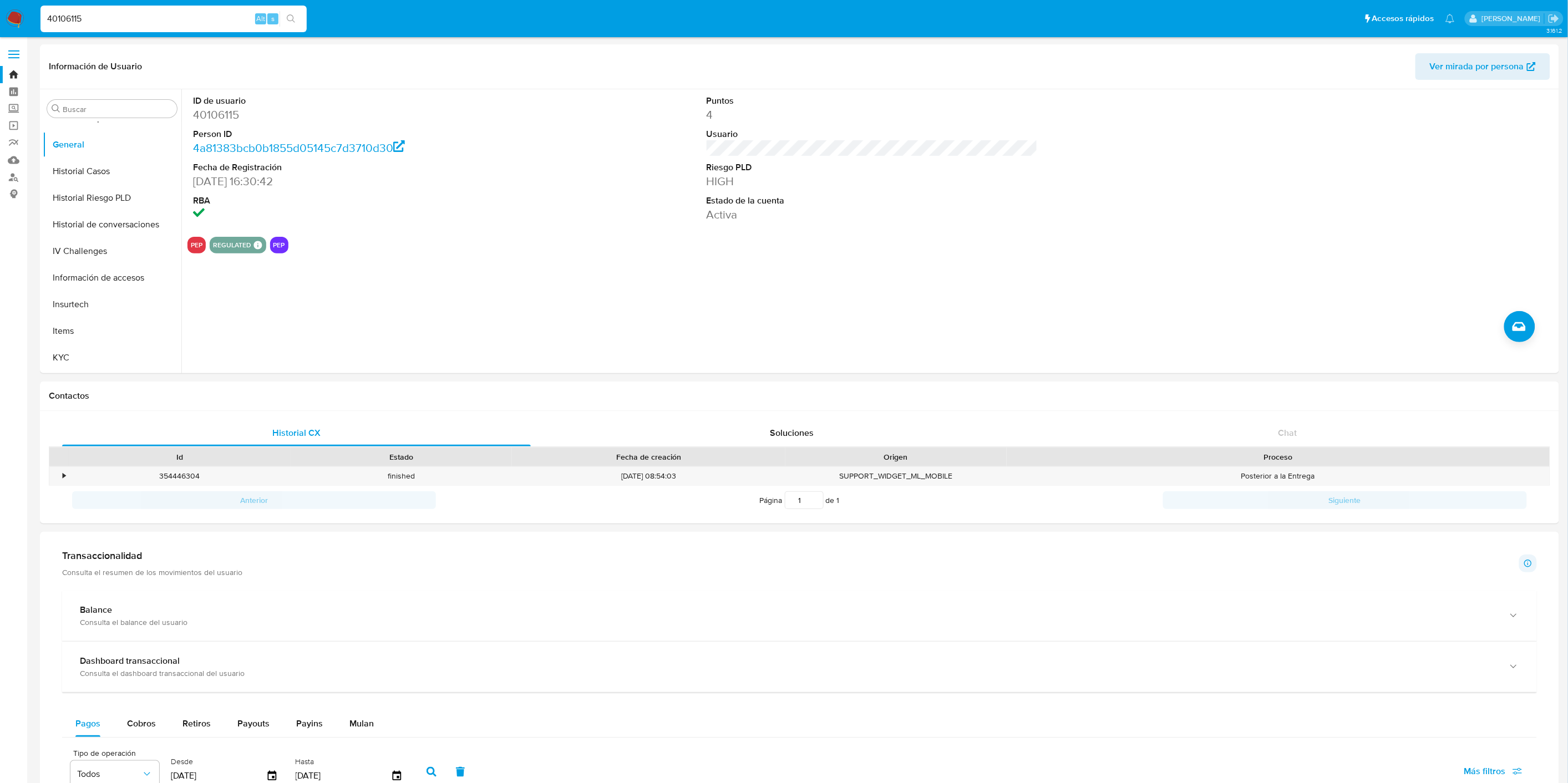
click at [100, 19] on input "40106115" at bounding box center [173, 19] width 266 height 14
paste input "1960768572"
type input "1960768572"
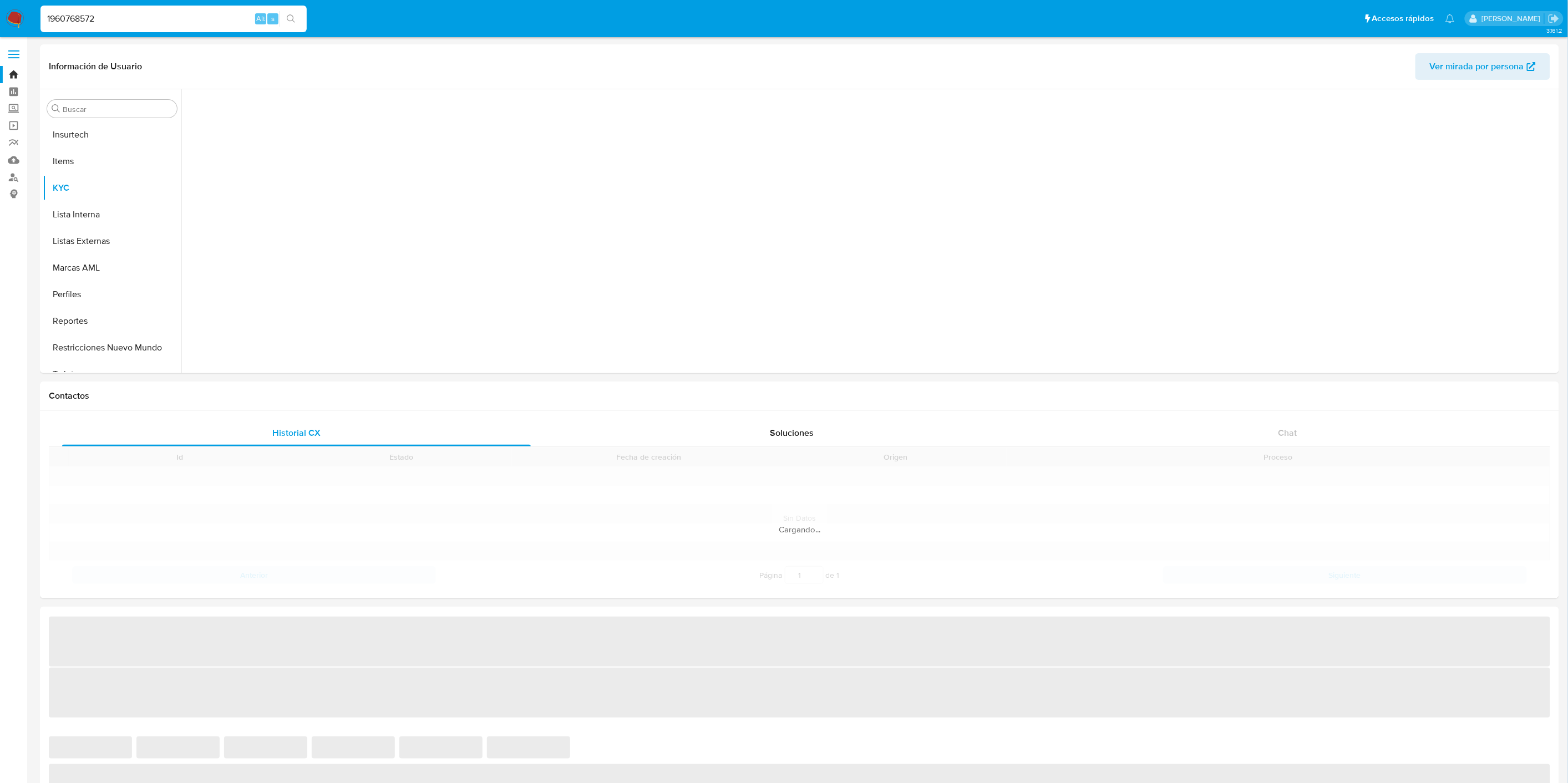
scroll to position [548, 0]
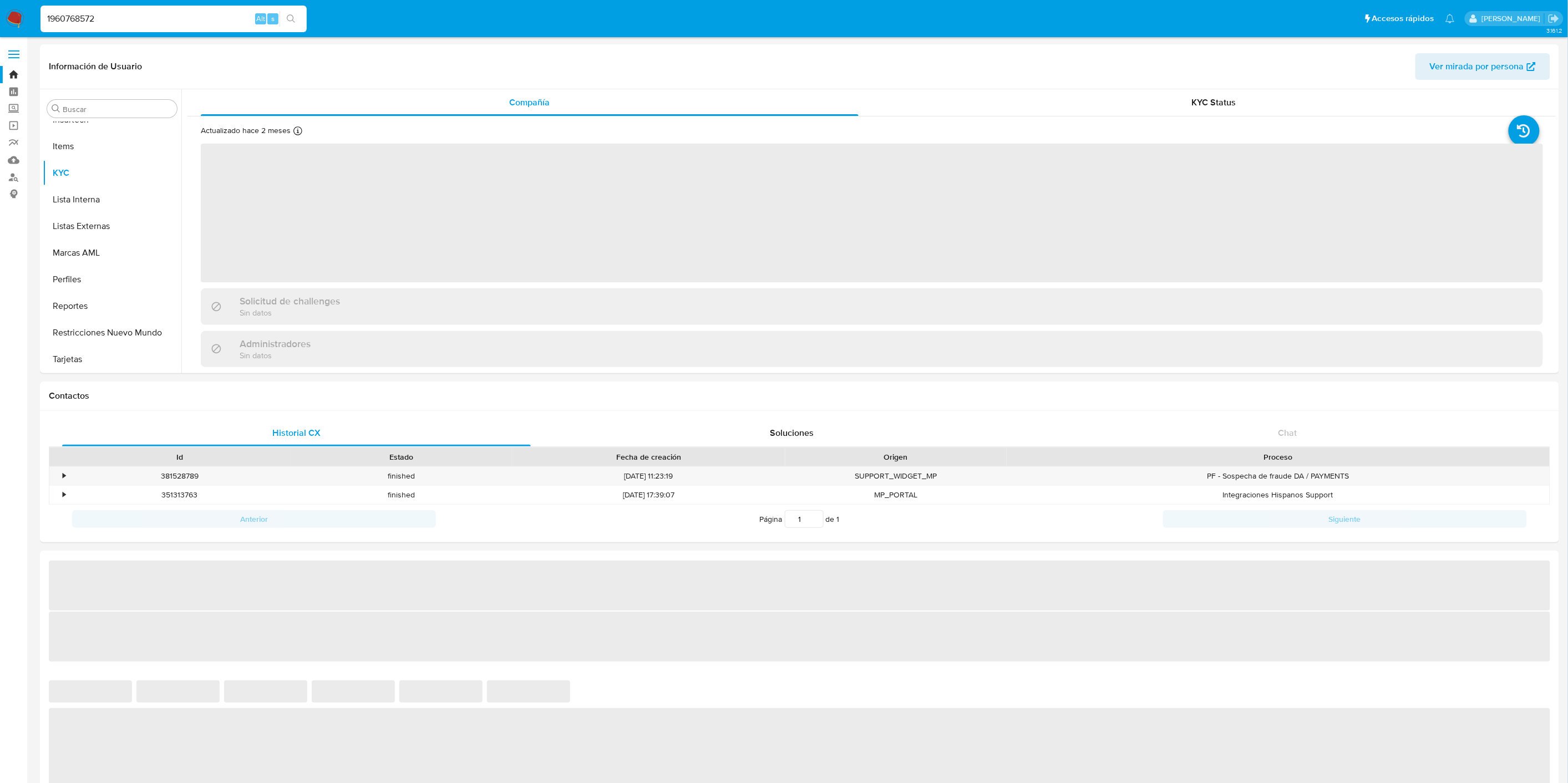
select select "10"
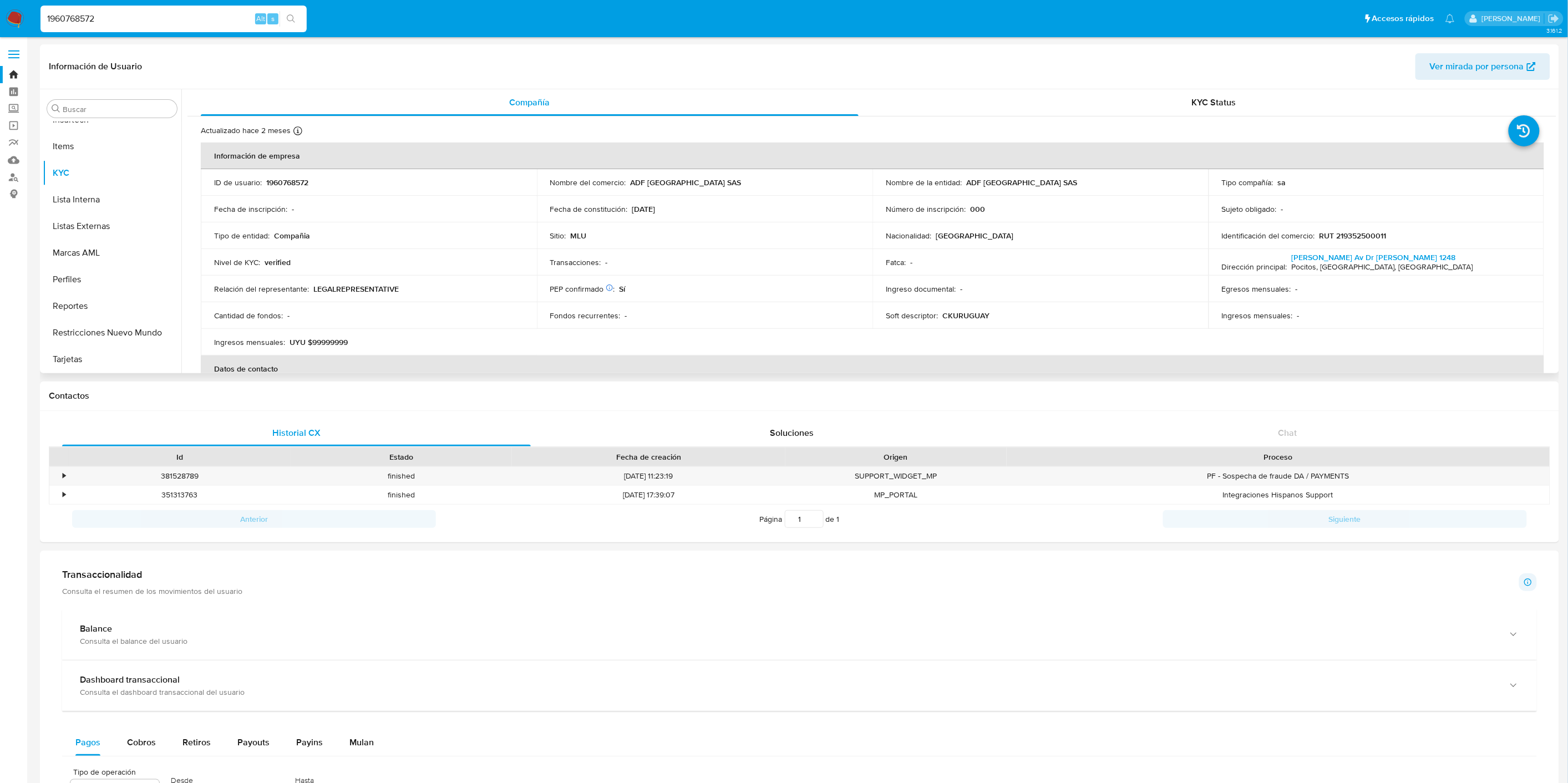
click at [1144, 129] on div "Actualizado hace 2 meses Creado: 26/08/2024 12:38:19 Actualizado: 19/08/2025 17…" at bounding box center [858, 132] width 1314 height 14
click at [1169, 103] on div "KYC Status" at bounding box center [1214, 102] width 658 height 27
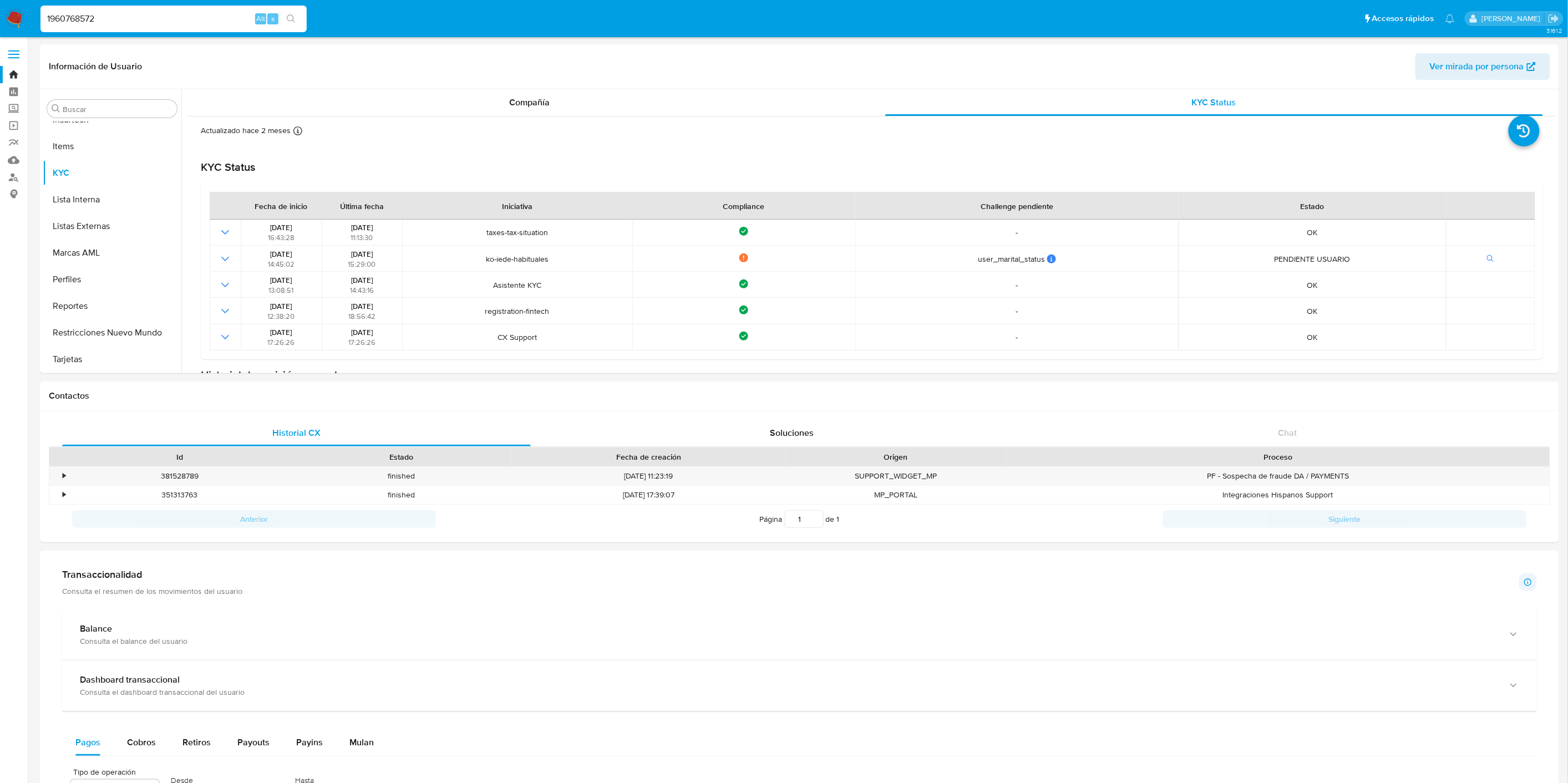
click at [95, 12] on input "1960768572" at bounding box center [173, 19] width 266 height 14
paste input "2006596698"
type input "2006596698"
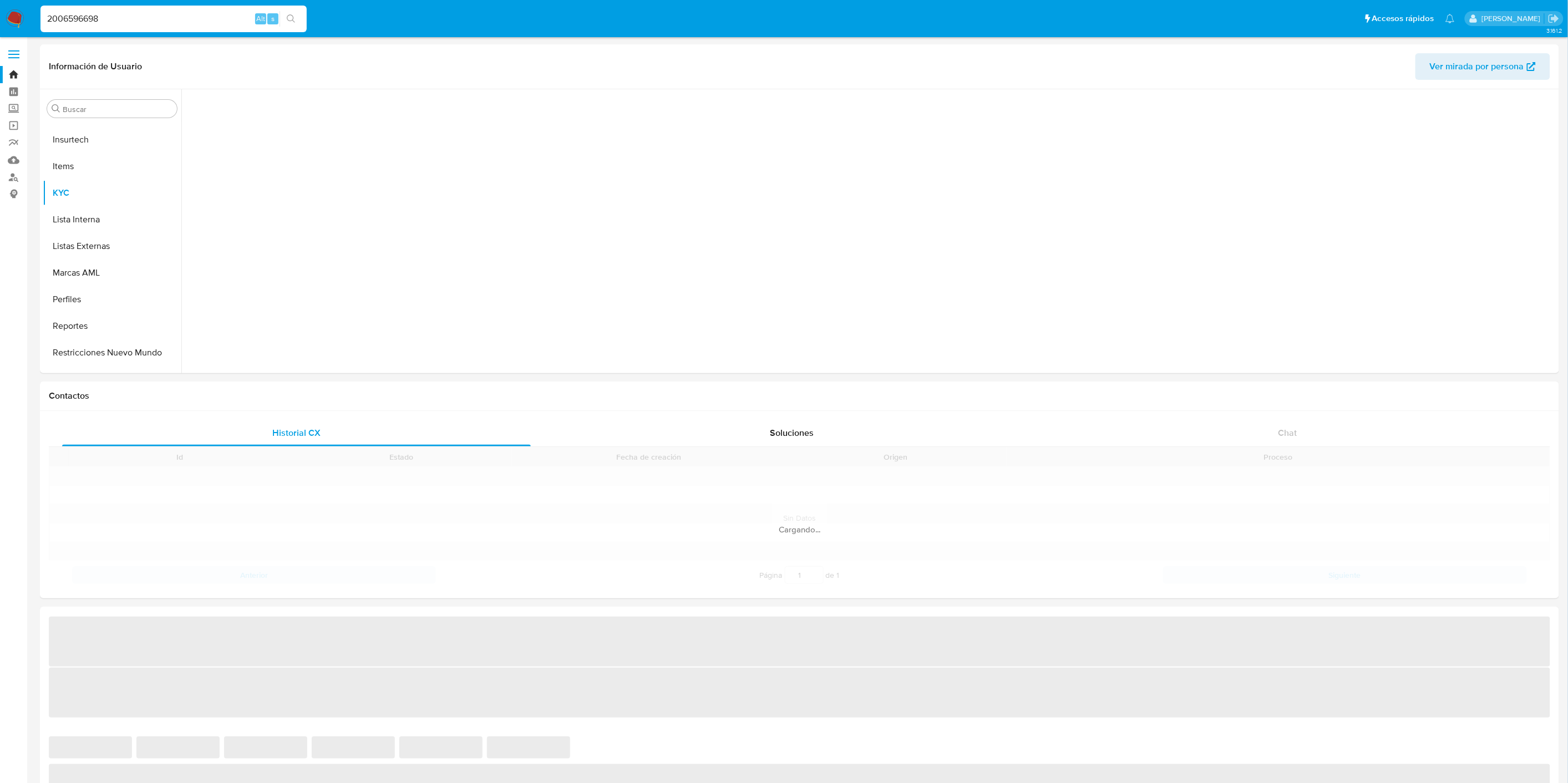
scroll to position [548, 0]
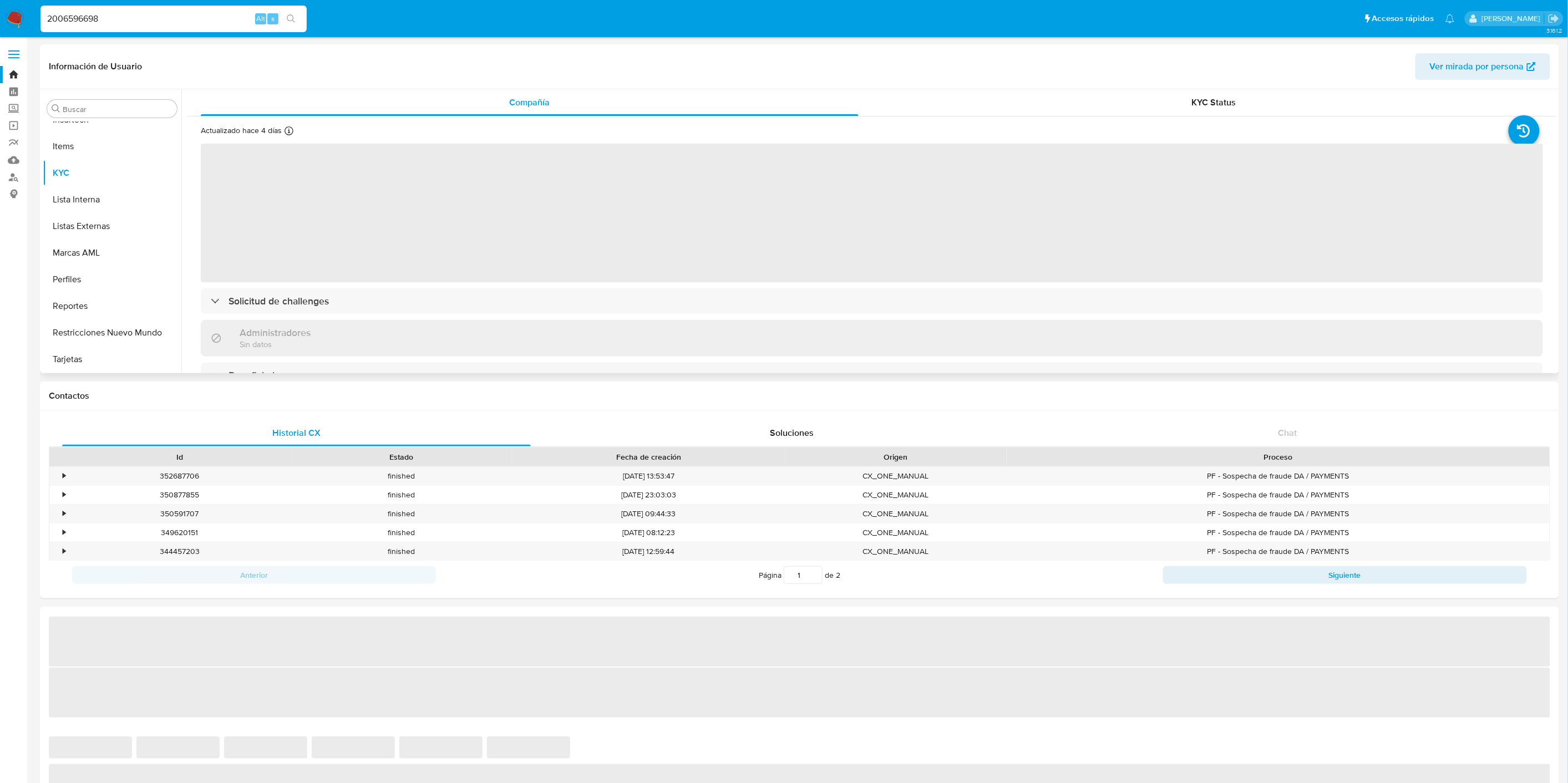
select select "10"
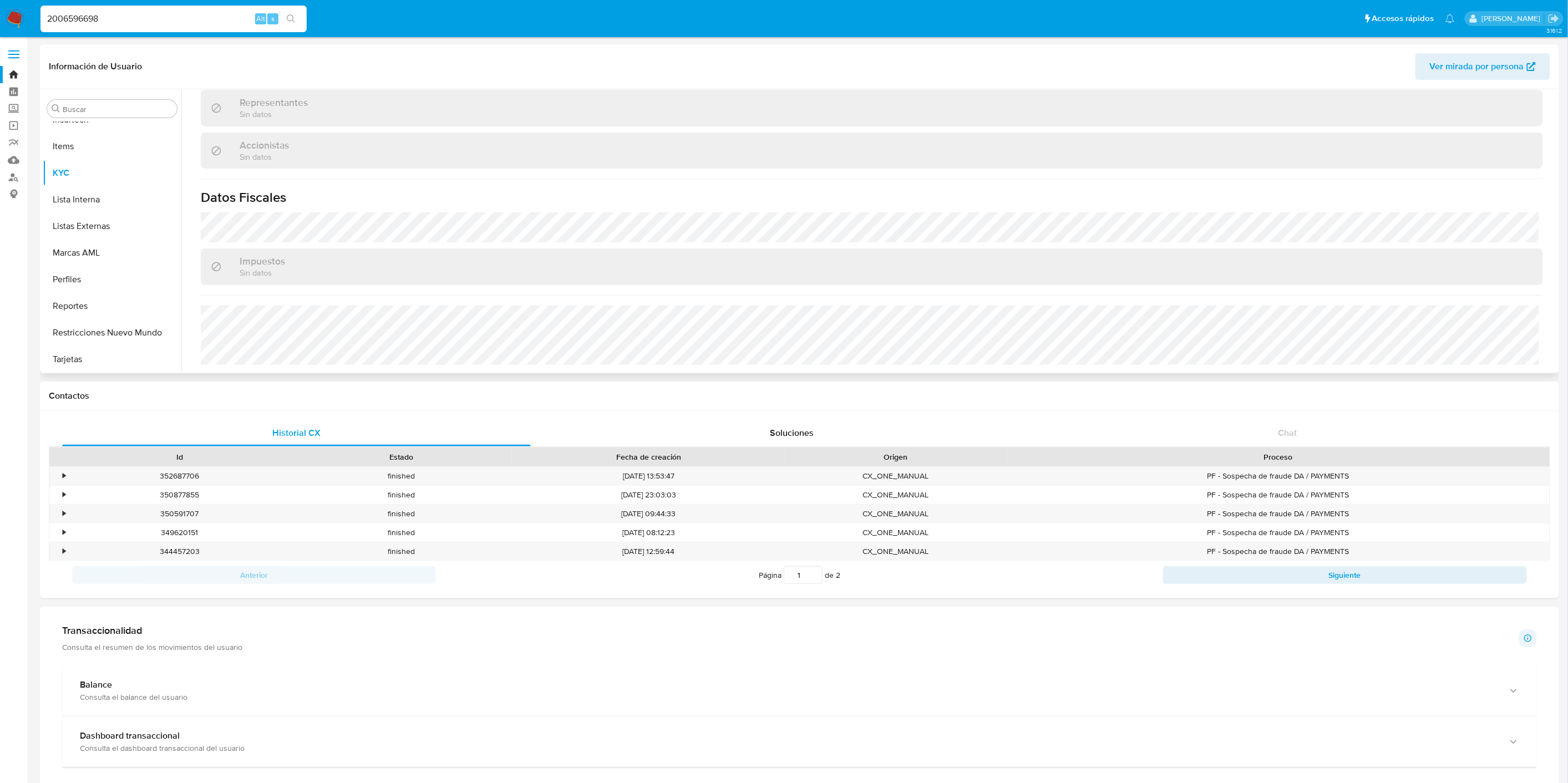
scroll to position [547, 0]
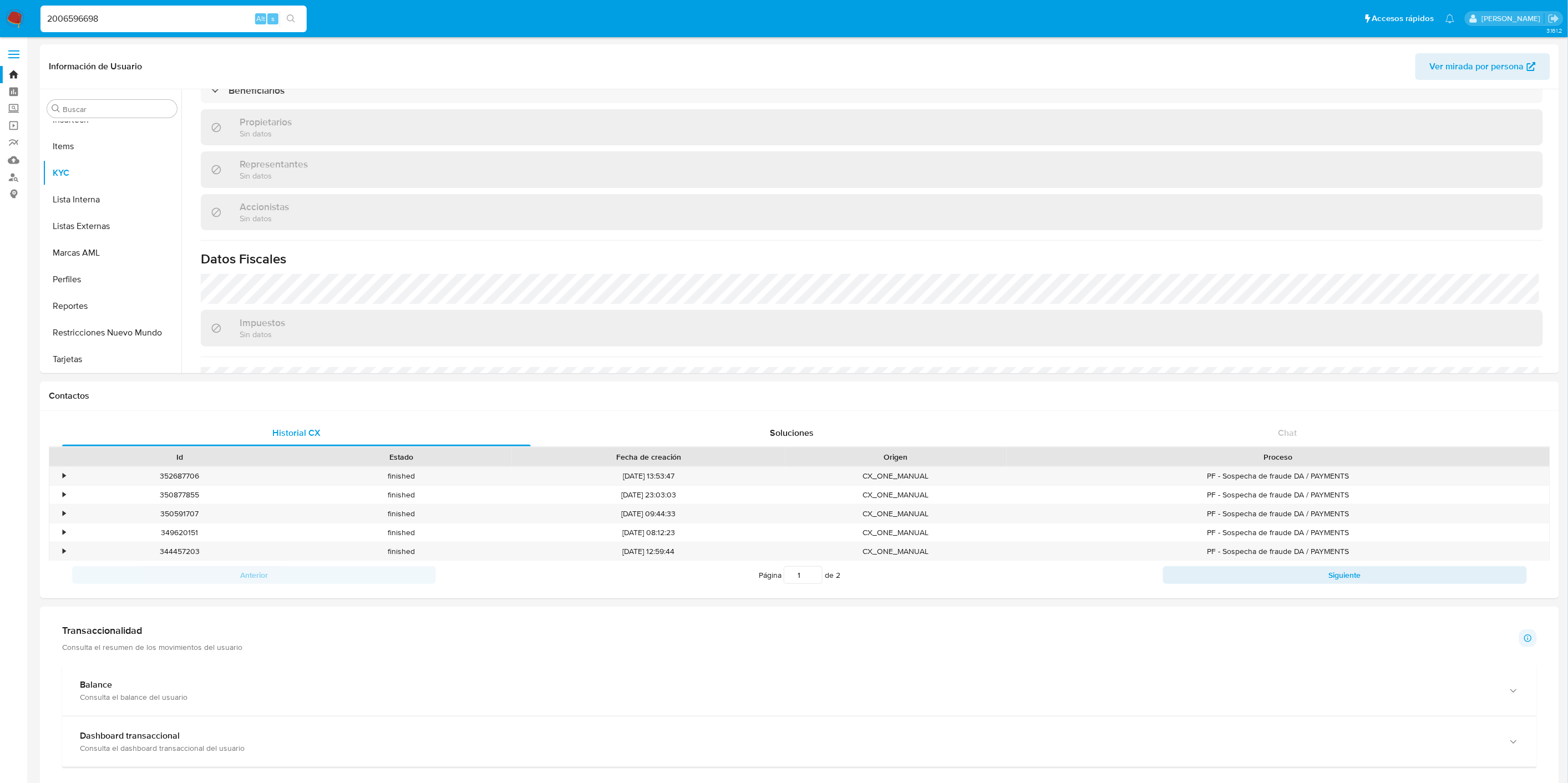
click at [107, 25] on input "2006596698" at bounding box center [173, 19] width 266 height 14
paste input "384266926"
type input "384266926"
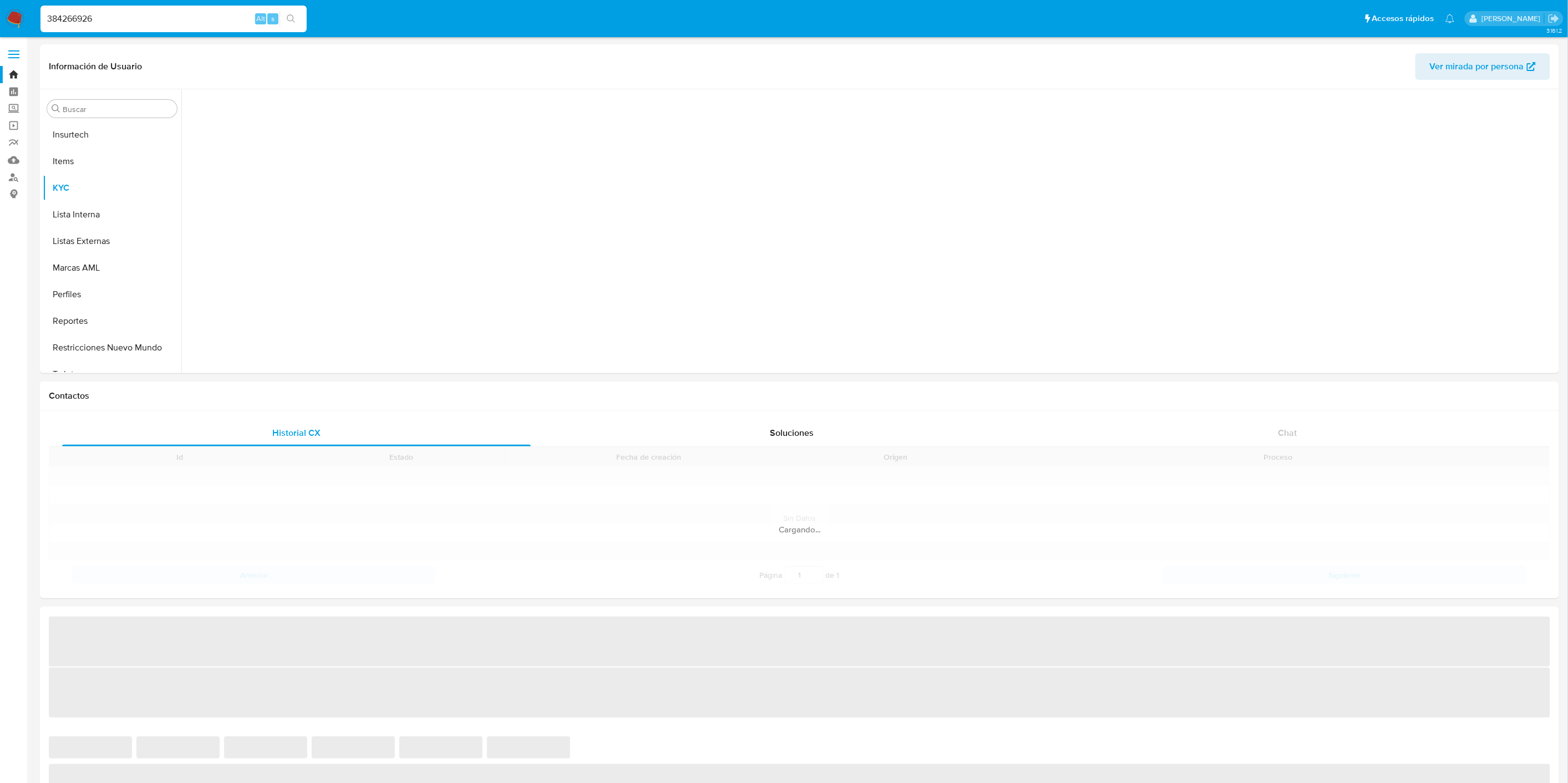
scroll to position [548, 0]
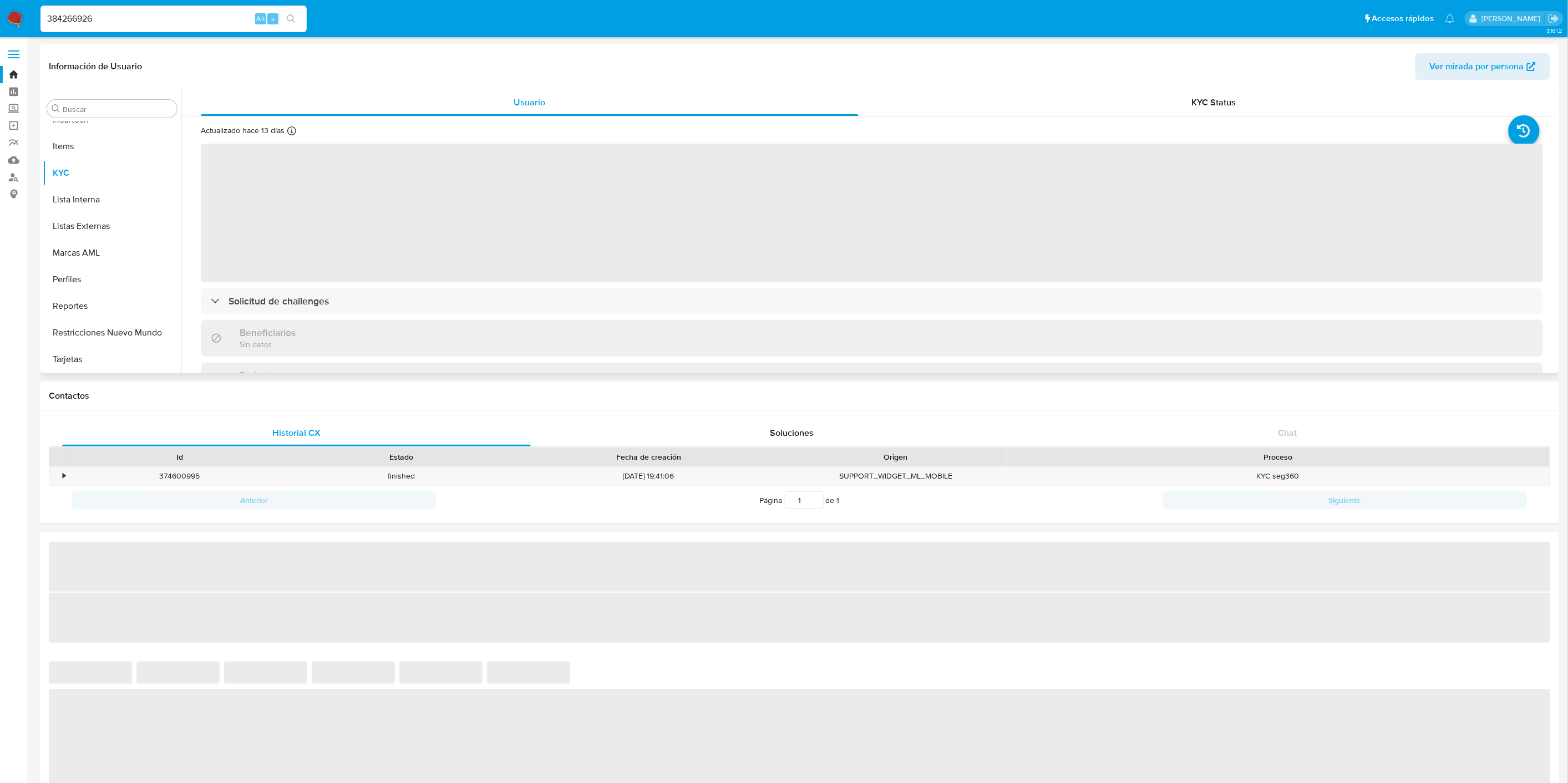
select select "10"
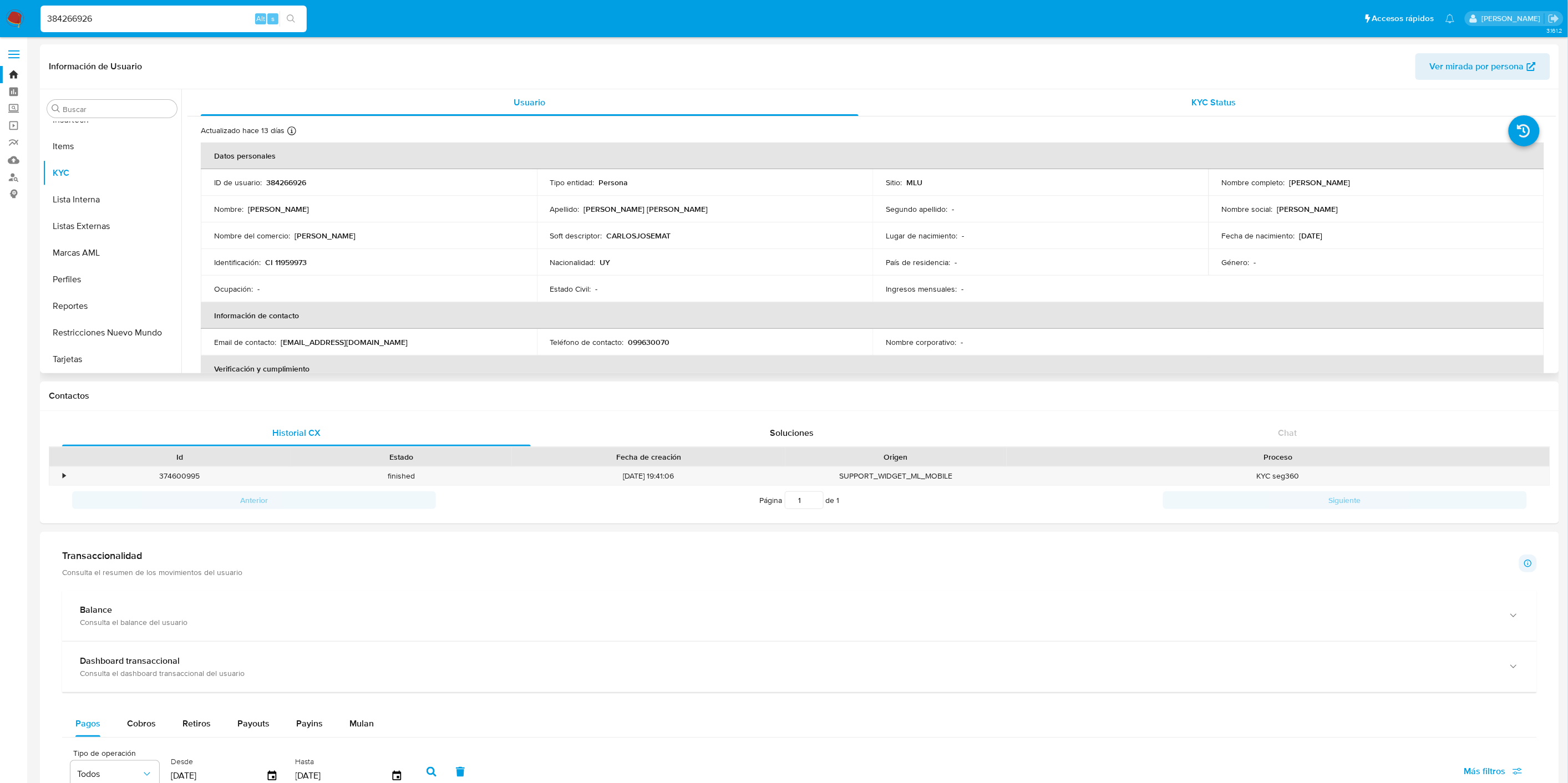
click at [1187, 112] on div "KYC Status" at bounding box center [1214, 102] width 658 height 27
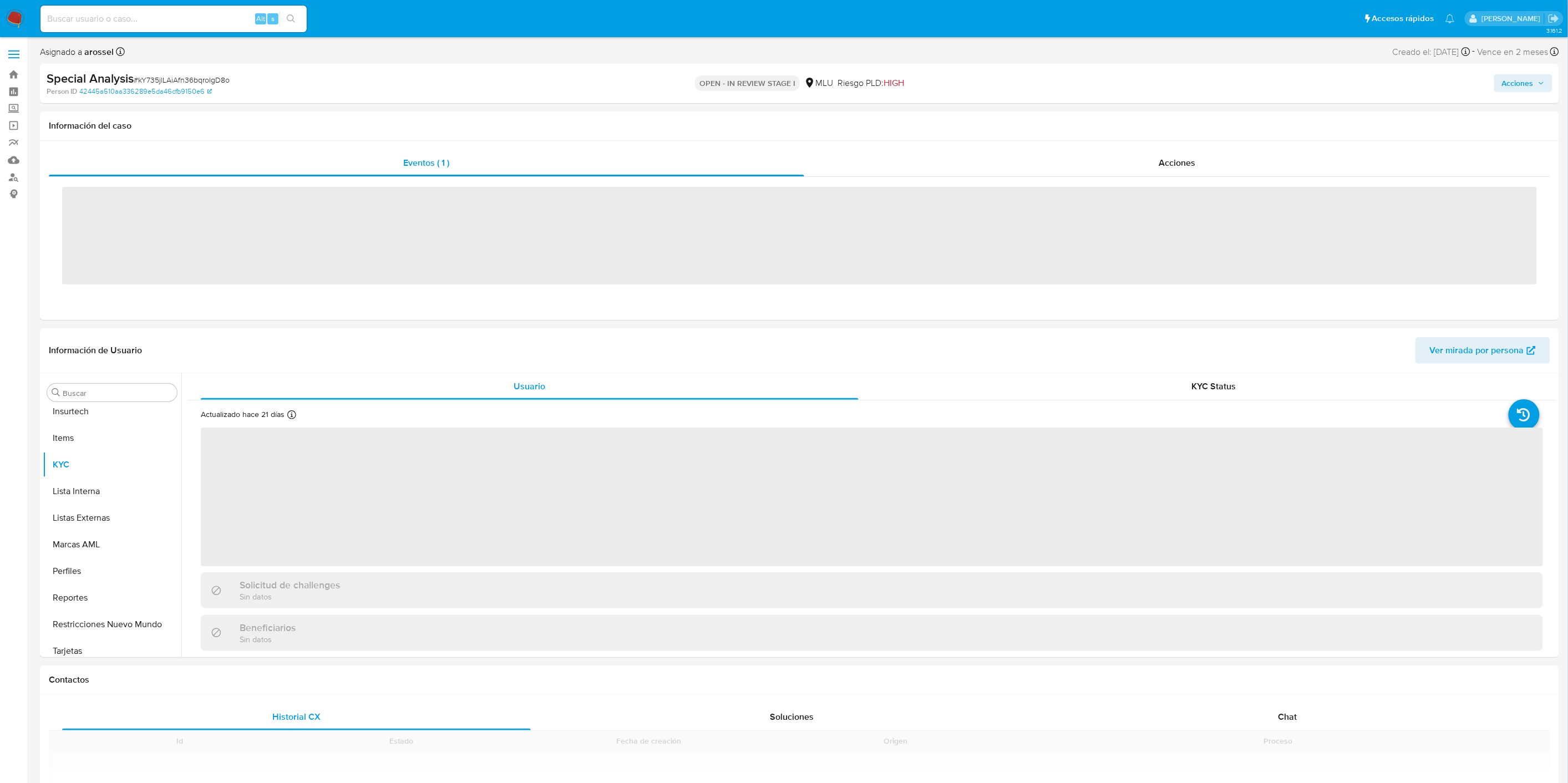
scroll to position [548, 0]
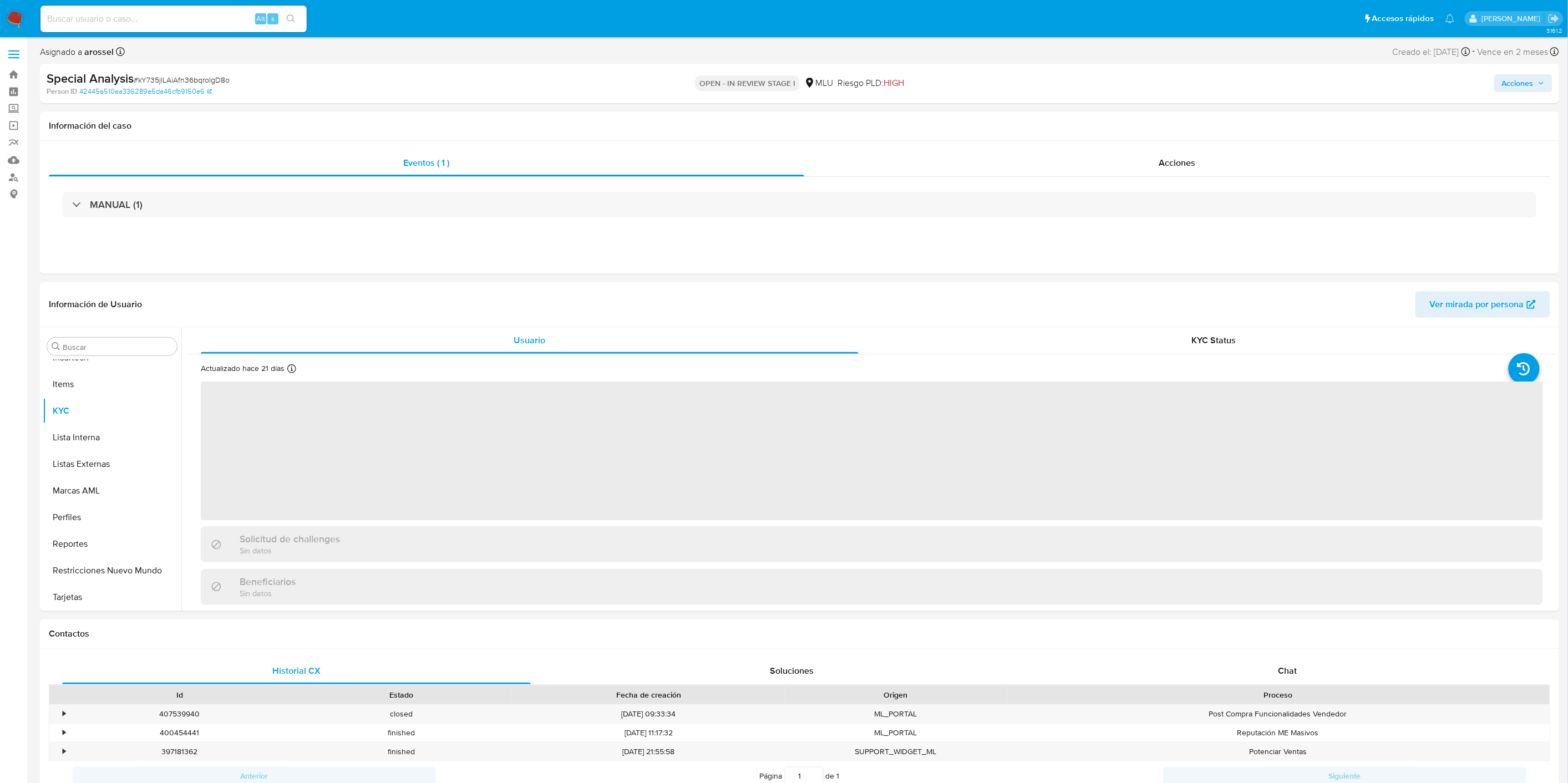
select select "10"
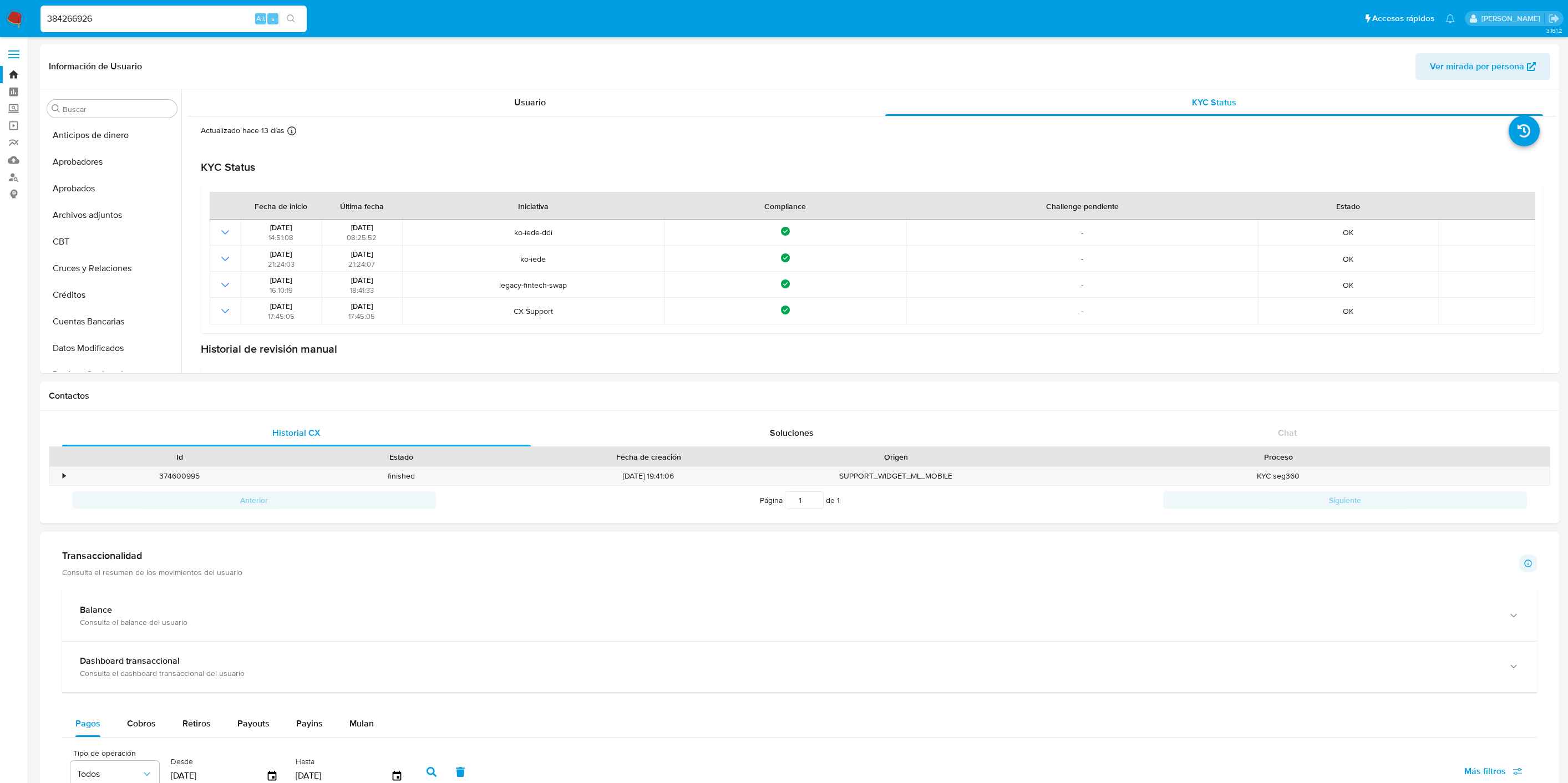
select select "10"
click at [591, 100] on div "Usuario" at bounding box center [529, 102] width 658 height 27
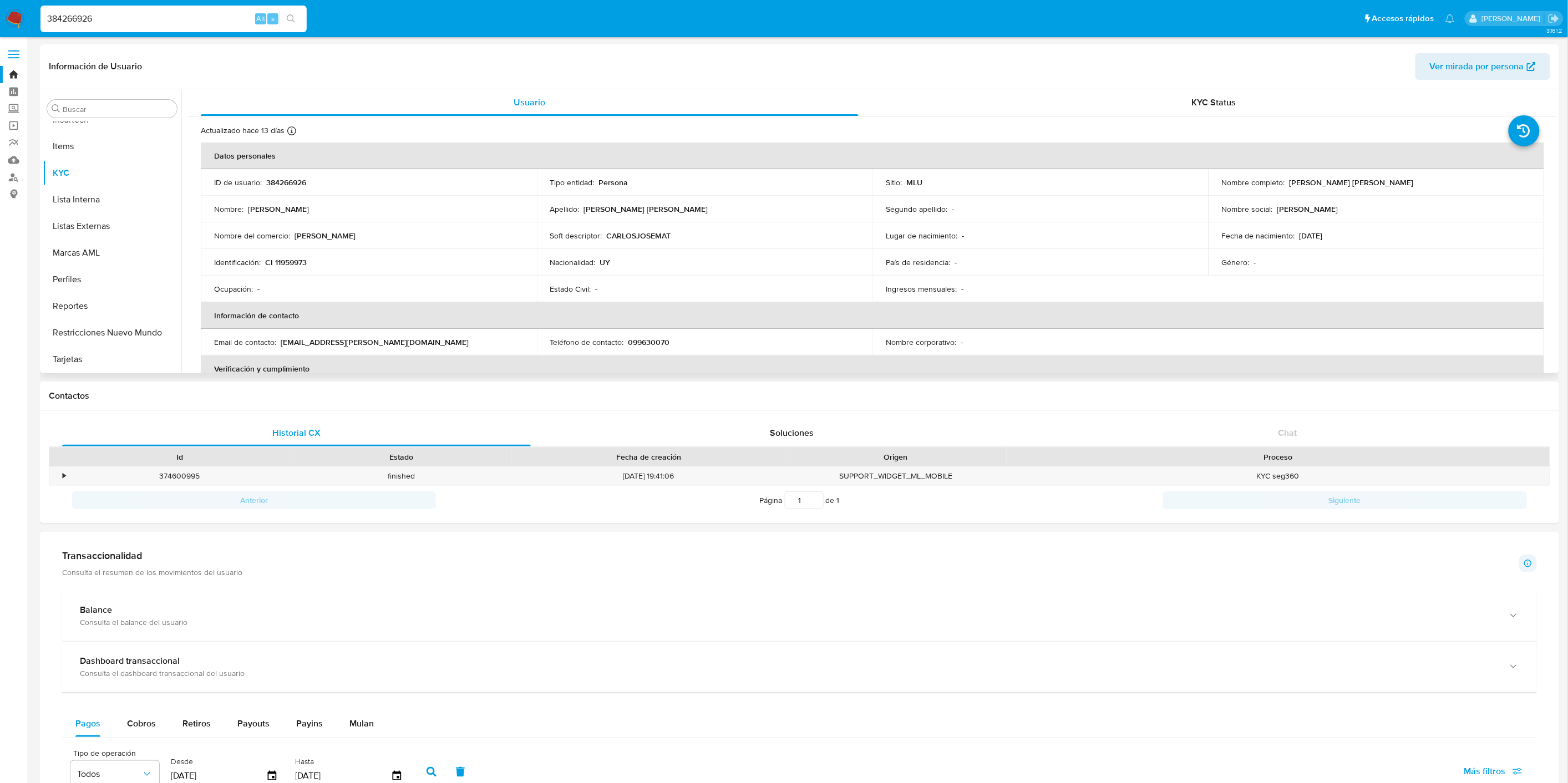
scroll to position [61, 0]
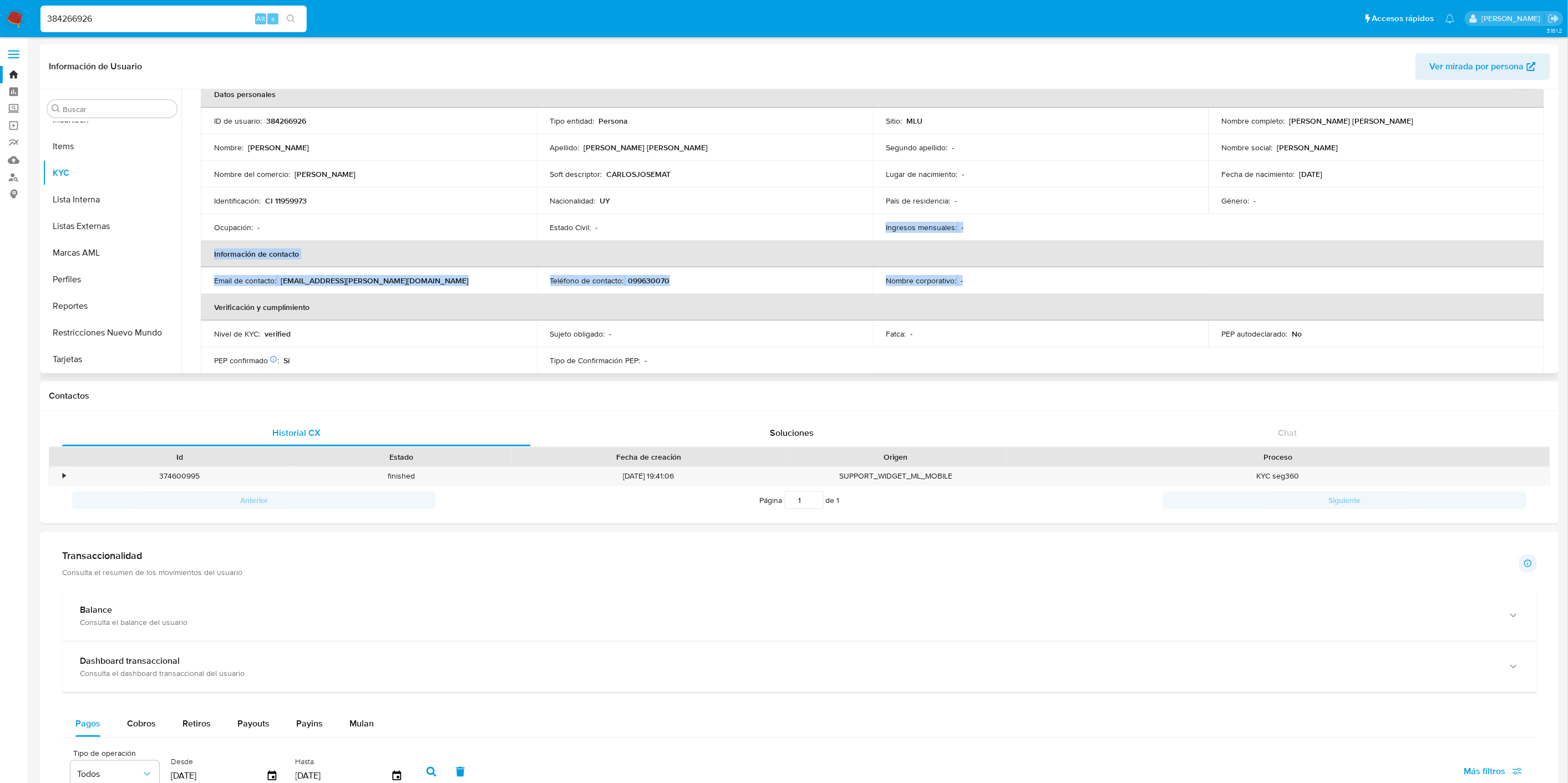
drag, startPoint x: 628, startPoint y: 218, endPoint x: 966, endPoint y: 277, distance: 343.1
click at [966, 277] on table "Datos personales ID de usuario : 384266926 Tipo entidad : Persona Sitio : MLU N…" at bounding box center [872, 280] width 1343 height 399
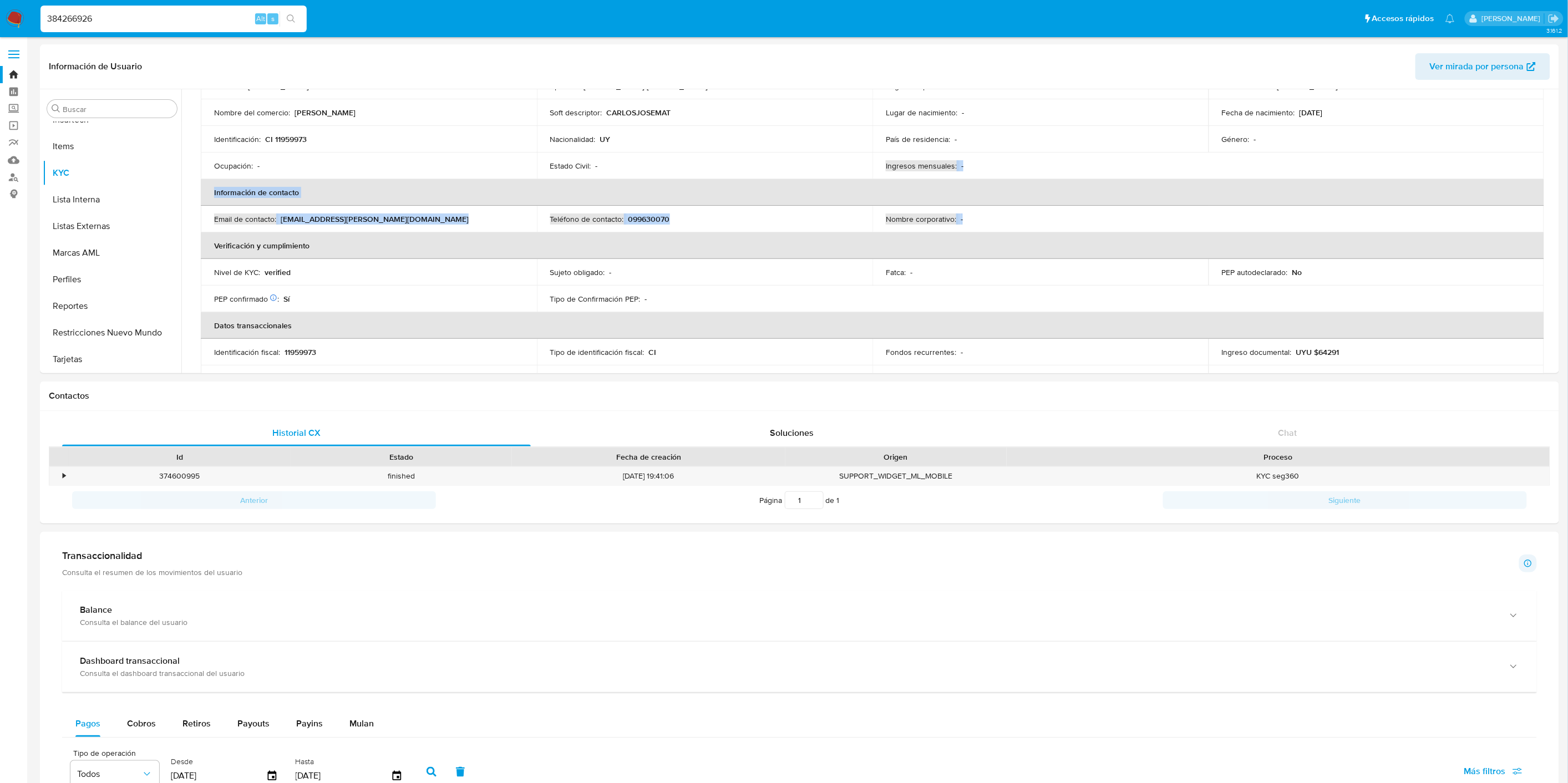
scroll to position [123, 0]
click at [132, 18] on input "384266926" at bounding box center [173, 19] width 266 height 14
paste input "141074300"
type input "141074300"
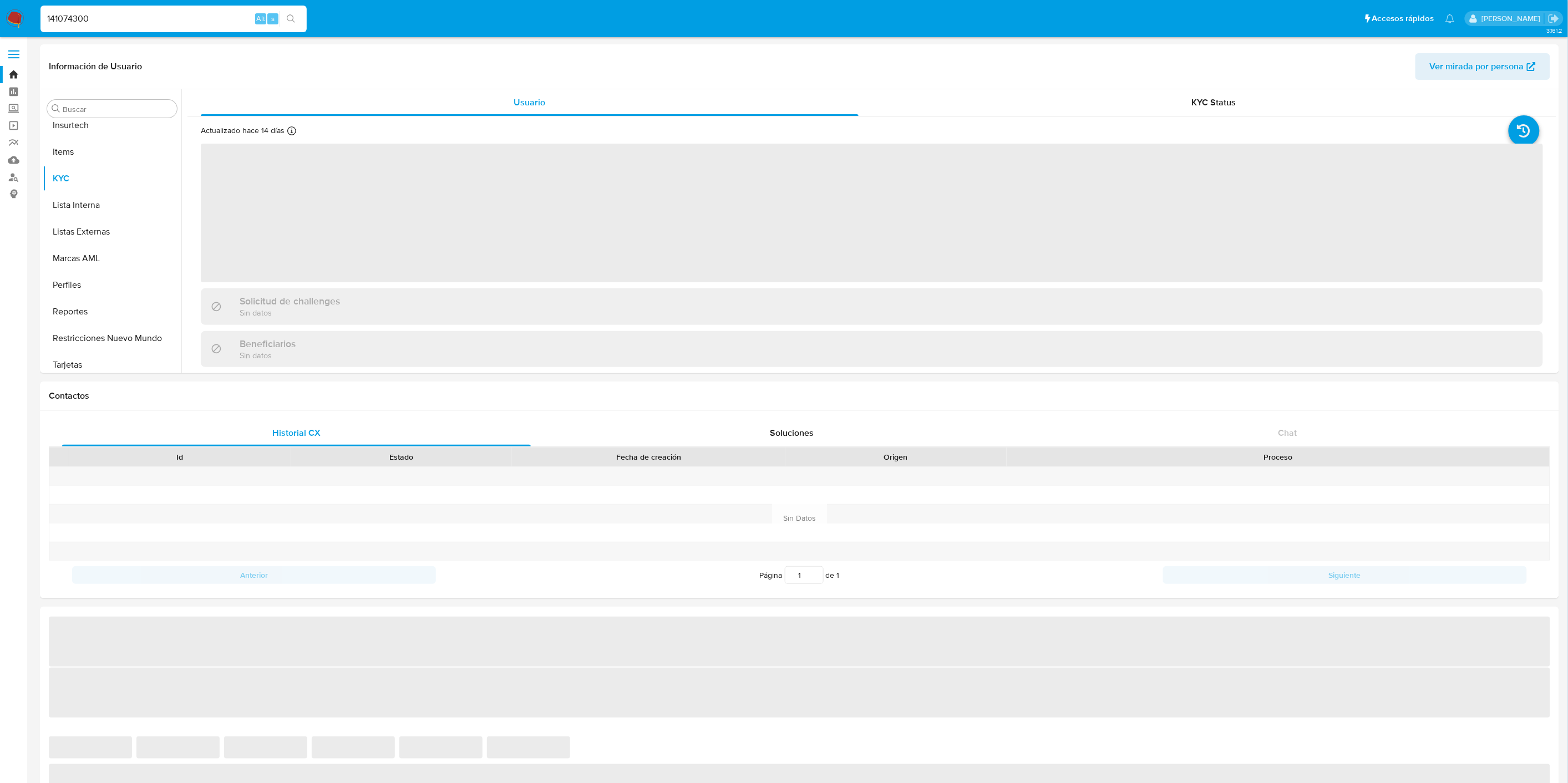
scroll to position [548, 0]
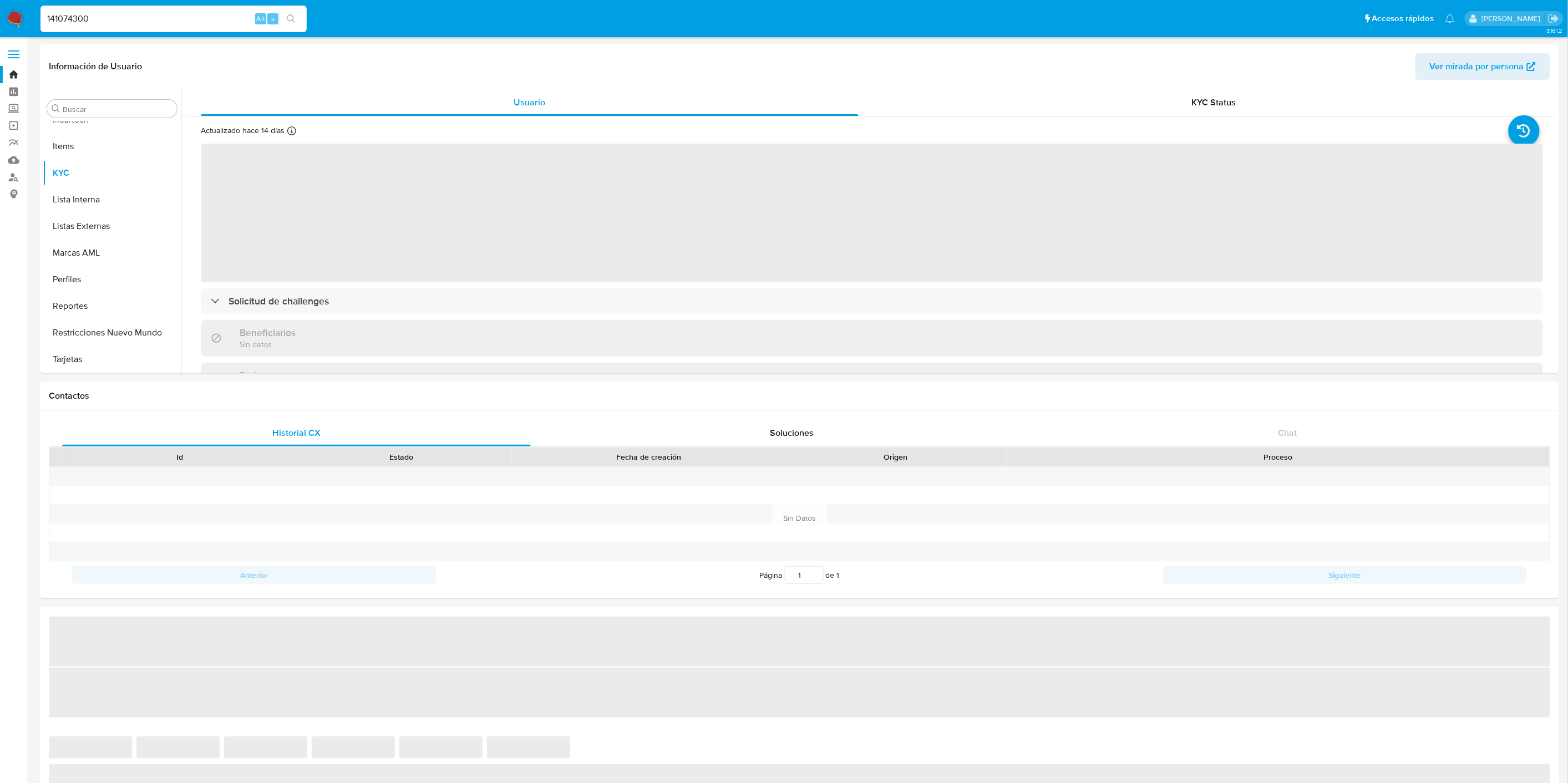
select select "10"
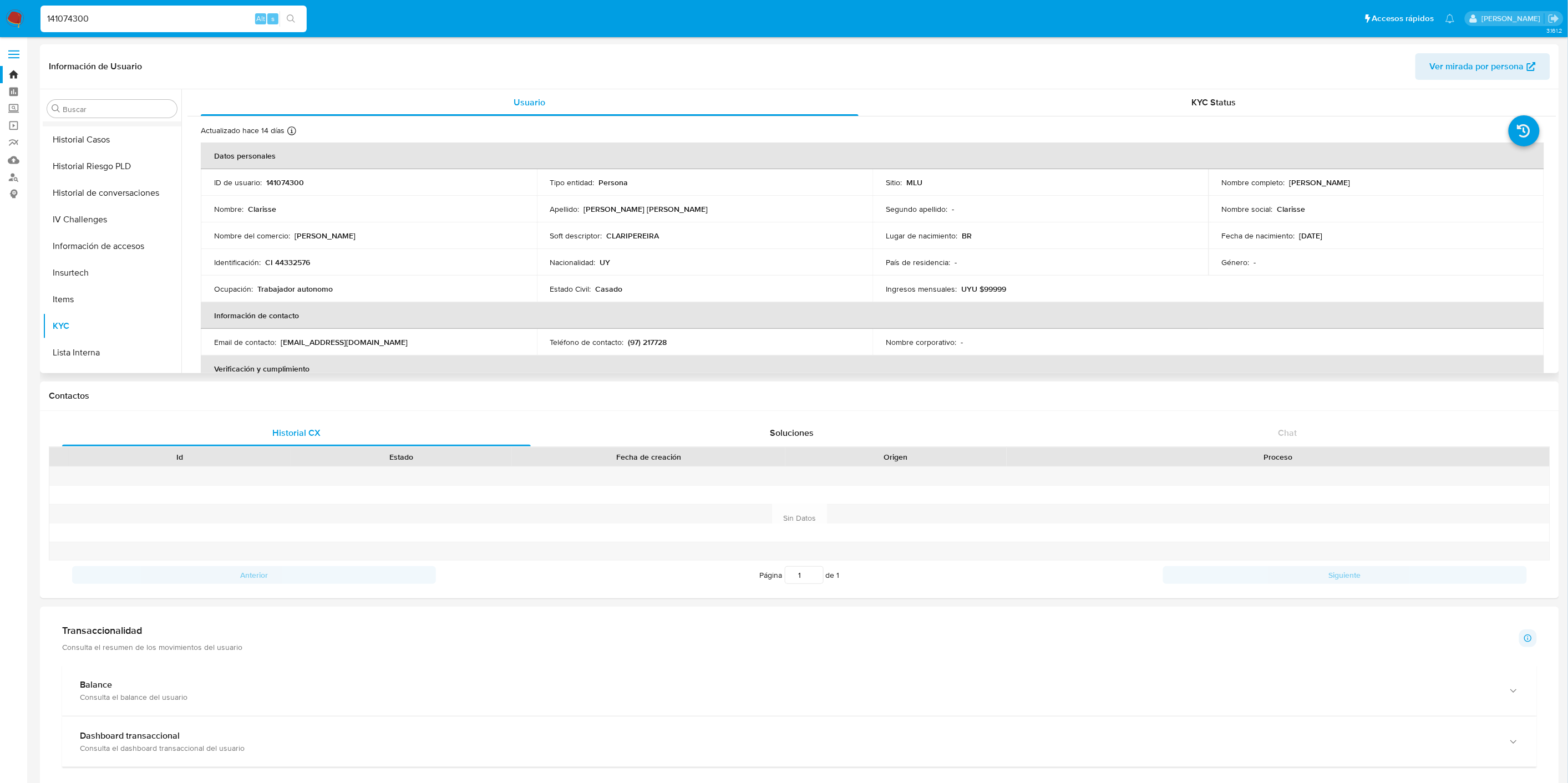
scroll to position [302, 0]
click at [87, 202] on button "General" at bounding box center [107, 206] width 130 height 27
